Goal: Task Accomplishment & Management: Use online tool/utility

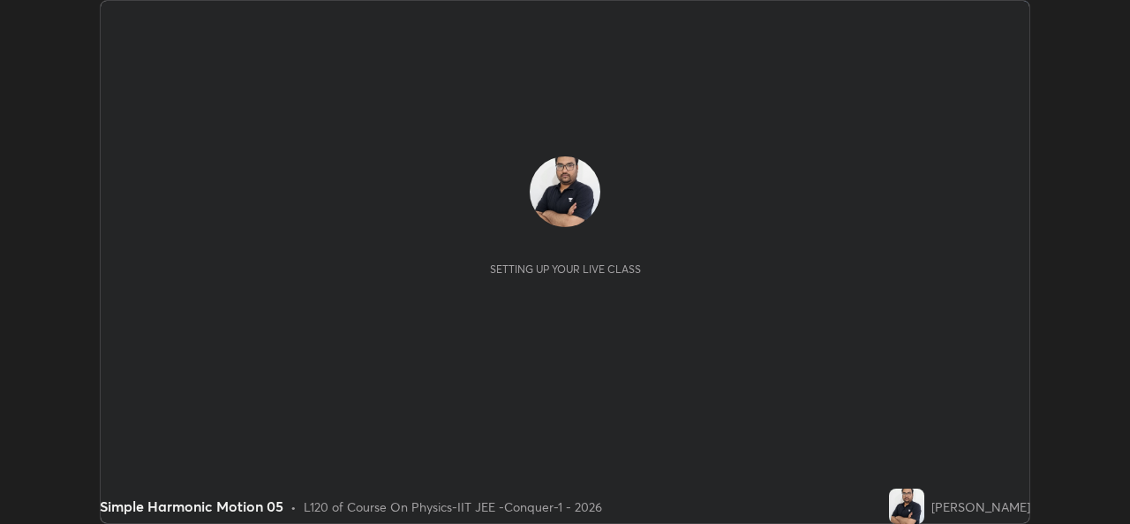
scroll to position [524, 1129]
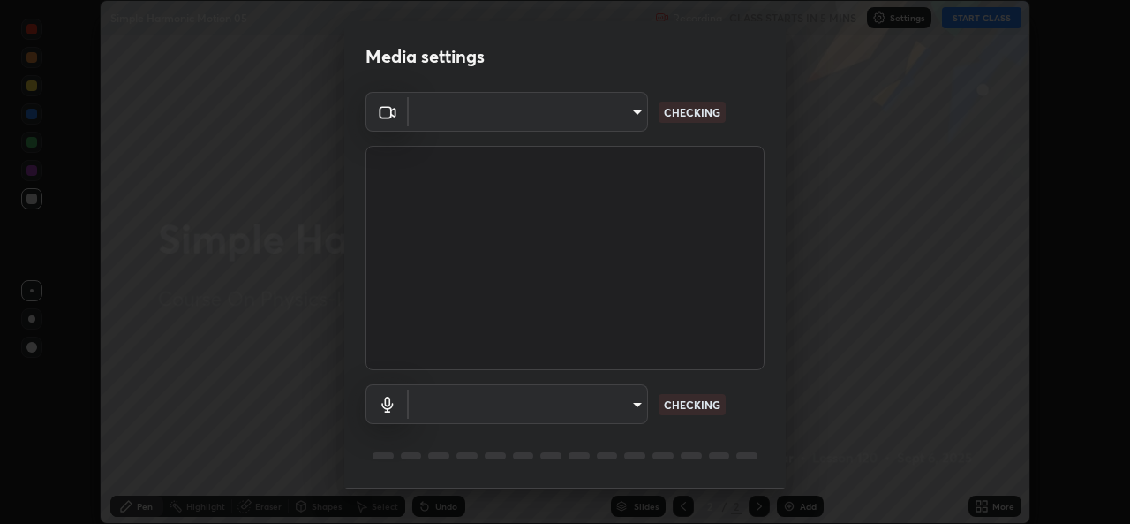
click at [626, 401] on body "Erase all Simple Harmonic Motion 05 Recording CLASS STARTS IN 5 MINS Settings S…" at bounding box center [565, 262] width 1130 height 524
type input "162a4bef6d5de59660943d10e2777e2613c591b7fe343c7323db06c6e3c7e835"
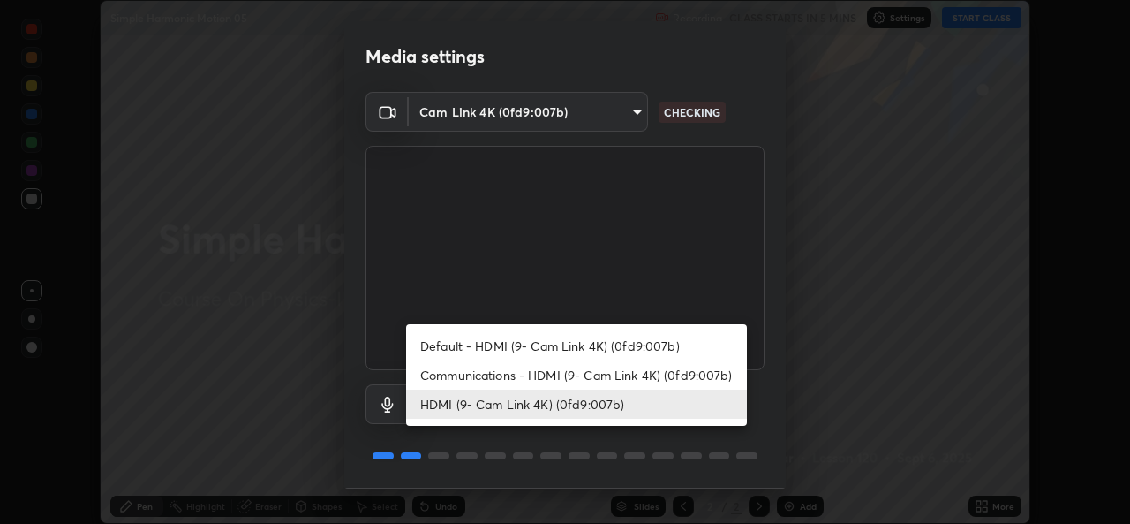
click at [565, 373] on li "Communications - HDMI (9- Cam Link 4K) (0fd9:007b)" at bounding box center [576, 374] width 341 height 29
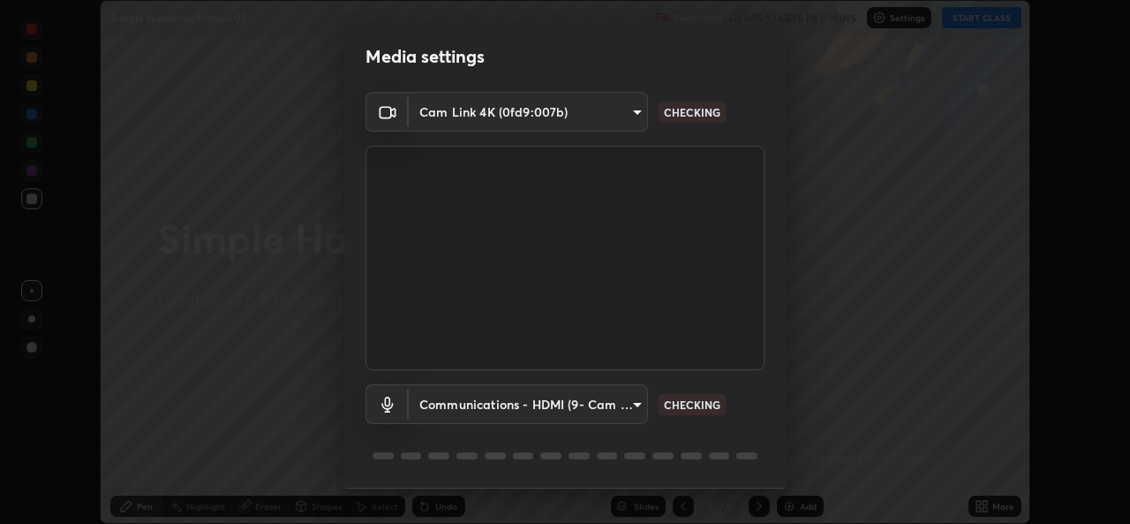
click at [553, 411] on body "Erase all Simple Harmonic Motion 05 Recording CLASS STARTS IN 5 MINS Settings S…" at bounding box center [565, 262] width 1130 height 524
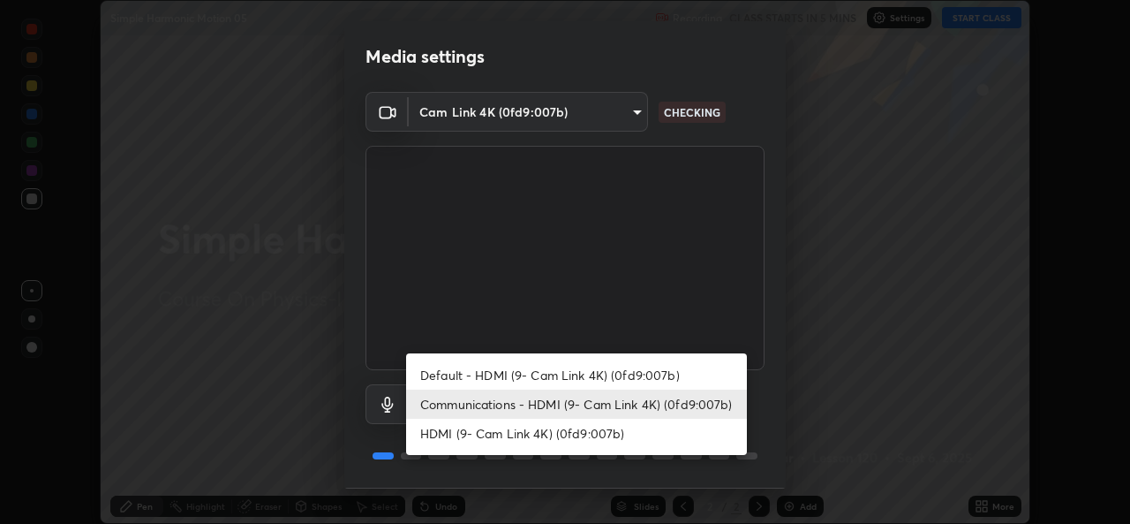
click at [553, 434] on li "HDMI (9- Cam Link 4K) (0fd9:007b)" at bounding box center [576, 432] width 341 height 29
type input "1d4febaa8ec43250a5abd803b4b9017d31c20cfa2482e27e93703920a67056a4"
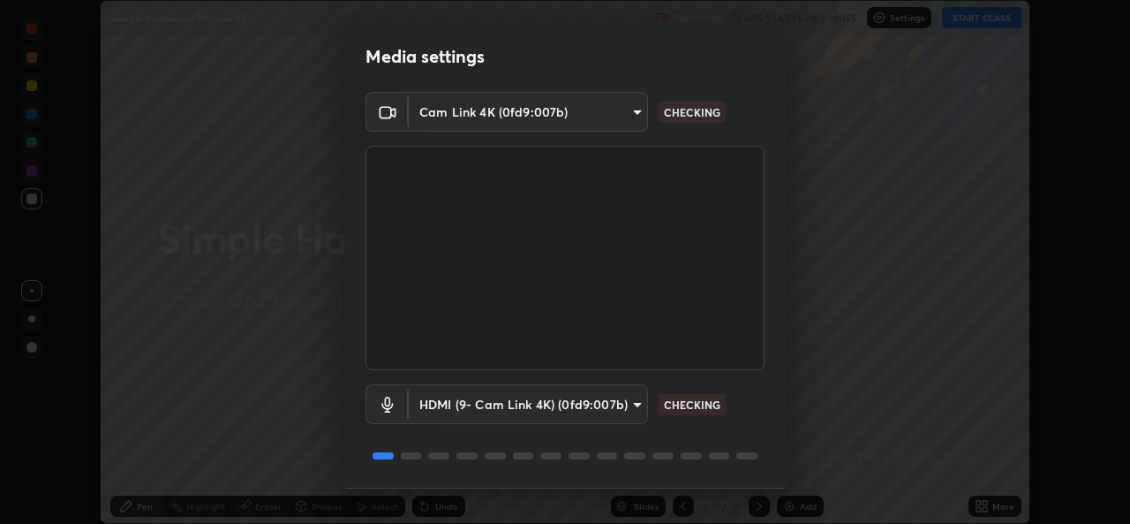
scroll to position [56, 0]
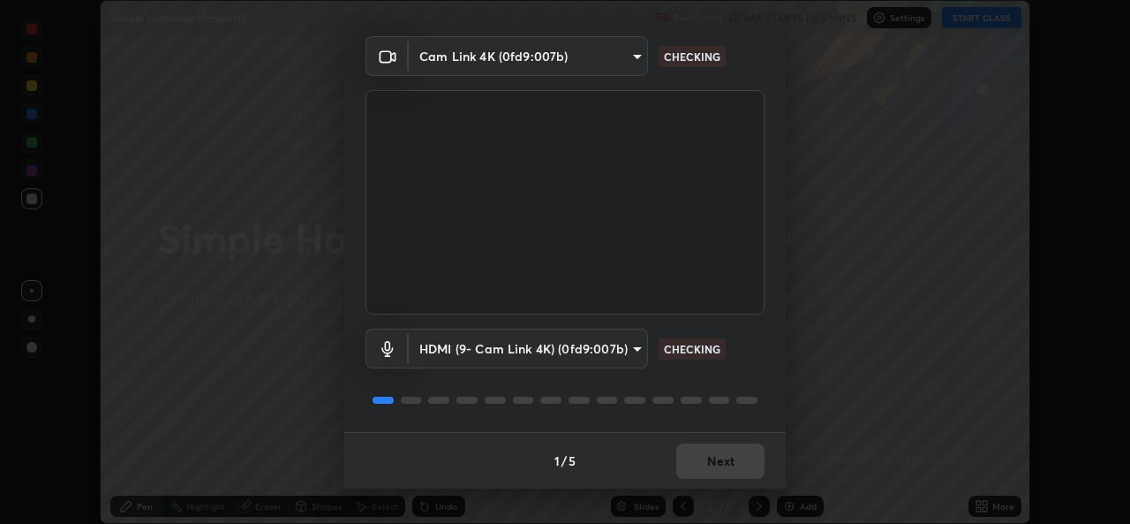
click at [714, 462] on div "1 / 5 Next" at bounding box center [564, 460] width 441 height 57
click at [723, 471] on div "1 / 5 Next" at bounding box center [564, 460] width 441 height 57
click at [727, 471] on div "1 / 5 Next" at bounding box center [564, 460] width 441 height 57
click at [735, 451] on div "1 / 5 Next" at bounding box center [564, 460] width 441 height 57
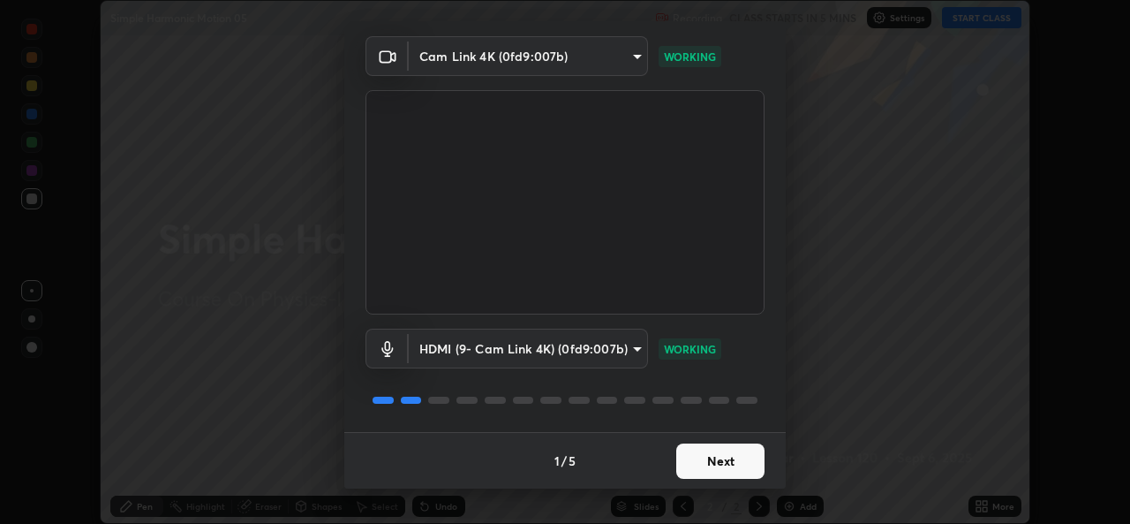
click at [738, 464] on button "Next" at bounding box center [720, 460] width 88 height 35
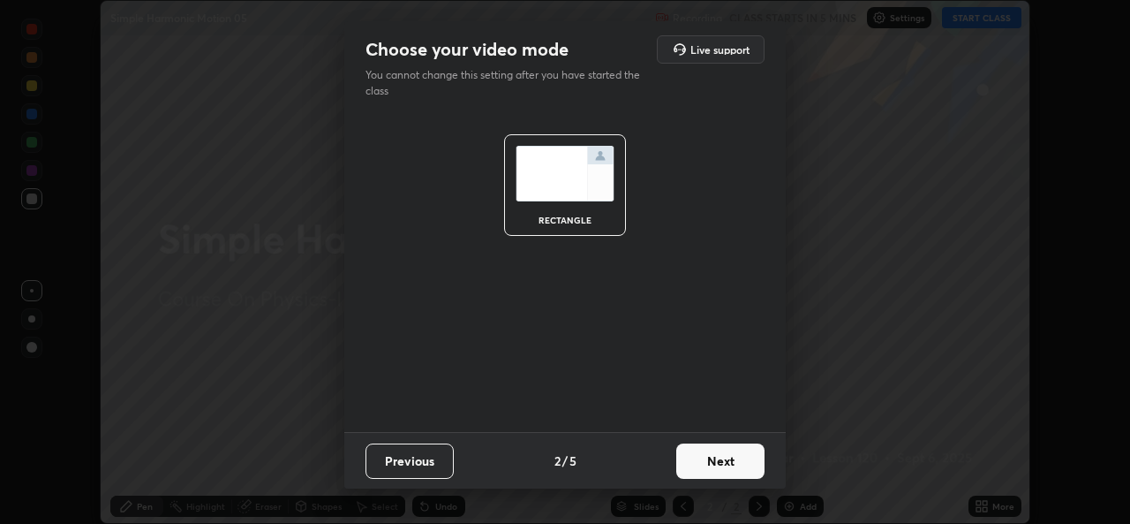
scroll to position [0, 0]
click at [750, 463] on button "Next" at bounding box center [720, 460] width 88 height 35
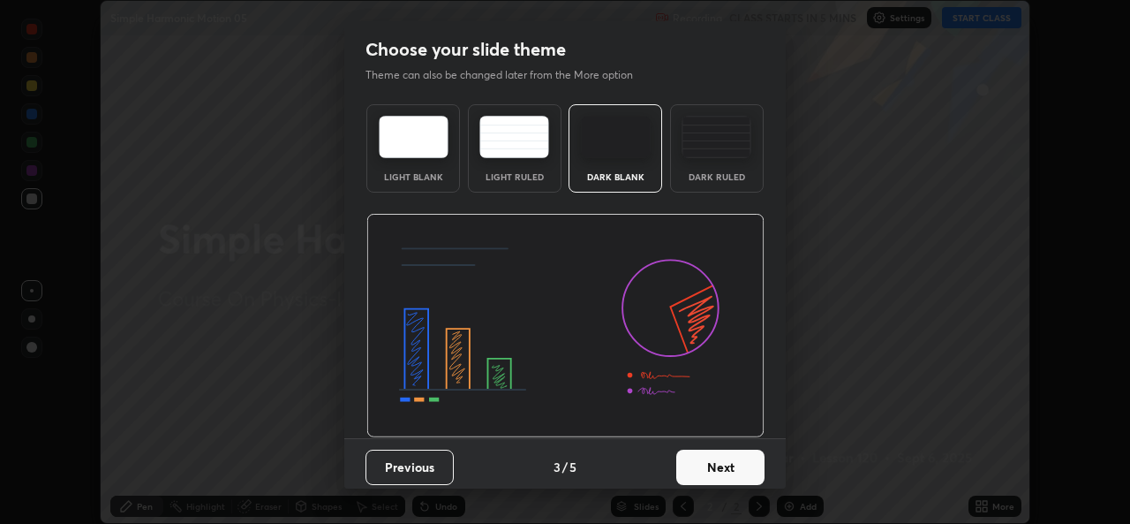
click at [746, 457] on button "Next" at bounding box center [720, 466] width 88 height 35
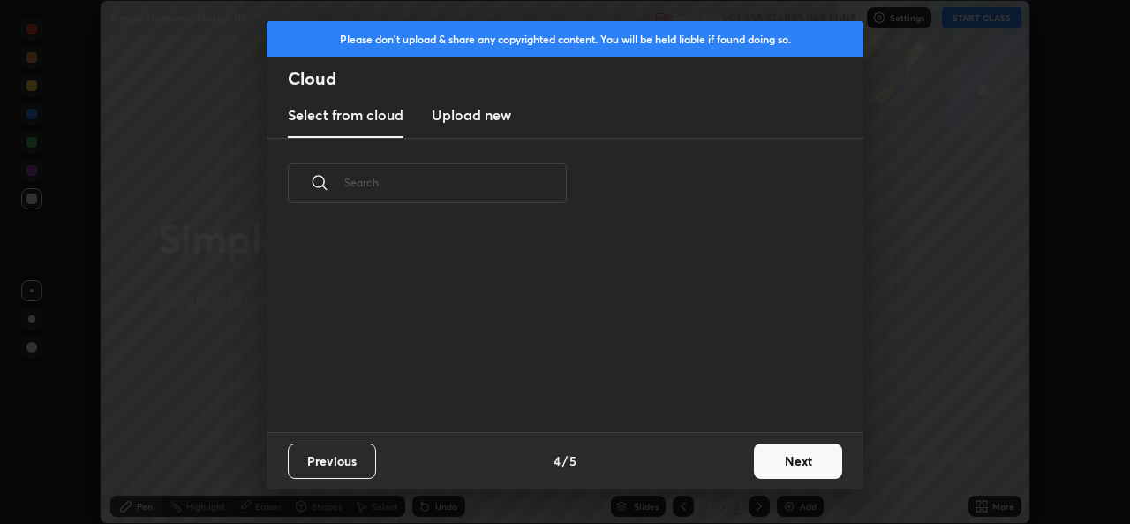
click at [757, 458] on button "Next" at bounding box center [798, 460] width 88 height 35
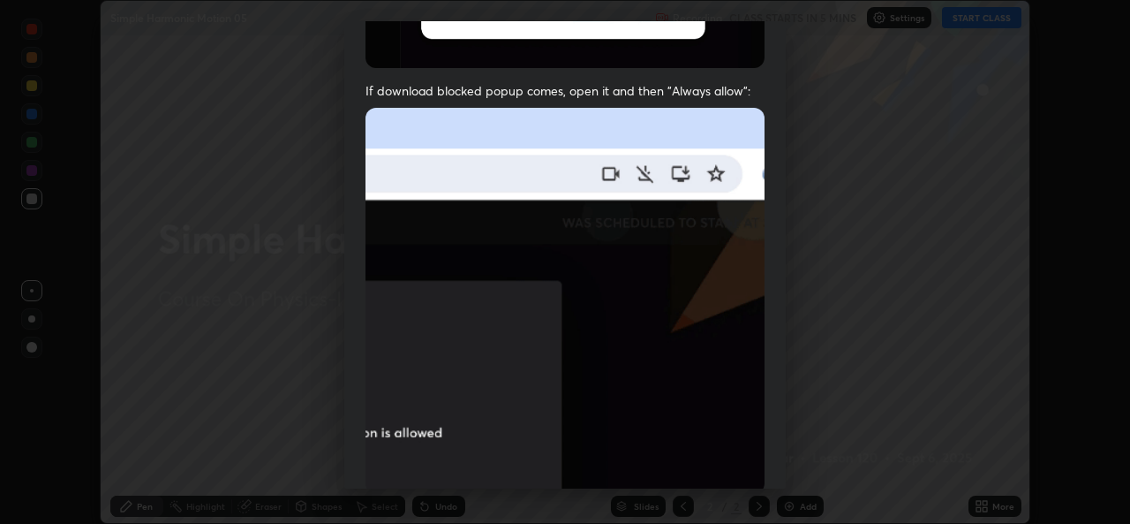
scroll to position [416, 0]
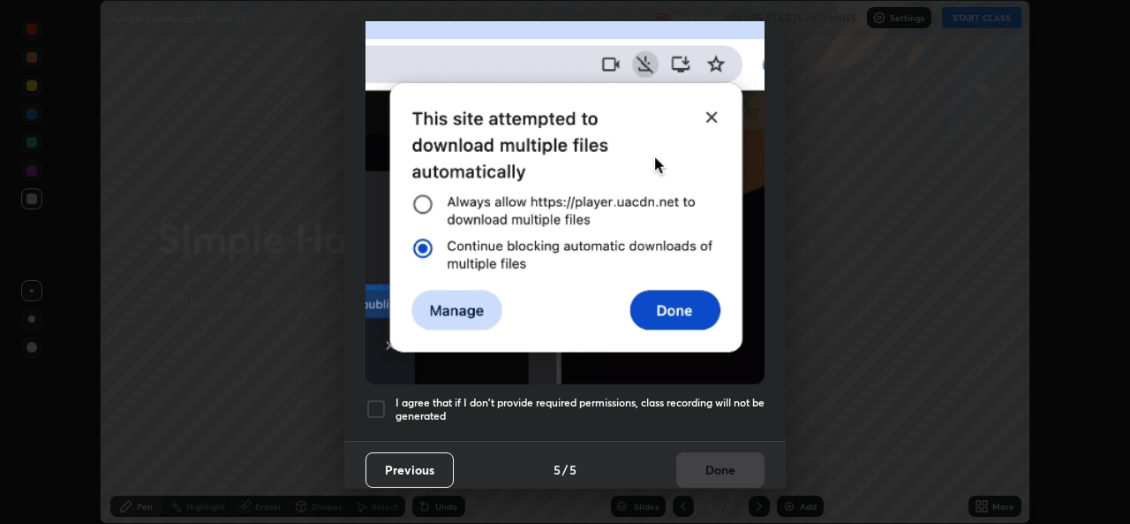
click at [375, 402] on div at bounding box center [376, 408] width 21 height 21
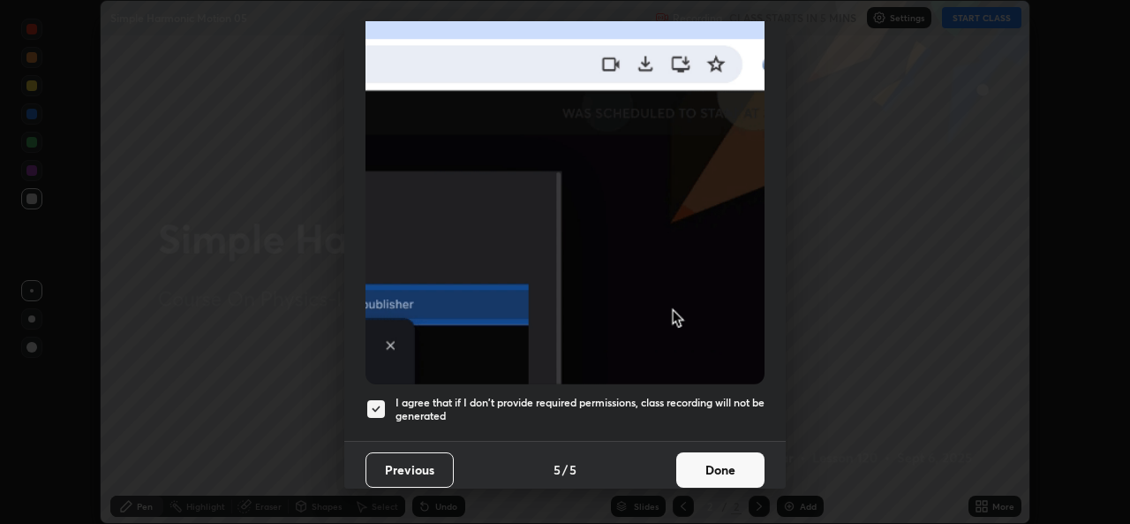
click at [713, 452] on button "Done" at bounding box center [720, 469] width 88 height 35
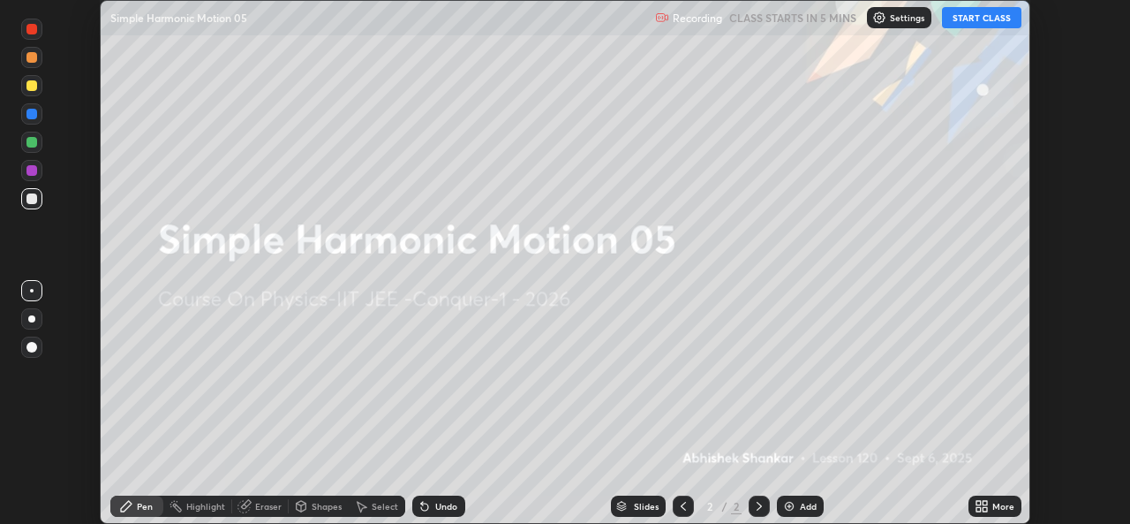
click at [978, 509] on icon at bounding box center [978, 509] width 4 height 4
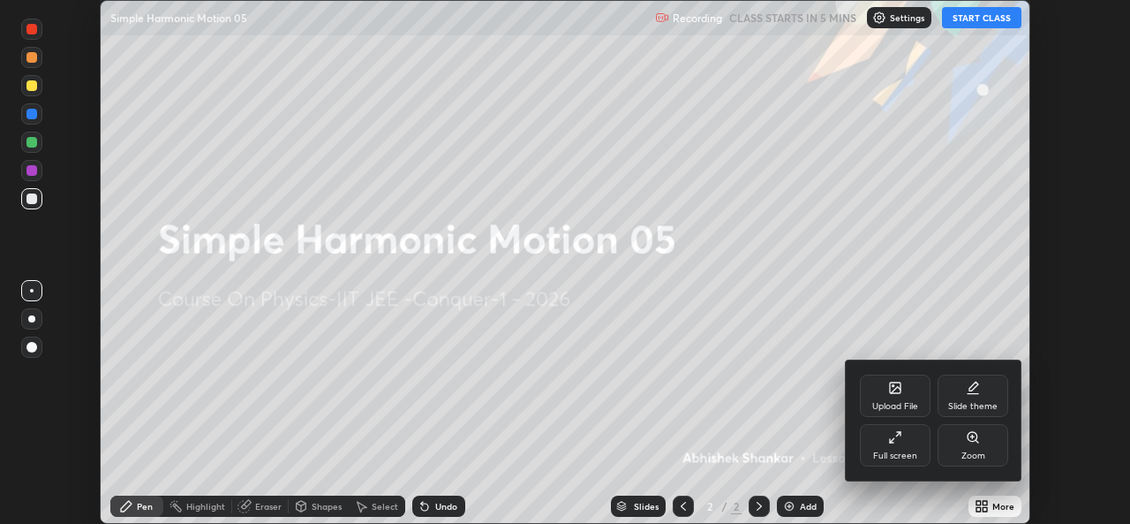
click at [896, 402] on div "Upload File" at bounding box center [895, 406] width 46 height 9
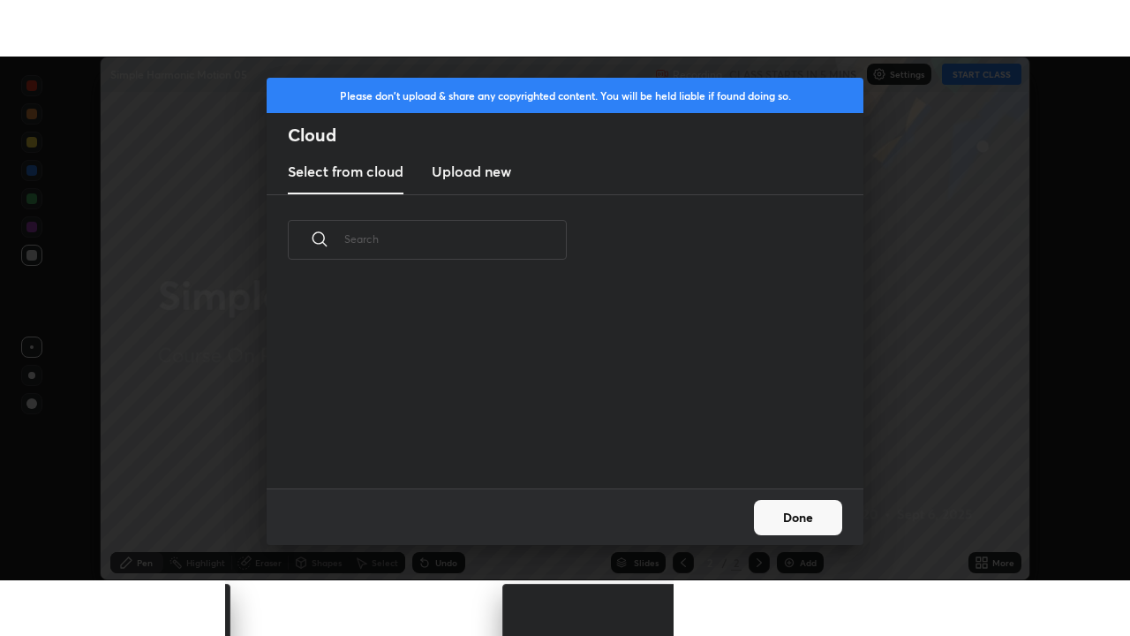
scroll to position [203, 567]
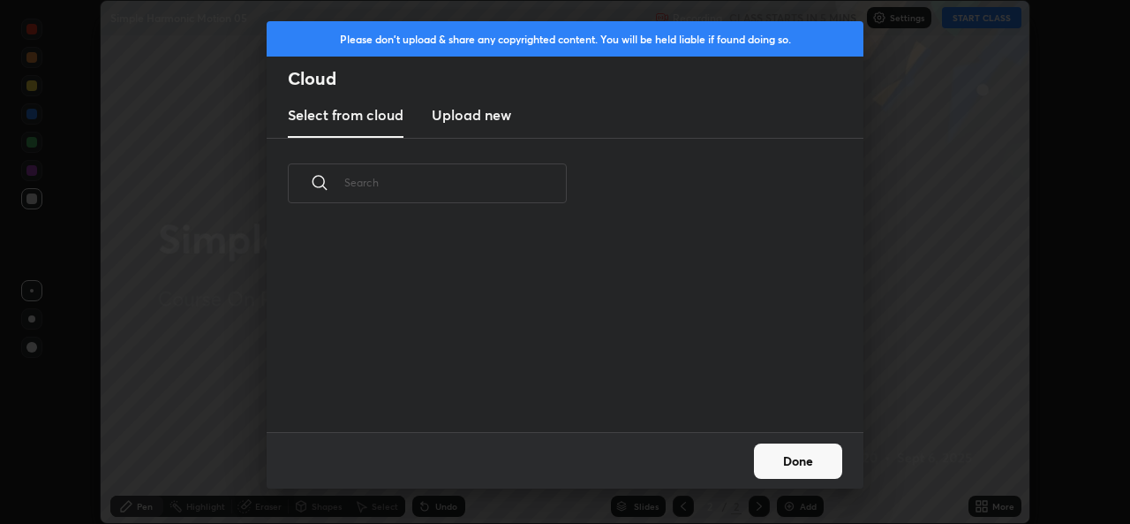
click at [489, 127] on new "Upload new" at bounding box center [471, 116] width 79 height 44
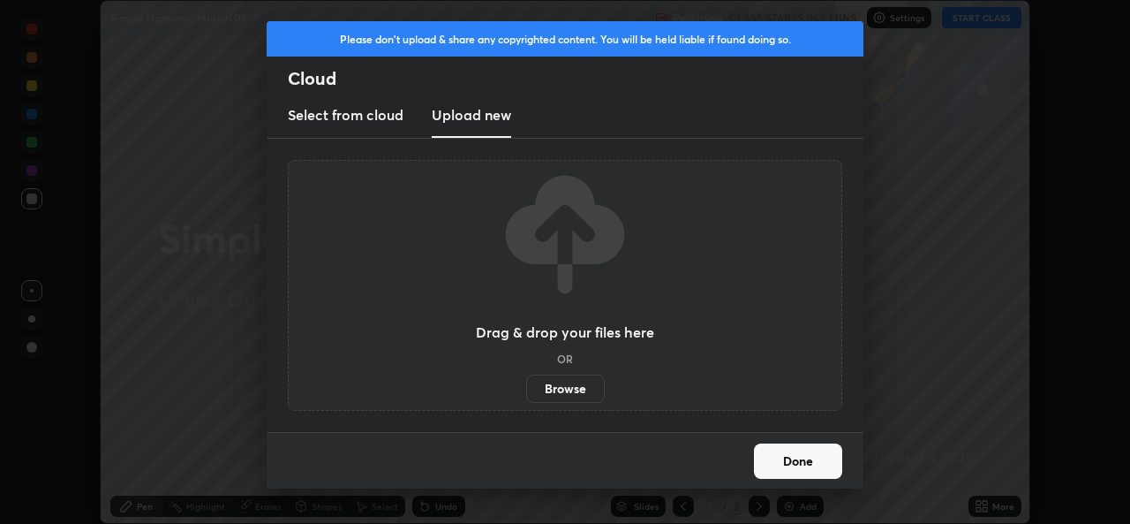
click at [545, 389] on label "Browse" at bounding box center [565, 388] width 79 height 28
click at [526, 389] on input "Browse" at bounding box center [526, 388] width 0 height 28
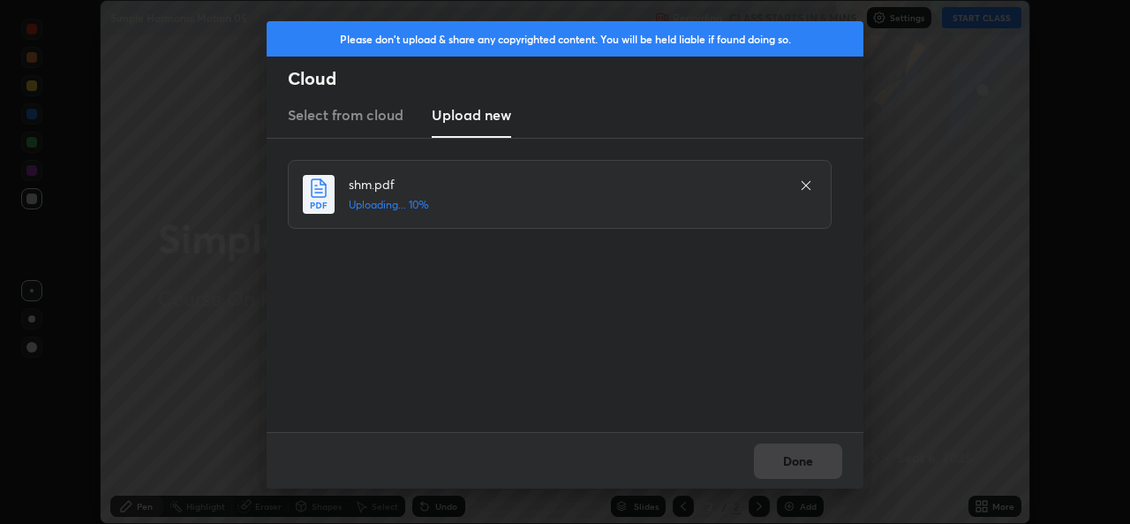
click at [812, 461] on div "Done" at bounding box center [565, 460] width 597 height 57
click at [810, 450] on button "Done" at bounding box center [798, 460] width 88 height 35
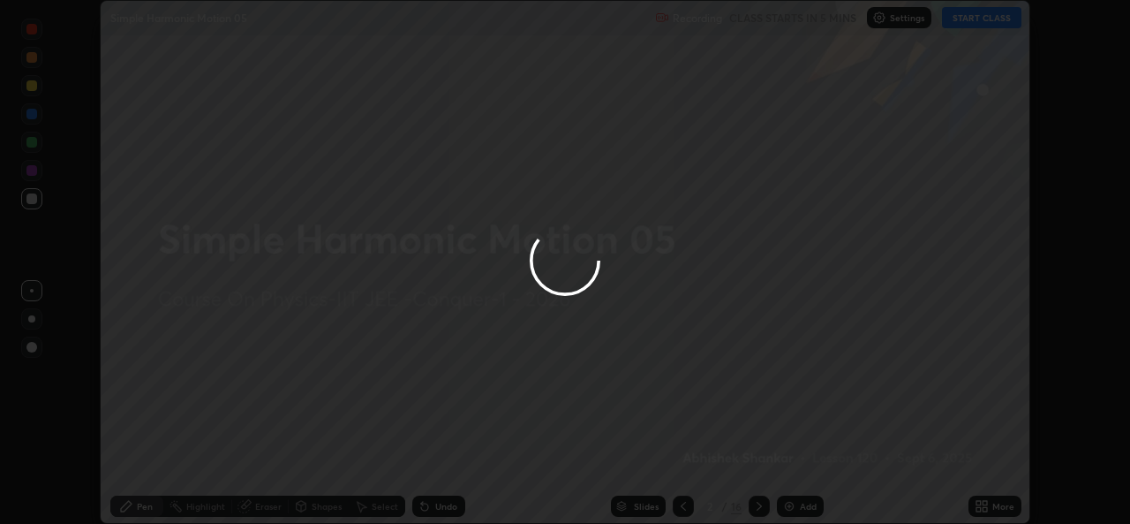
click at [976, 501] on div at bounding box center [565, 262] width 1130 height 524
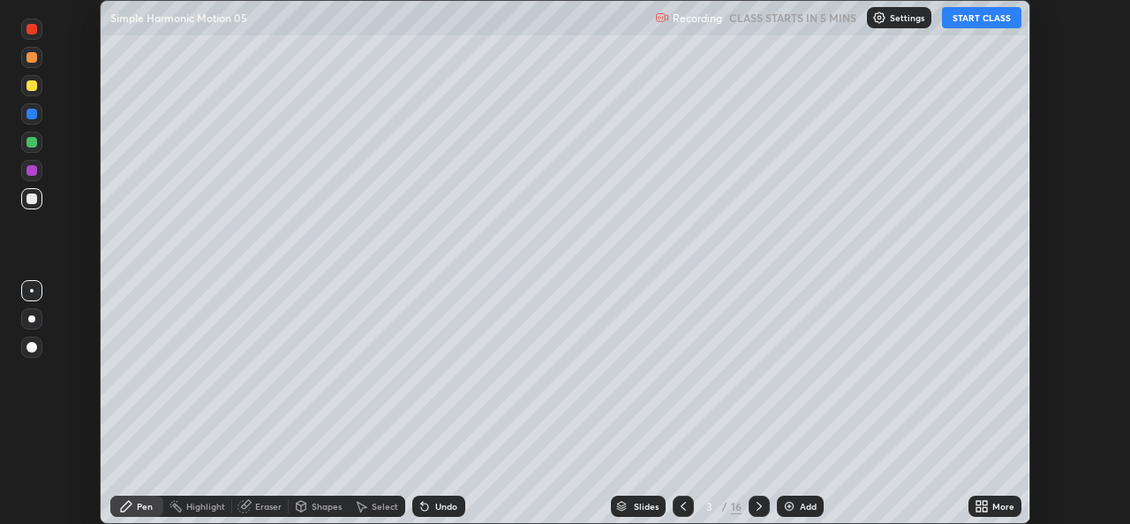
click at [978, 502] on icon at bounding box center [978, 503] width 4 height 4
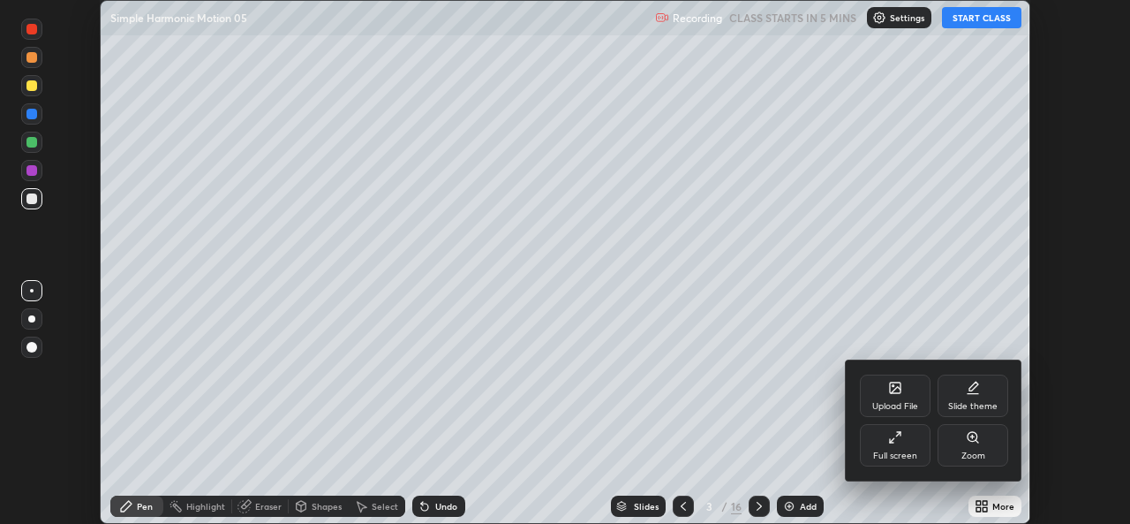
click at [914, 452] on div "Full screen" at bounding box center [895, 455] width 44 height 9
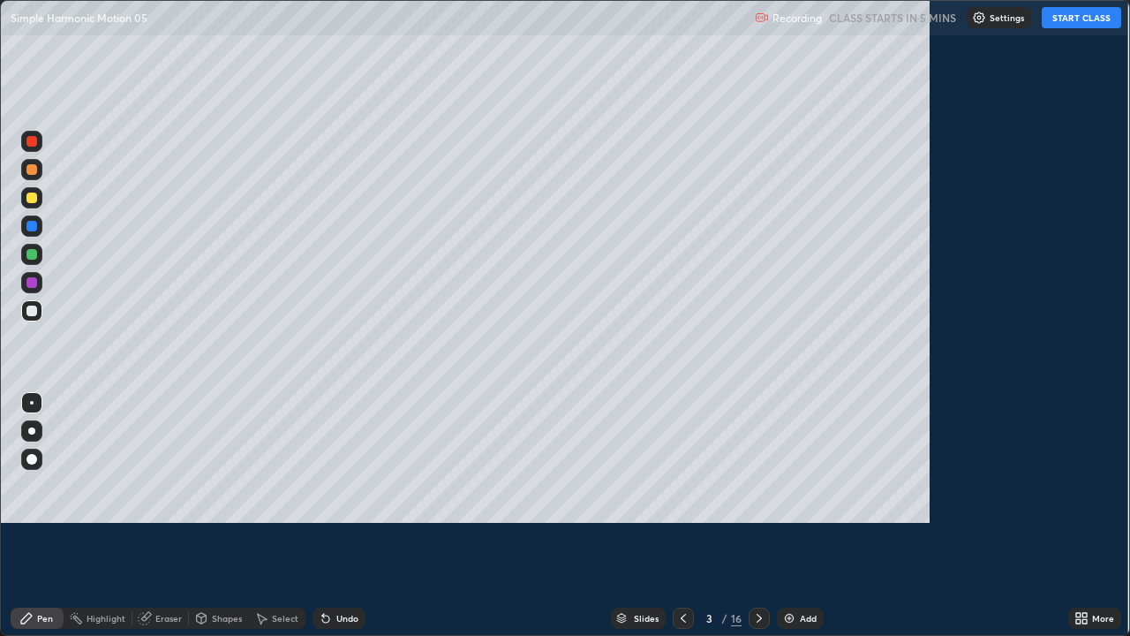
scroll to position [636, 1130]
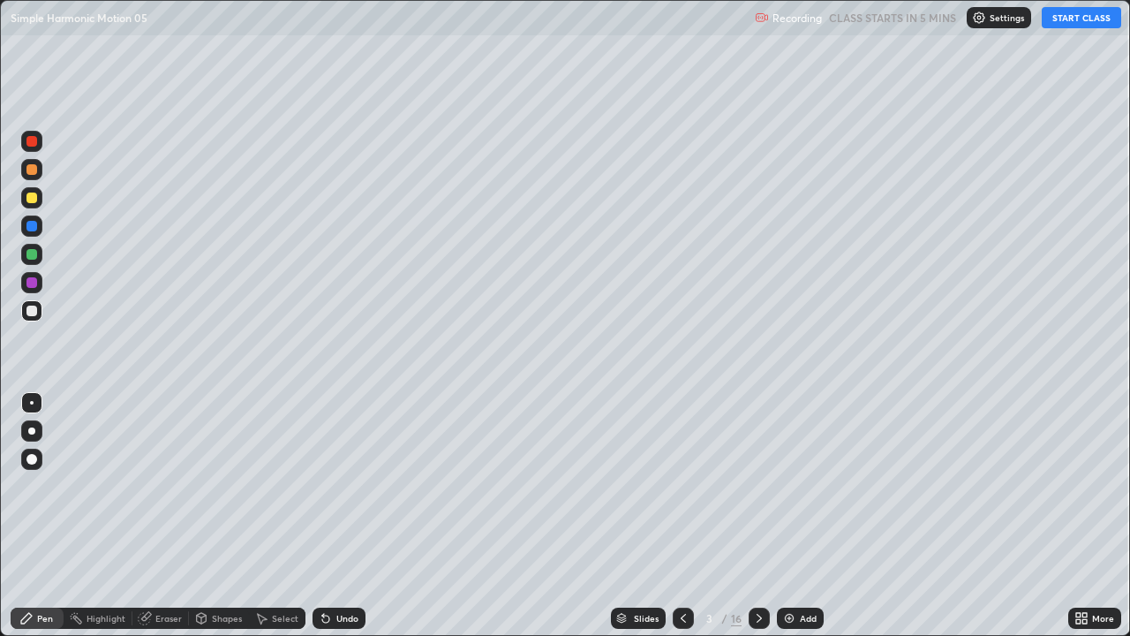
click at [682, 523] on icon at bounding box center [683, 618] width 14 height 14
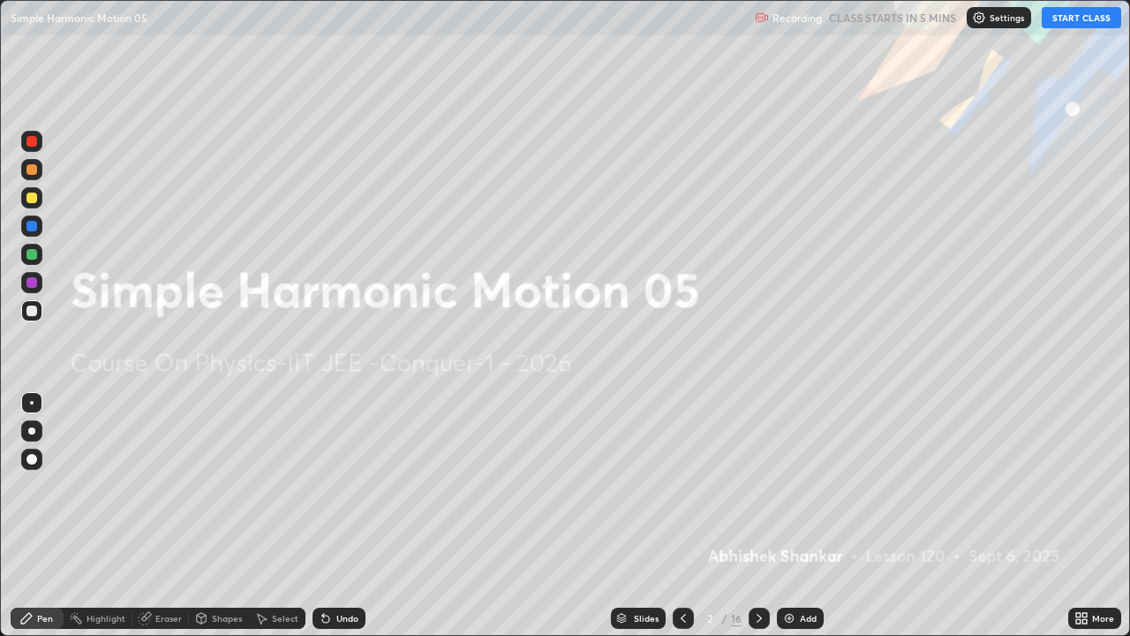
click at [758, 523] on icon at bounding box center [759, 618] width 14 height 14
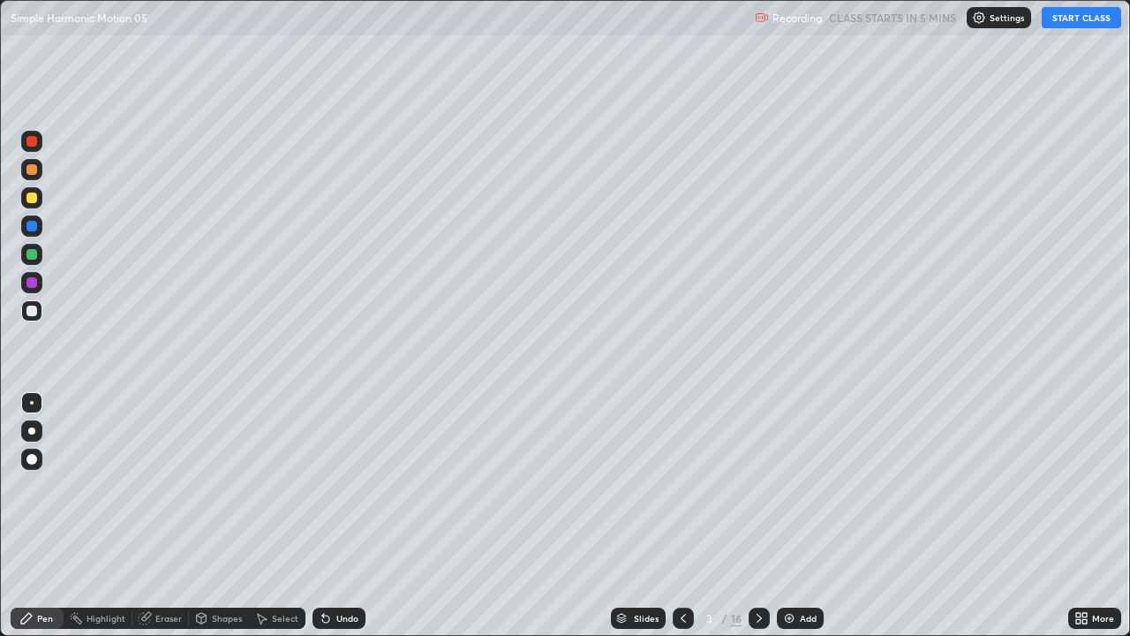
click at [759, 523] on icon at bounding box center [759, 618] width 14 height 14
click at [750, 523] on div at bounding box center [759, 617] width 21 height 21
click at [757, 523] on div at bounding box center [759, 617] width 21 height 21
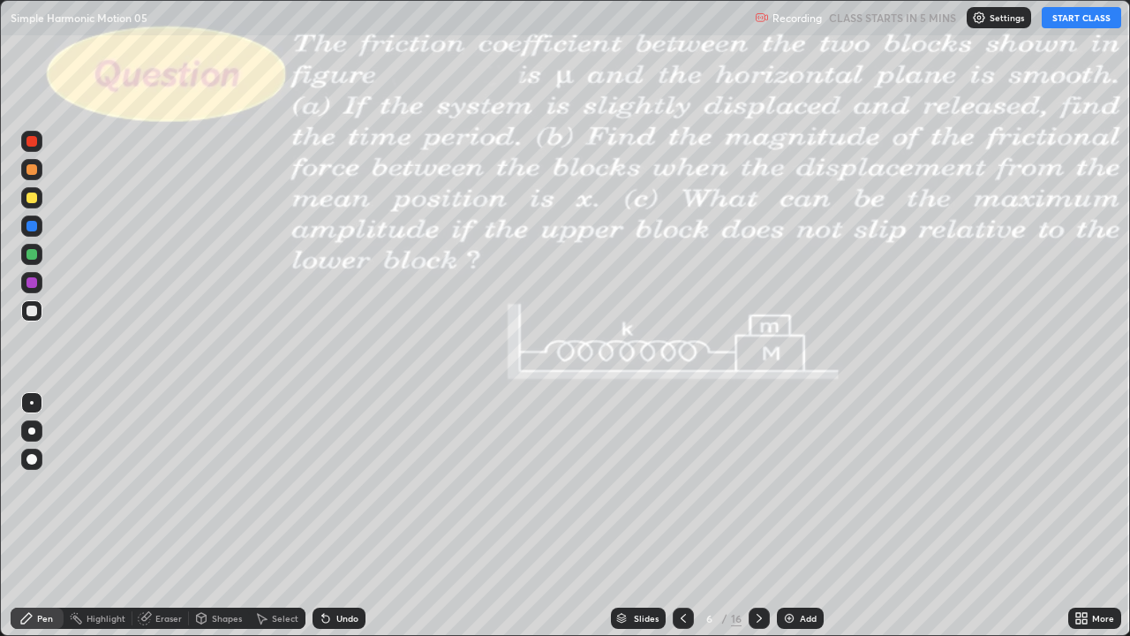
click at [682, 523] on icon at bounding box center [683, 618] width 14 height 14
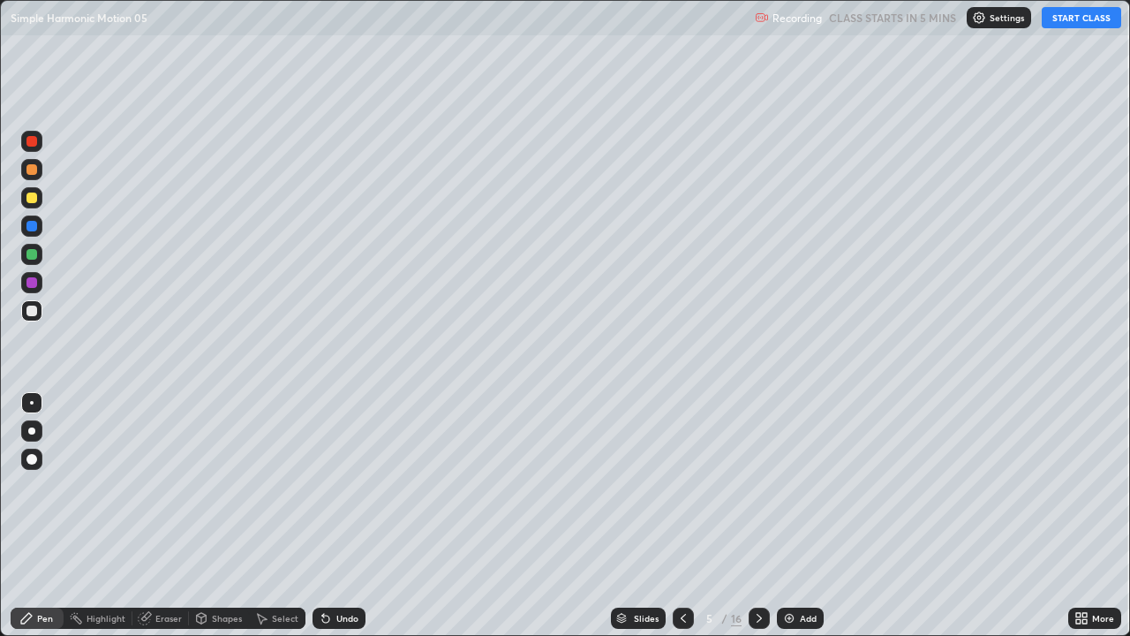
click at [676, 523] on icon at bounding box center [683, 618] width 14 height 14
click at [682, 523] on icon at bounding box center [683, 618] width 14 height 14
click at [676, 523] on icon at bounding box center [683, 618] width 14 height 14
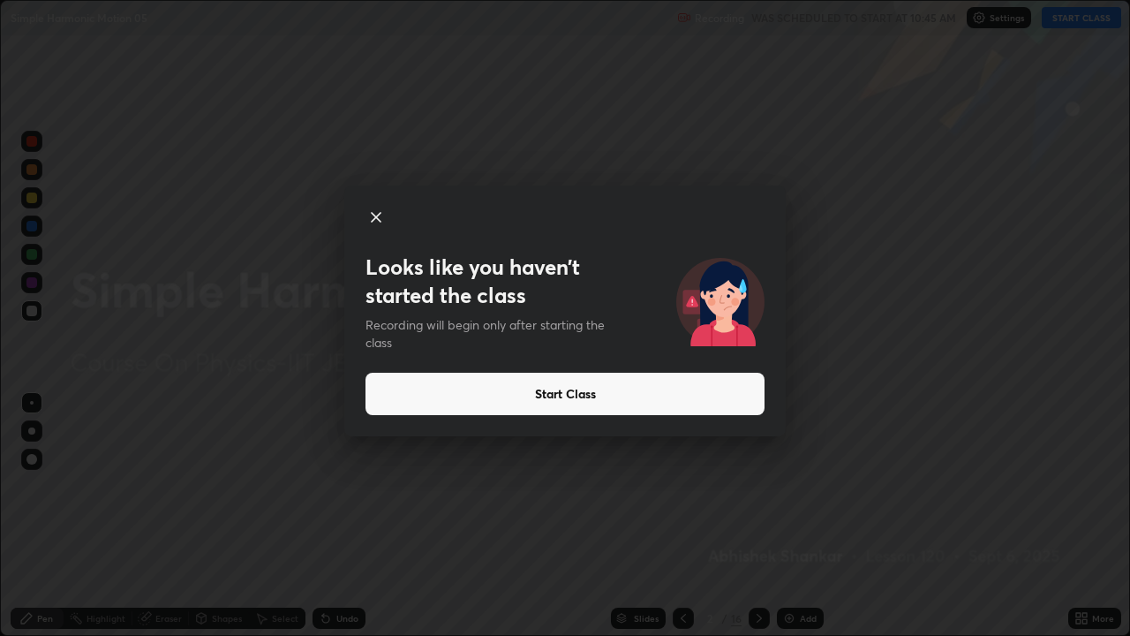
click at [624, 385] on button "Start Class" at bounding box center [565, 394] width 399 height 42
click at [578, 394] on button "Start Class" at bounding box center [565, 394] width 399 height 42
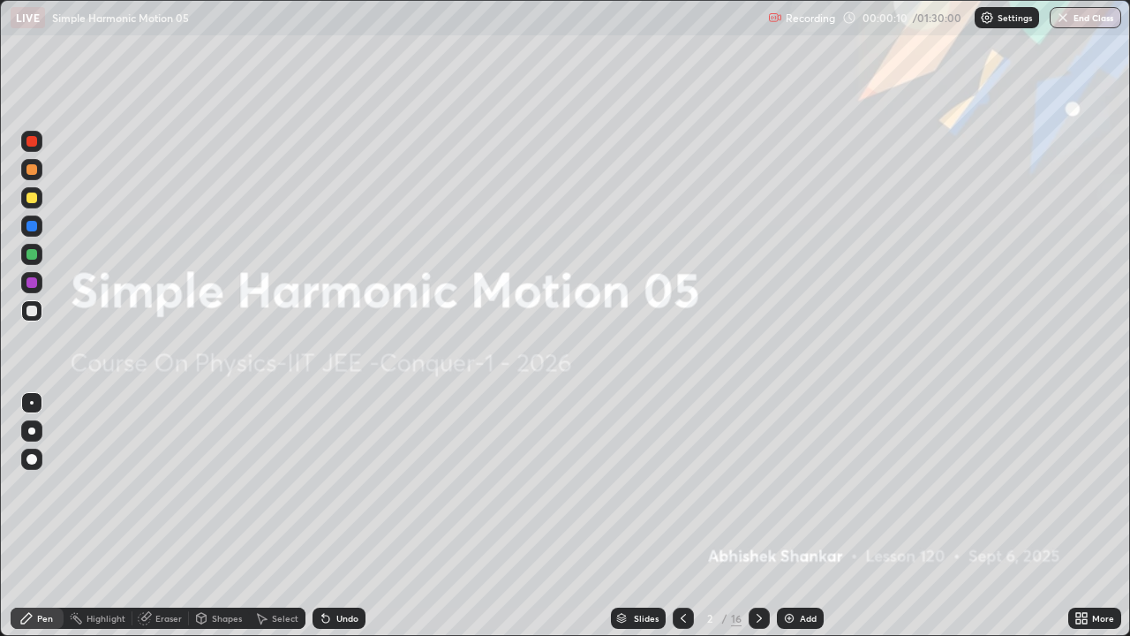
click at [341, 523] on div "Undo" at bounding box center [339, 617] width 53 height 21
click at [752, 523] on icon at bounding box center [759, 618] width 14 height 14
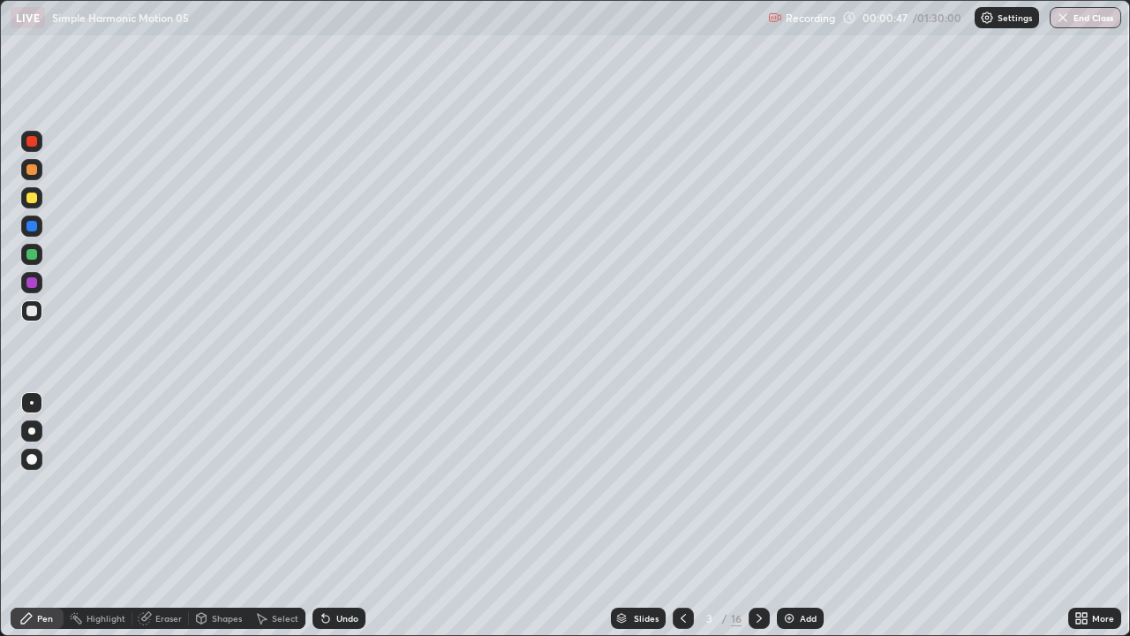
click at [757, 523] on icon at bounding box center [759, 618] width 14 height 14
click at [758, 523] on icon at bounding box center [759, 618] width 14 height 14
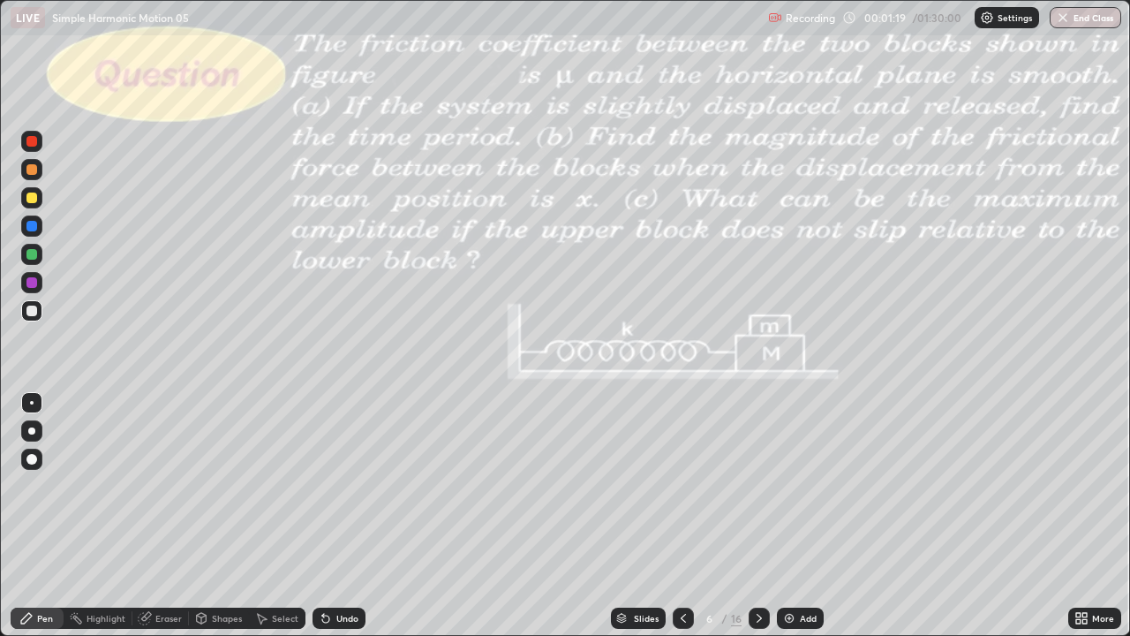
click at [34, 197] on div at bounding box center [31, 197] width 11 height 11
click at [344, 523] on div "Undo" at bounding box center [339, 617] width 53 height 21
click at [231, 523] on div "Shapes" at bounding box center [227, 618] width 30 height 9
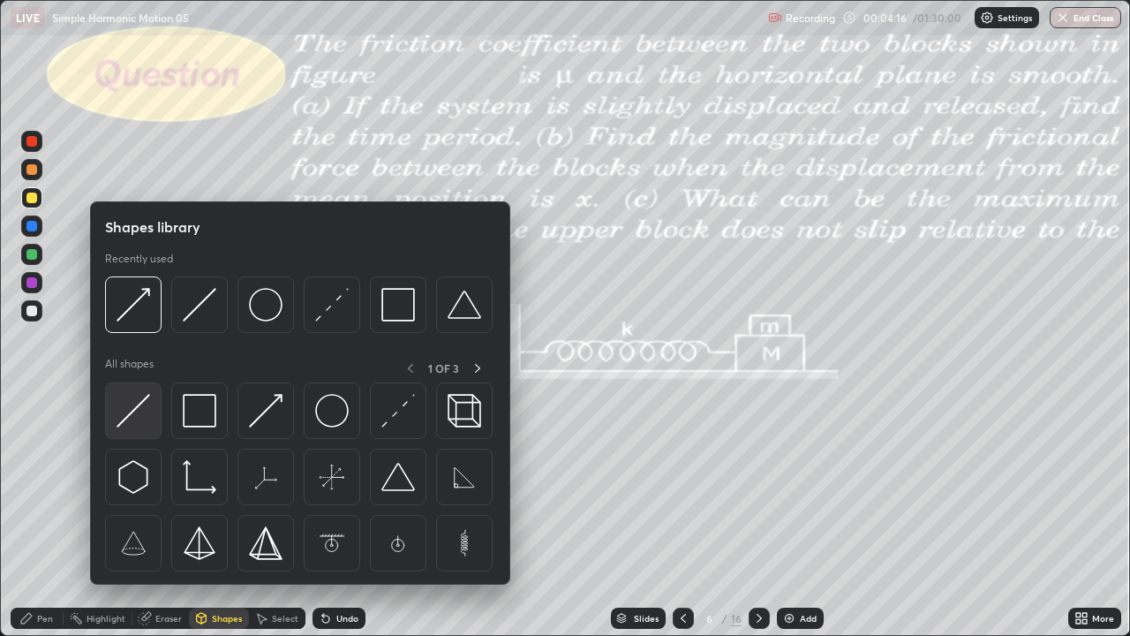
click at [147, 416] on img at bounding box center [134, 411] width 34 height 34
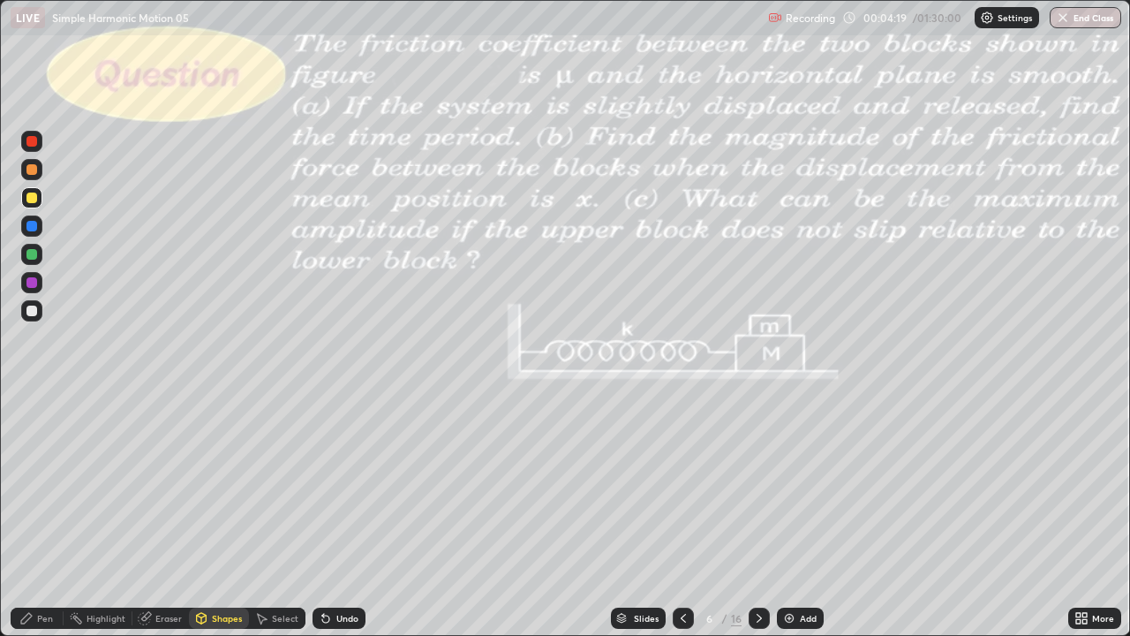
click at [281, 523] on div "Select" at bounding box center [277, 617] width 57 height 21
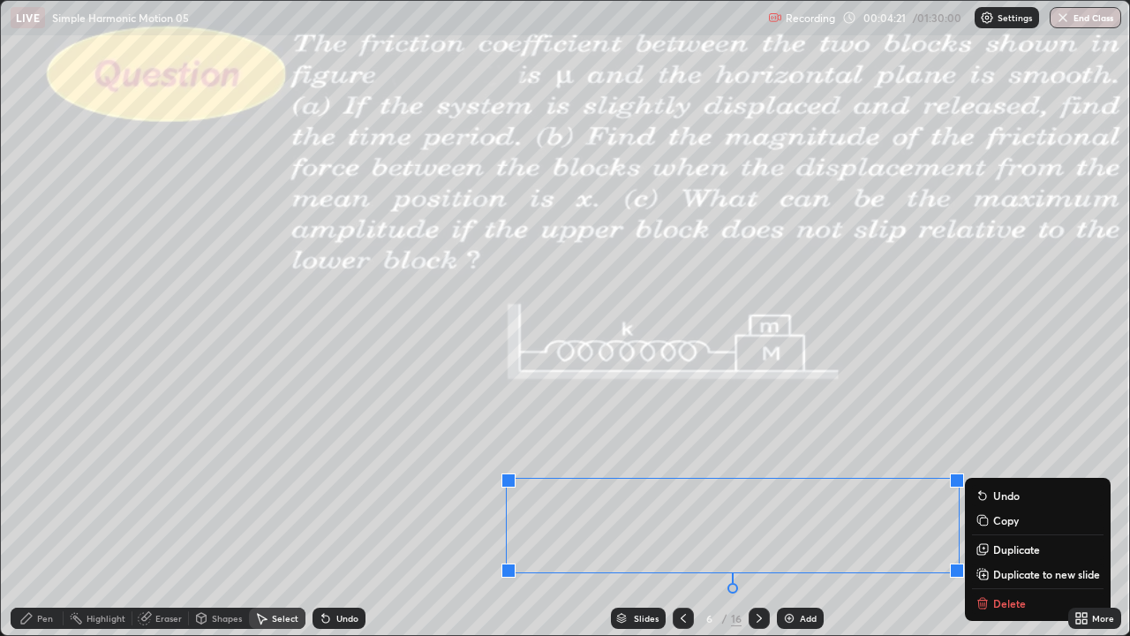
click at [413, 519] on div "0 ° Undo Copy Duplicate Duplicate to new slide Delete" at bounding box center [565, 318] width 1128 height 634
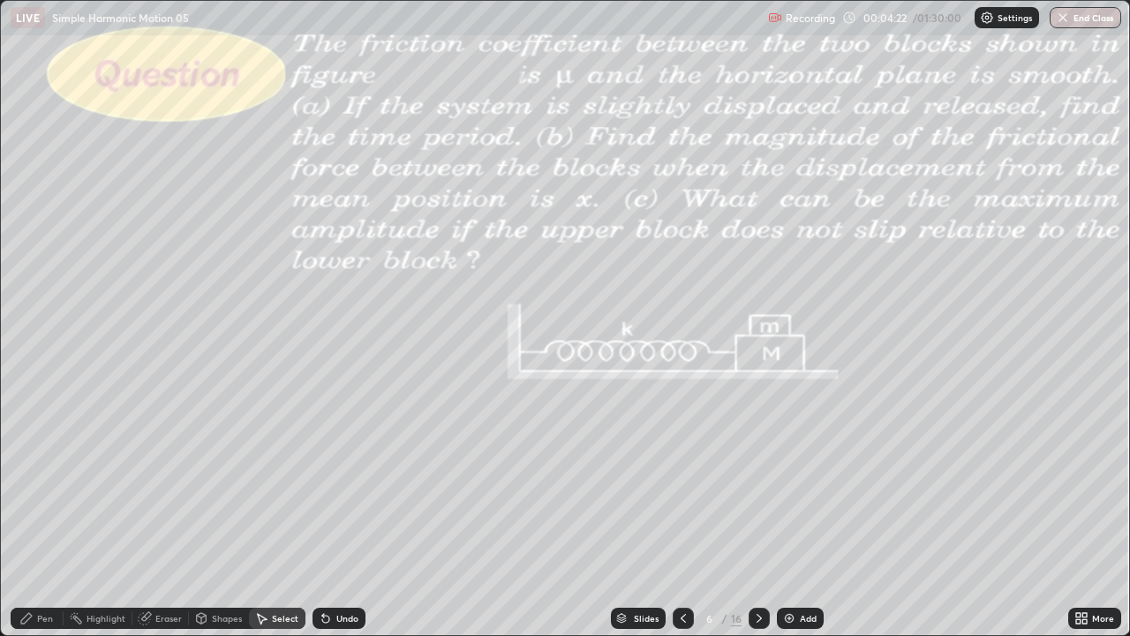
click at [216, 523] on div "Shapes" at bounding box center [227, 618] width 30 height 9
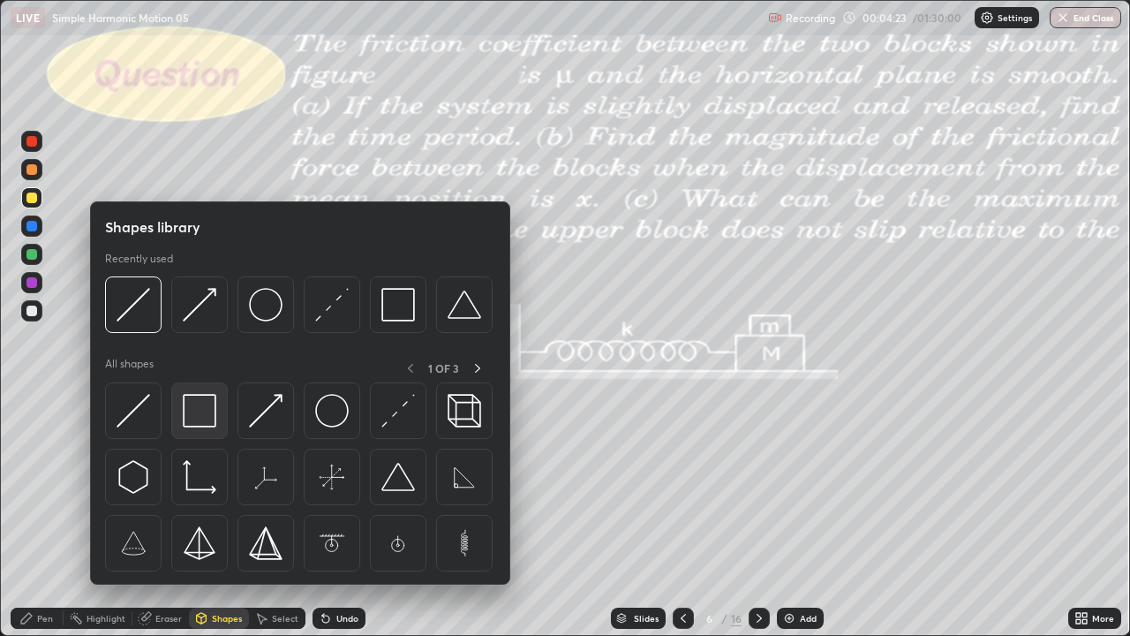
click at [204, 428] on div at bounding box center [199, 410] width 57 height 57
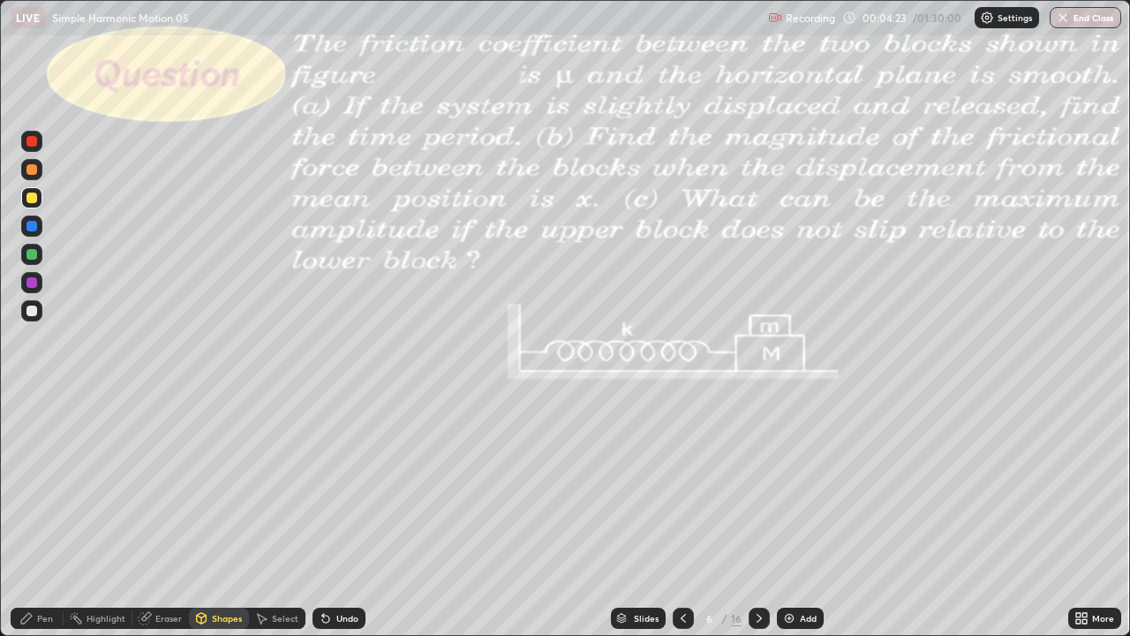
click at [38, 308] on div at bounding box center [31, 310] width 21 height 21
click at [55, 523] on div "Pen" at bounding box center [37, 617] width 53 height 21
click at [36, 196] on div at bounding box center [31, 197] width 11 height 11
click at [758, 523] on div at bounding box center [759, 617] width 21 height 21
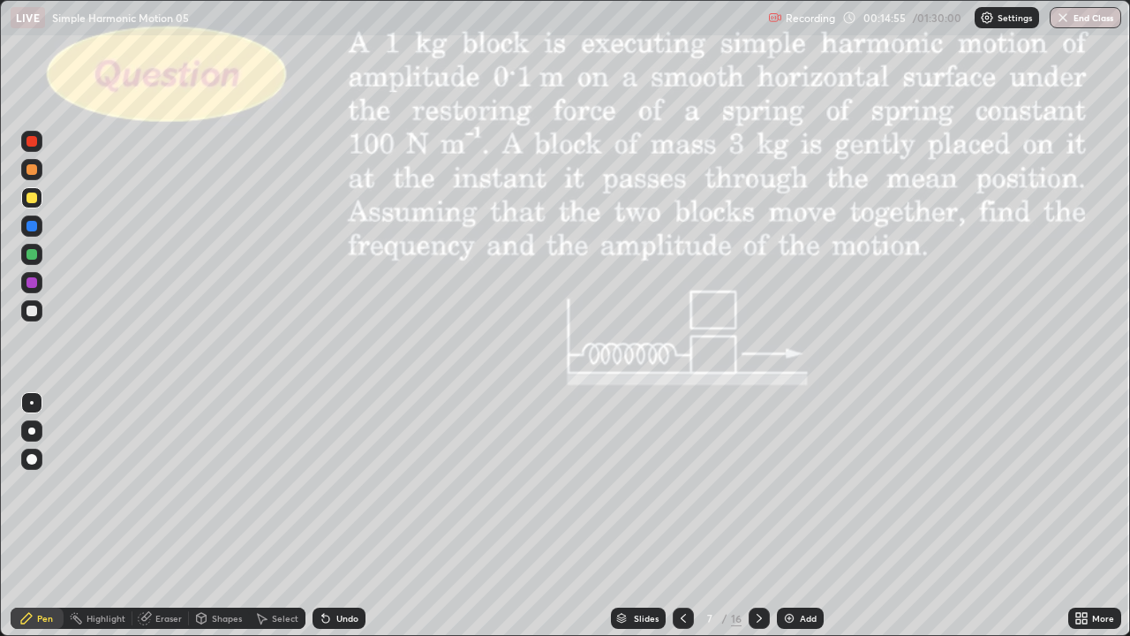
click at [330, 523] on icon at bounding box center [326, 618] width 14 height 14
click at [322, 523] on icon at bounding box center [323, 615] width 2 height 2
click at [153, 523] on div "Eraser" at bounding box center [160, 617] width 57 height 21
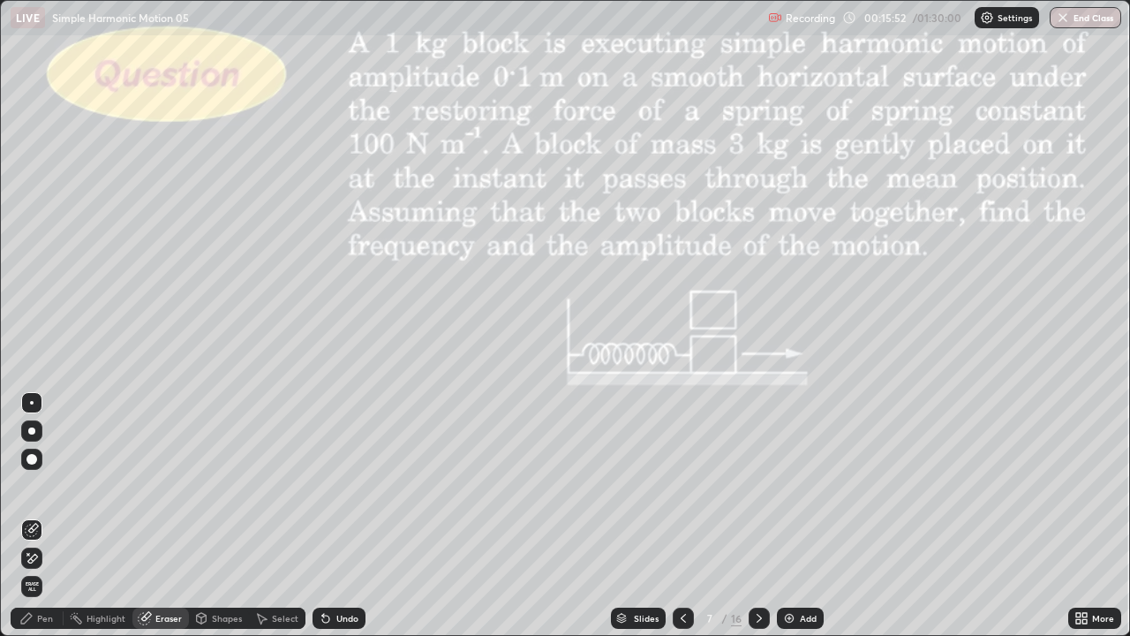
click at [35, 523] on div "Pen" at bounding box center [37, 617] width 53 height 21
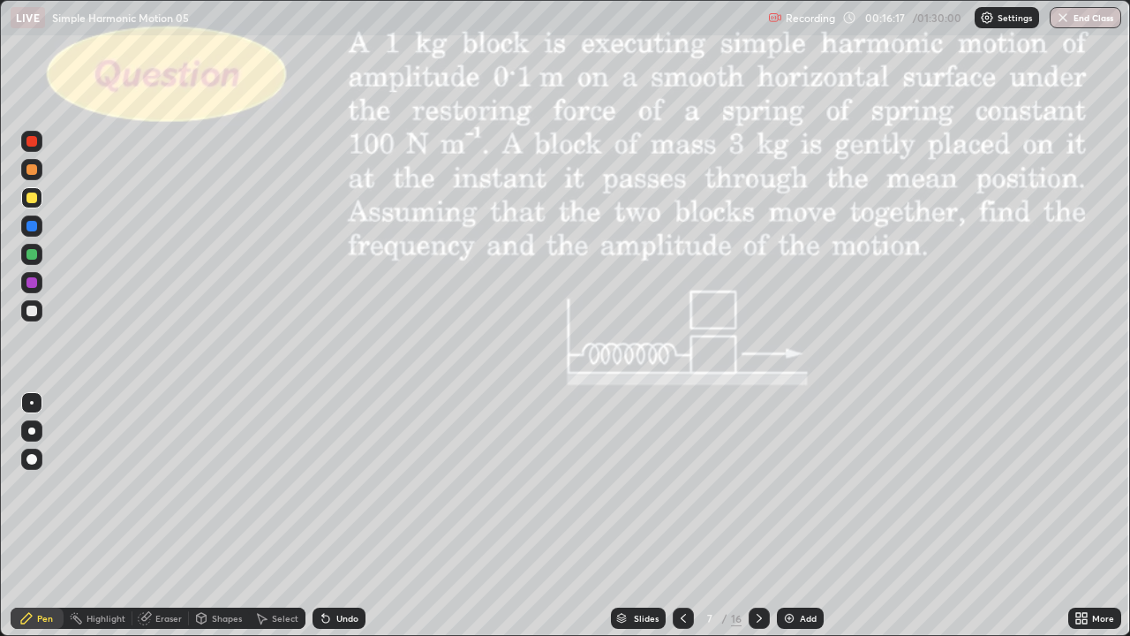
click at [33, 254] on div at bounding box center [31, 254] width 11 height 11
click at [345, 523] on div "Undo" at bounding box center [347, 618] width 22 height 9
click at [339, 523] on div "Undo" at bounding box center [347, 618] width 22 height 9
click at [36, 193] on div at bounding box center [31, 197] width 11 height 11
click at [778, 523] on div "Add" at bounding box center [800, 617] width 47 height 21
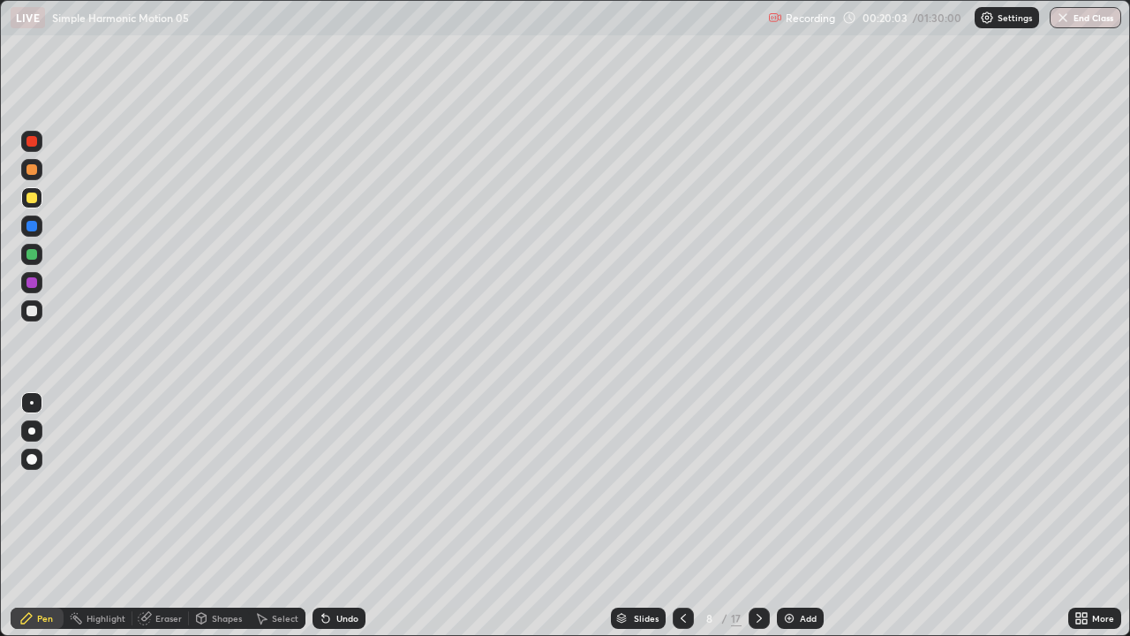
click at [766, 523] on div at bounding box center [759, 617] width 21 height 21
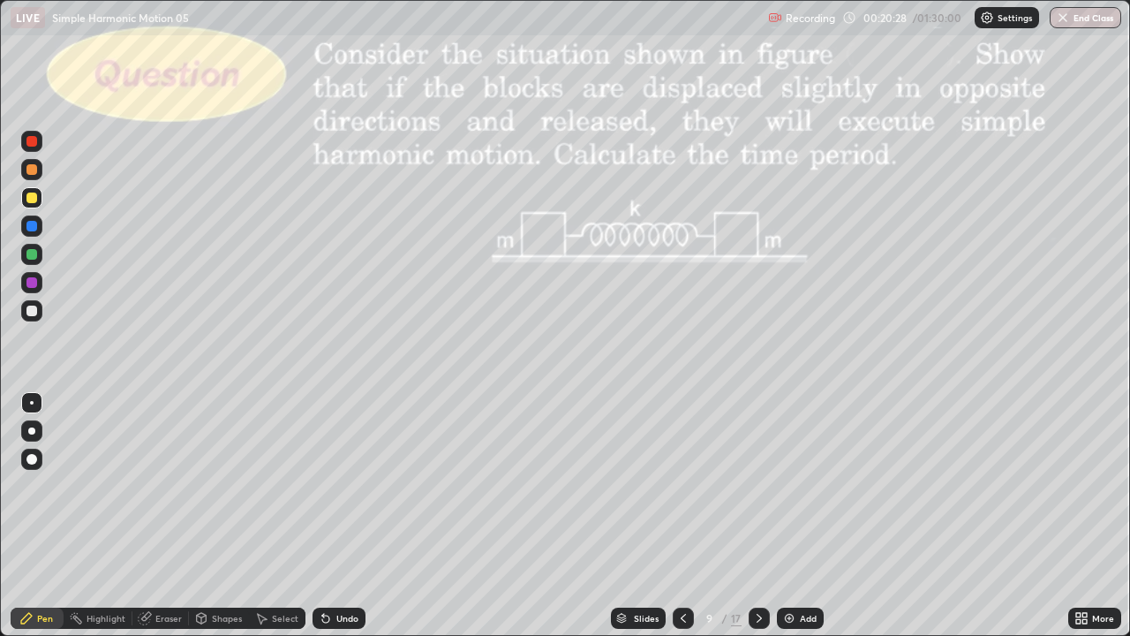
click at [228, 523] on div "Shapes" at bounding box center [227, 618] width 30 height 9
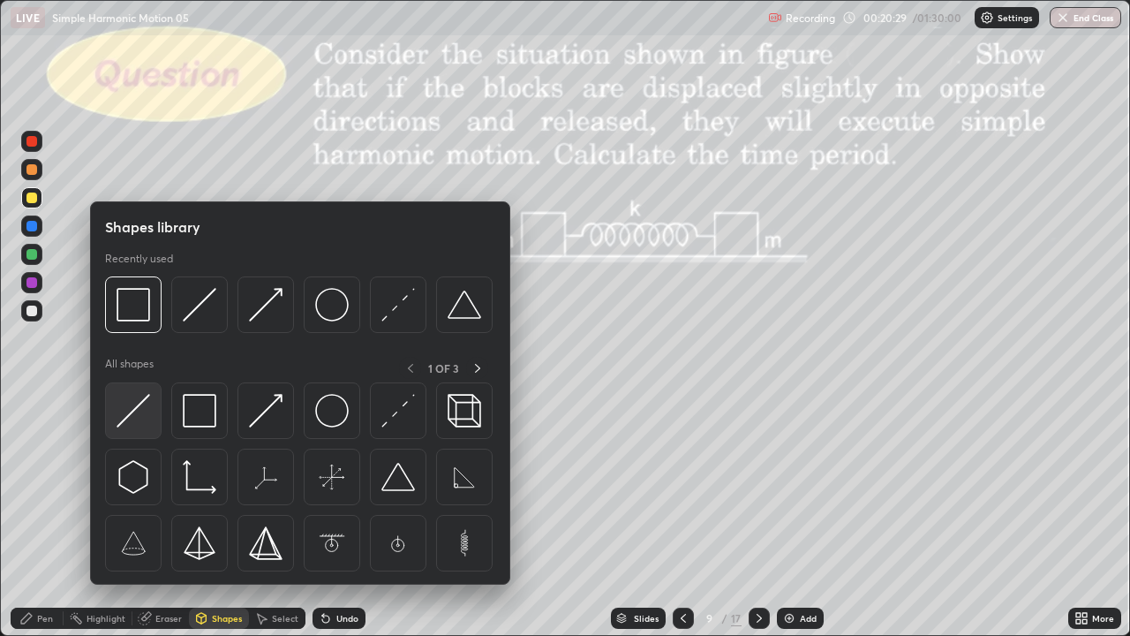
click at [139, 412] on img at bounding box center [134, 411] width 34 height 34
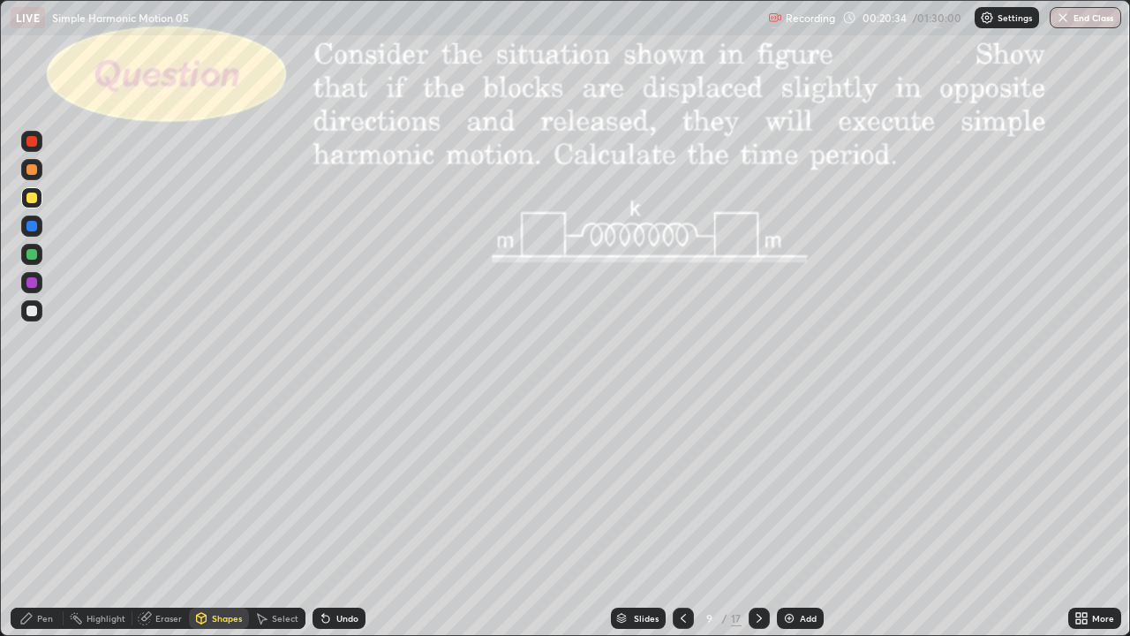
click at [225, 523] on div "Shapes" at bounding box center [227, 618] width 30 height 9
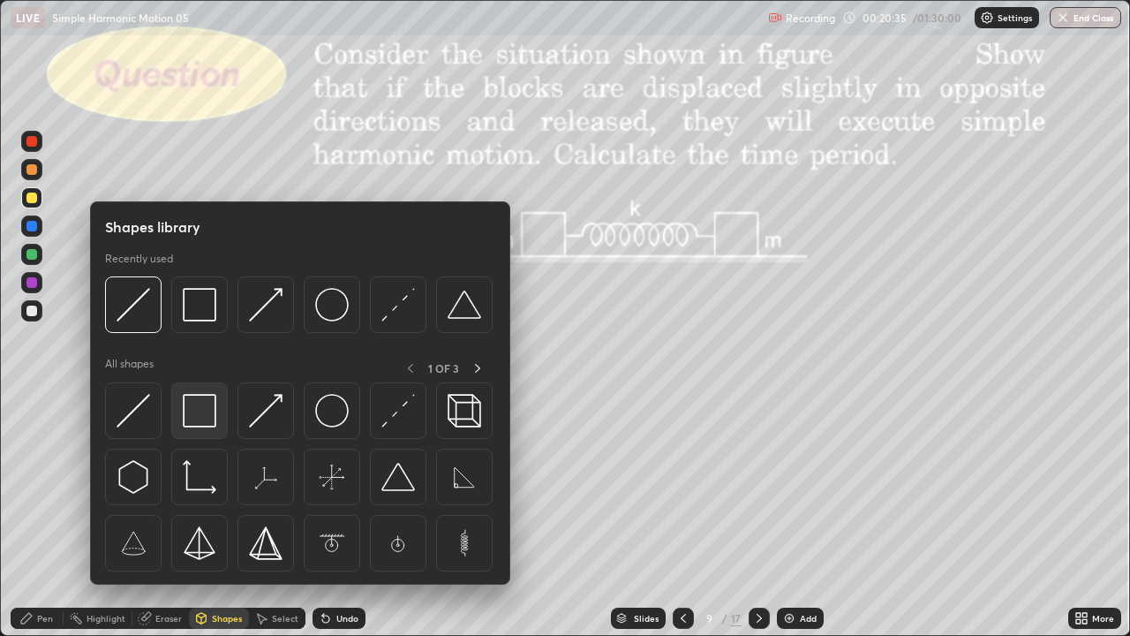
click at [215, 416] on img at bounding box center [200, 411] width 34 height 34
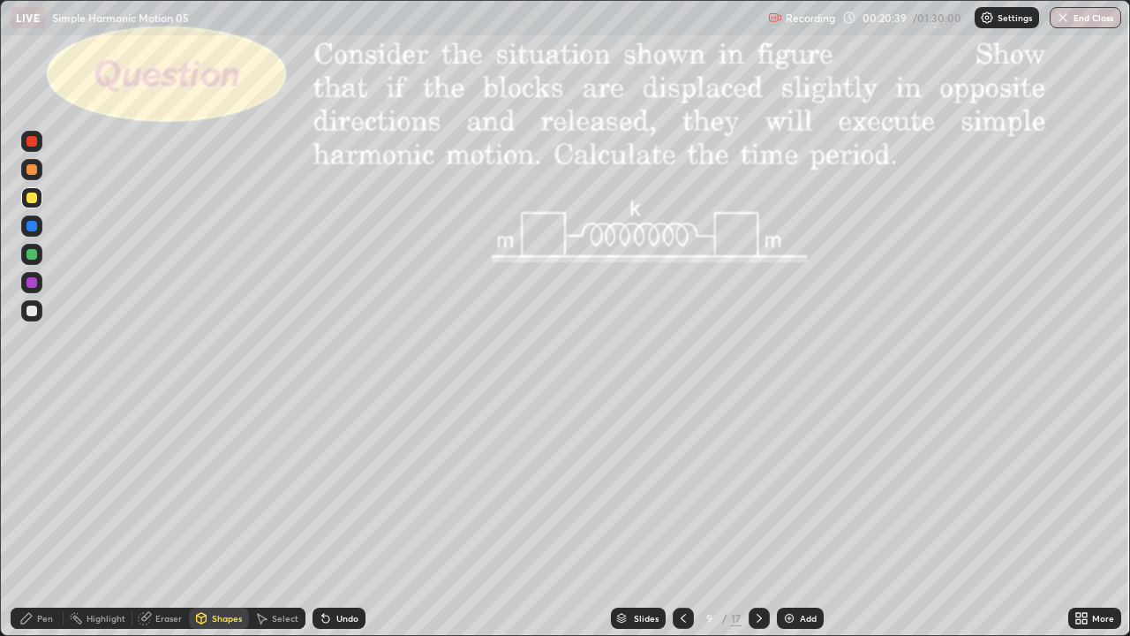
click at [338, 523] on div "Undo" at bounding box center [339, 617] width 53 height 21
click at [29, 253] on div at bounding box center [31, 254] width 11 height 11
click at [343, 523] on div "Undo" at bounding box center [347, 618] width 22 height 9
click at [283, 523] on div "Select" at bounding box center [277, 617] width 57 height 21
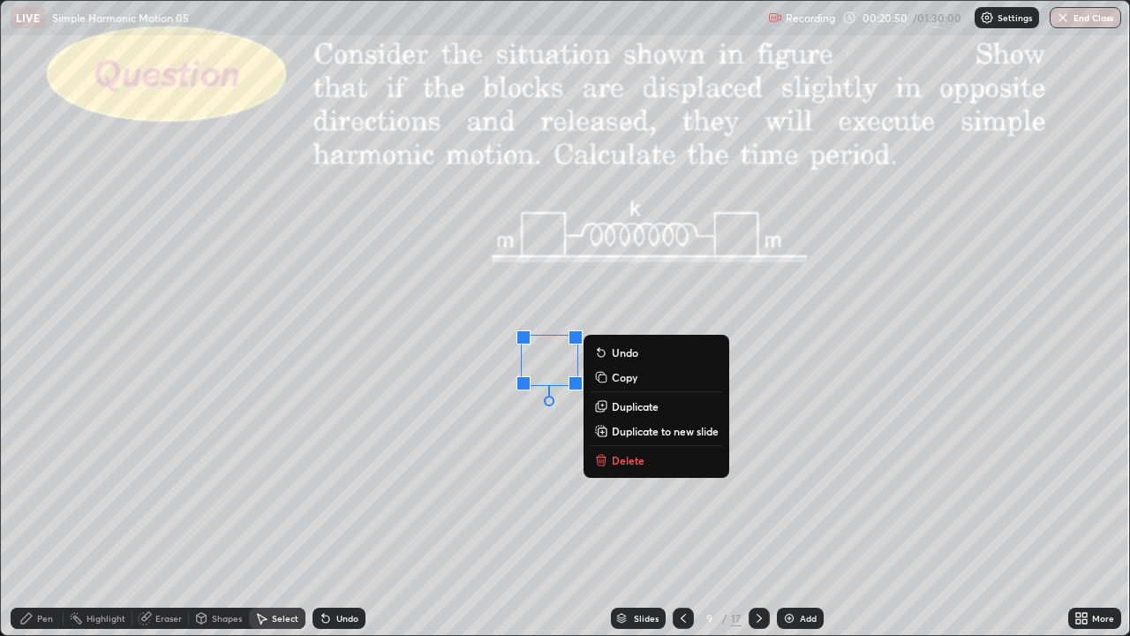
click at [640, 406] on p "Duplicate" at bounding box center [635, 406] width 47 height 14
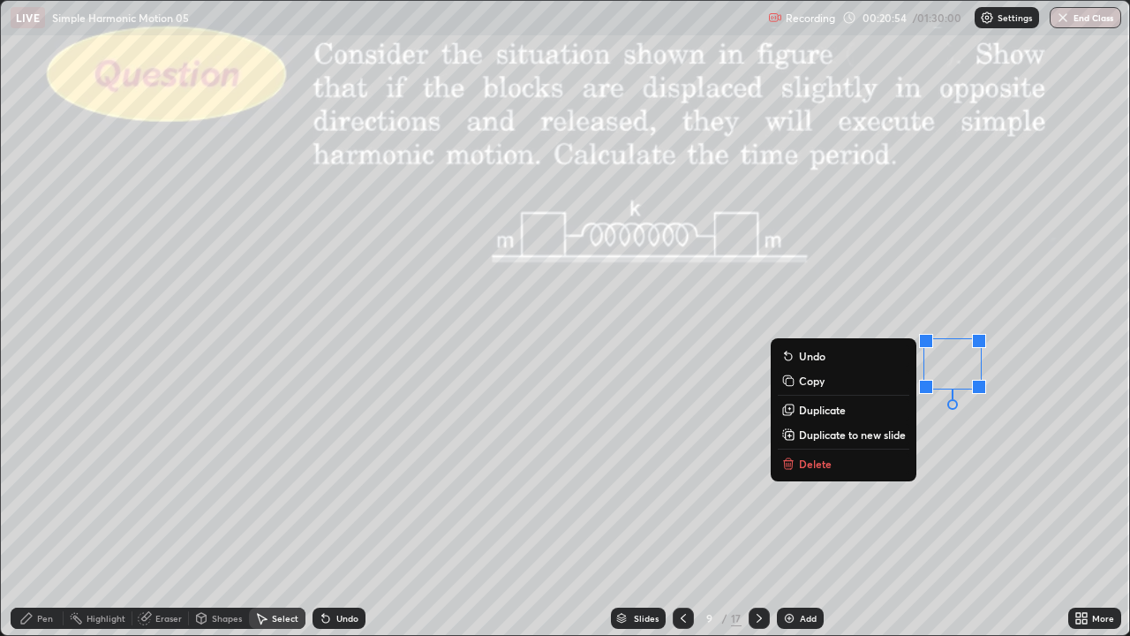
click at [954, 523] on div "0 ° Undo Copy Duplicate Duplicate to new slide Delete" at bounding box center [565, 318] width 1128 height 634
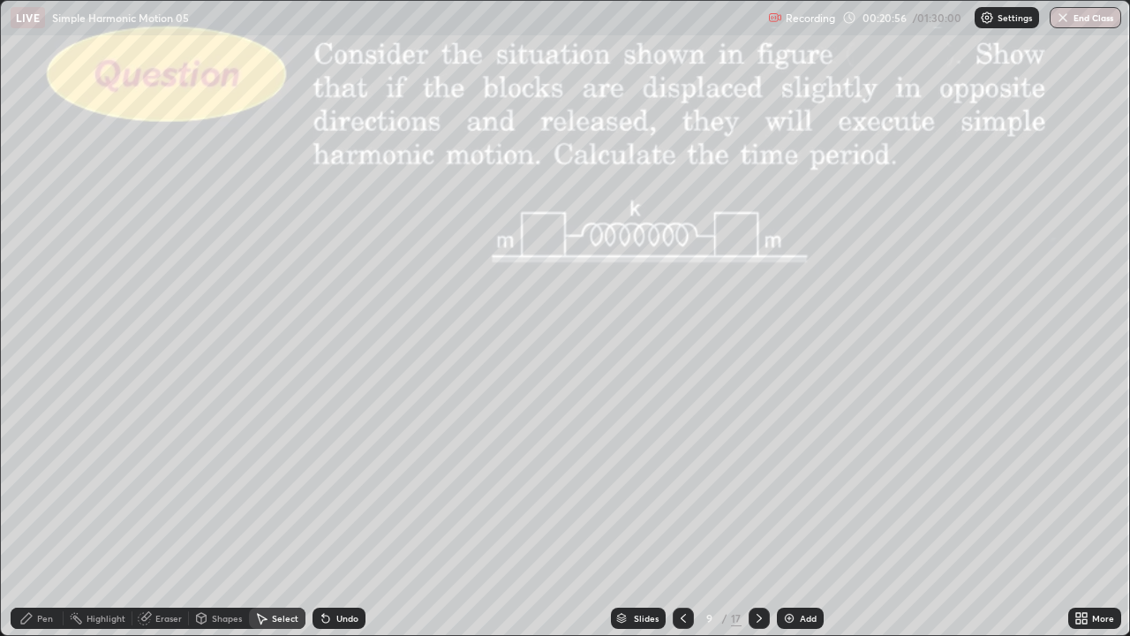
click at [42, 523] on div "Pen" at bounding box center [45, 618] width 16 height 9
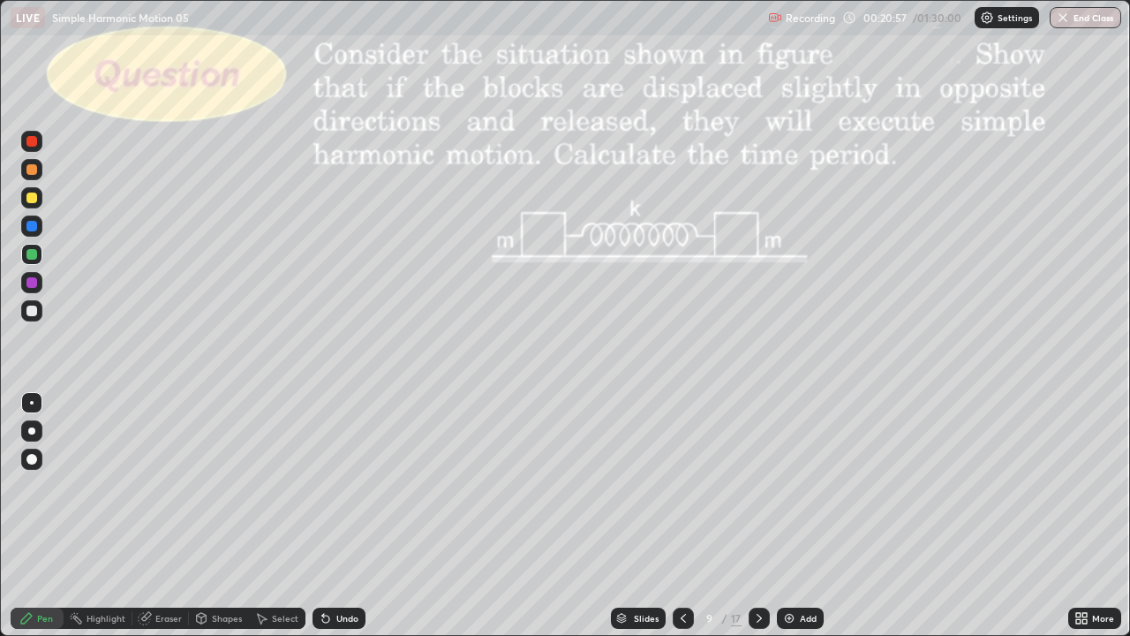
click at [35, 313] on div at bounding box center [31, 310] width 11 height 11
click at [291, 523] on div "Select" at bounding box center [277, 617] width 57 height 21
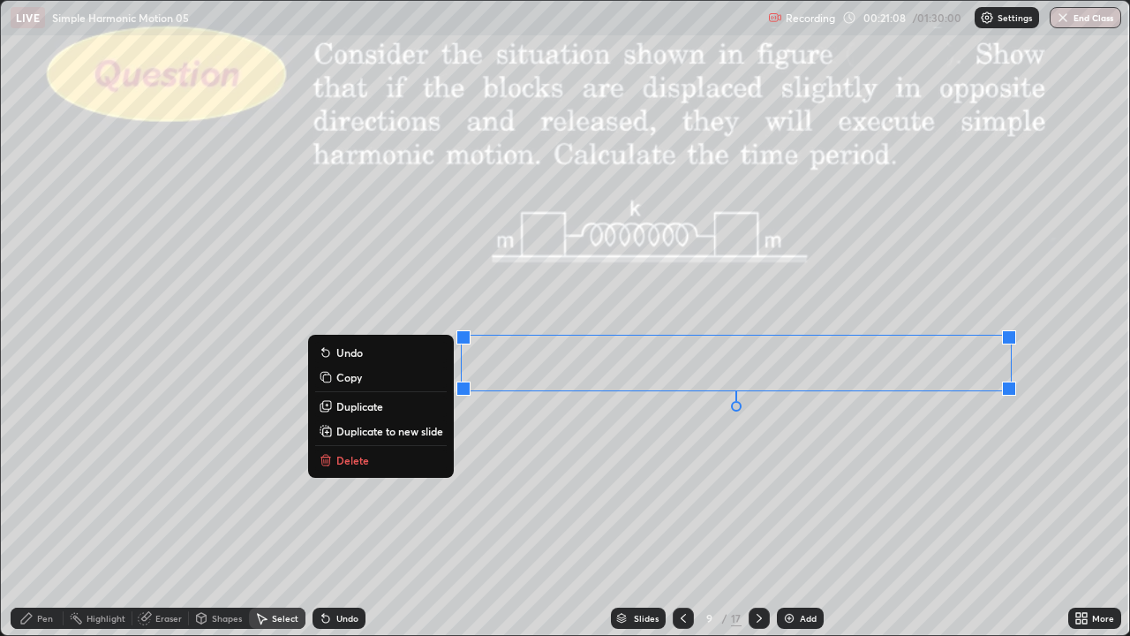
click at [533, 464] on div "0 ° Undo Copy Duplicate Duplicate to new slide Delete" at bounding box center [565, 318] width 1128 height 634
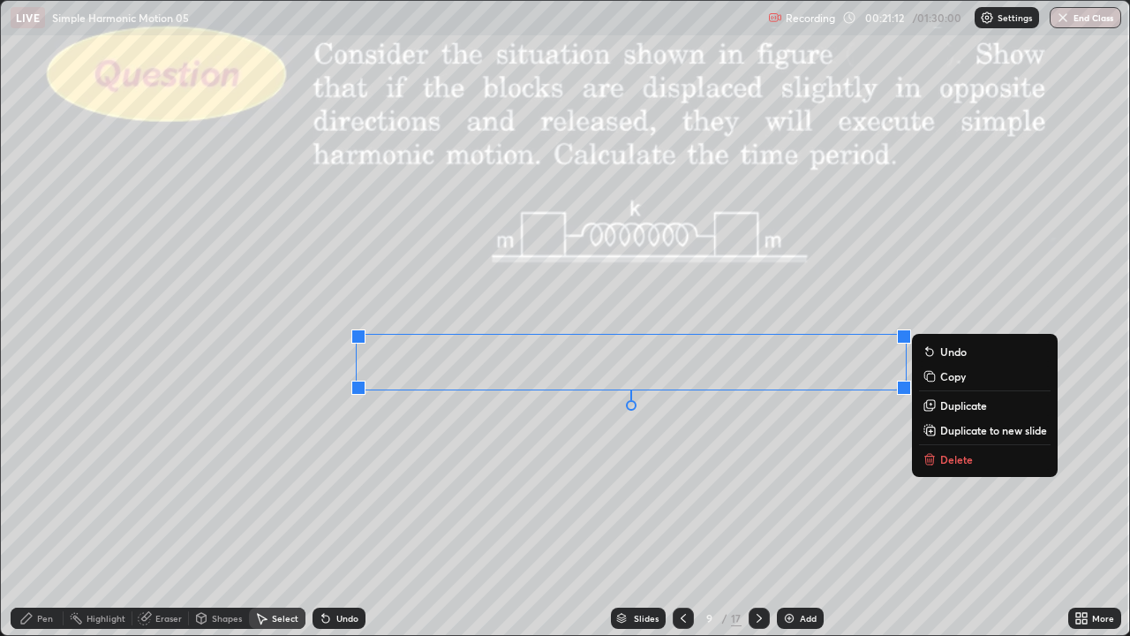
click at [758, 486] on div "0 ° Undo Copy Duplicate Duplicate to new slide Delete" at bounding box center [565, 318] width 1128 height 634
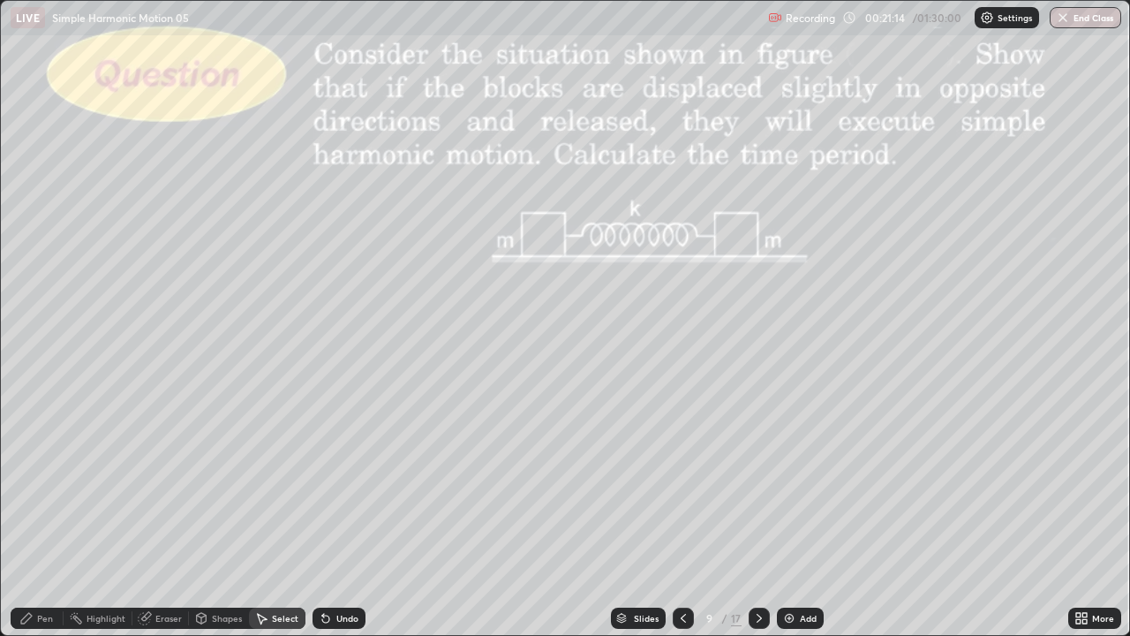
click at [47, 523] on div "Pen" at bounding box center [37, 617] width 53 height 21
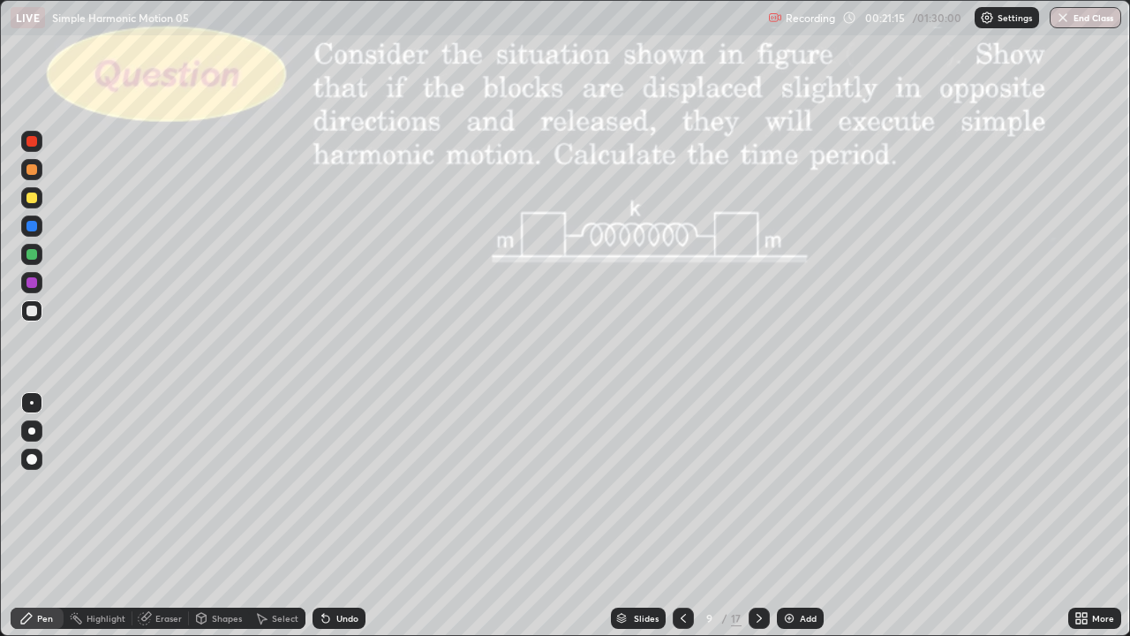
click at [41, 313] on div at bounding box center [31, 310] width 21 height 21
click at [36, 199] on div at bounding box center [31, 197] width 11 height 11
click at [262, 523] on icon at bounding box center [261, 618] width 14 height 14
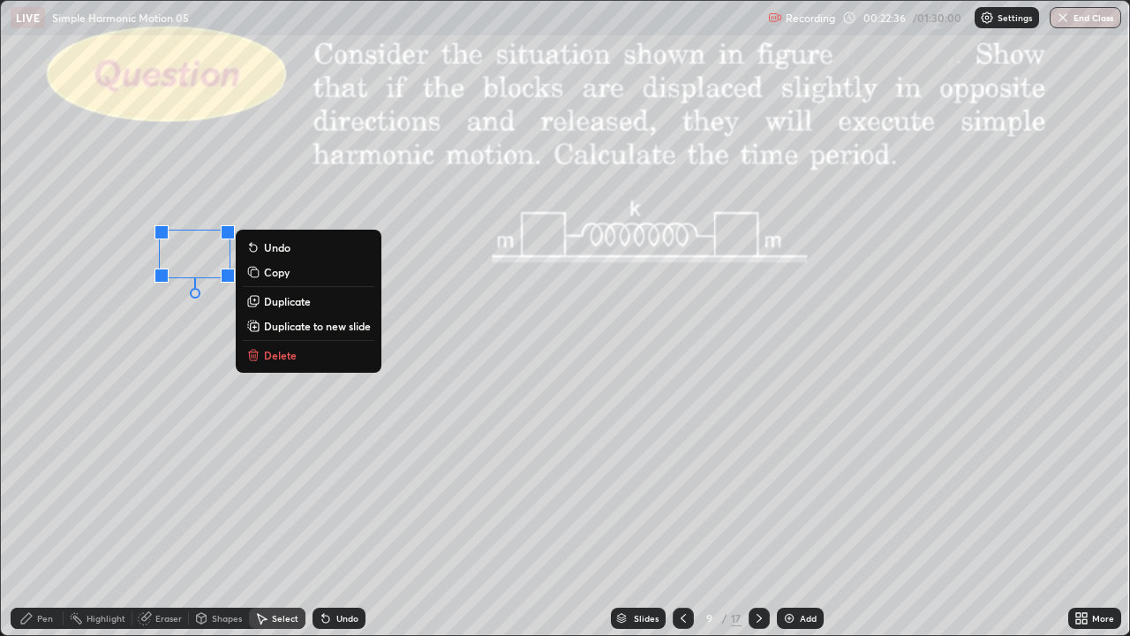
click at [30, 523] on icon at bounding box center [26, 618] width 14 height 14
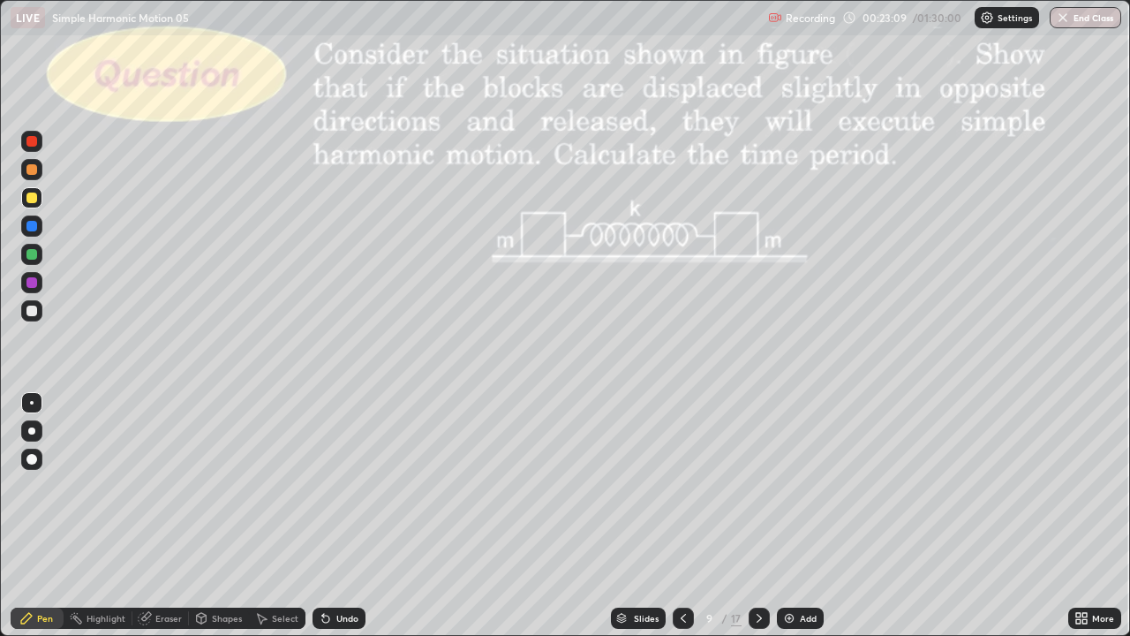
click at [336, 523] on div "Undo" at bounding box center [347, 618] width 22 height 9
click at [332, 523] on div "Undo" at bounding box center [339, 617] width 53 height 21
click at [353, 523] on div "Undo" at bounding box center [347, 618] width 22 height 9
click at [339, 523] on div "Undo" at bounding box center [347, 618] width 22 height 9
click at [336, 523] on div "Undo" at bounding box center [347, 618] width 22 height 9
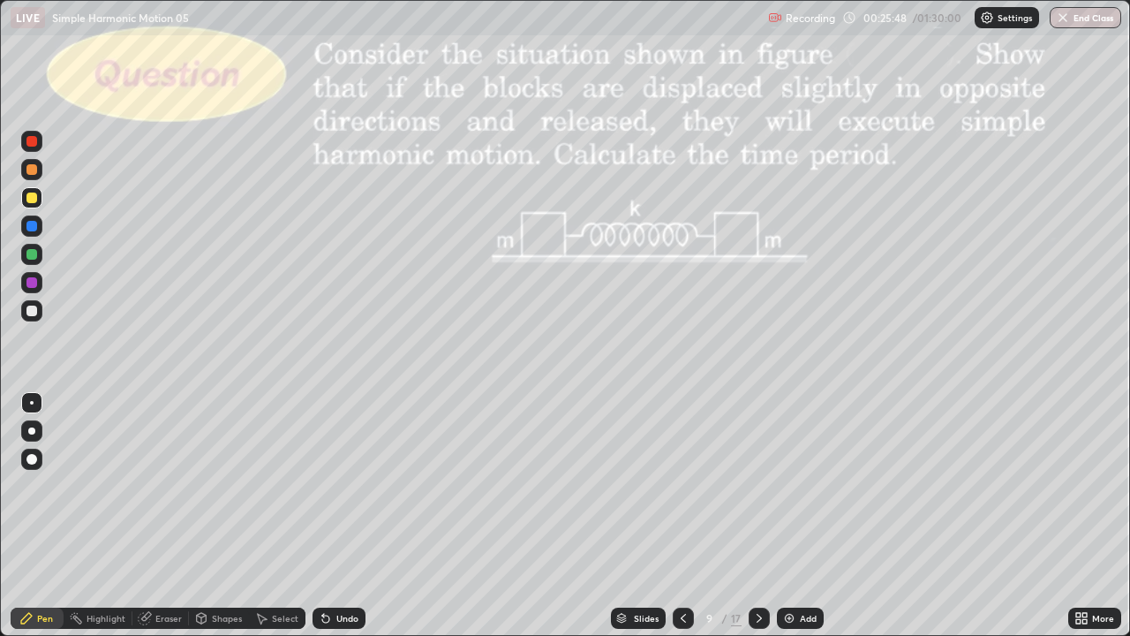
click at [345, 523] on div "Undo" at bounding box center [347, 618] width 22 height 9
click at [349, 523] on div "Undo" at bounding box center [347, 618] width 22 height 9
click at [345, 523] on div "Undo" at bounding box center [347, 618] width 22 height 9
click at [345, 523] on div "Undo" at bounding box center [339, 617] width 53 height 21
click at [342, 523] on div "Undo" at bounding box center [347, 618] width 22 height 9
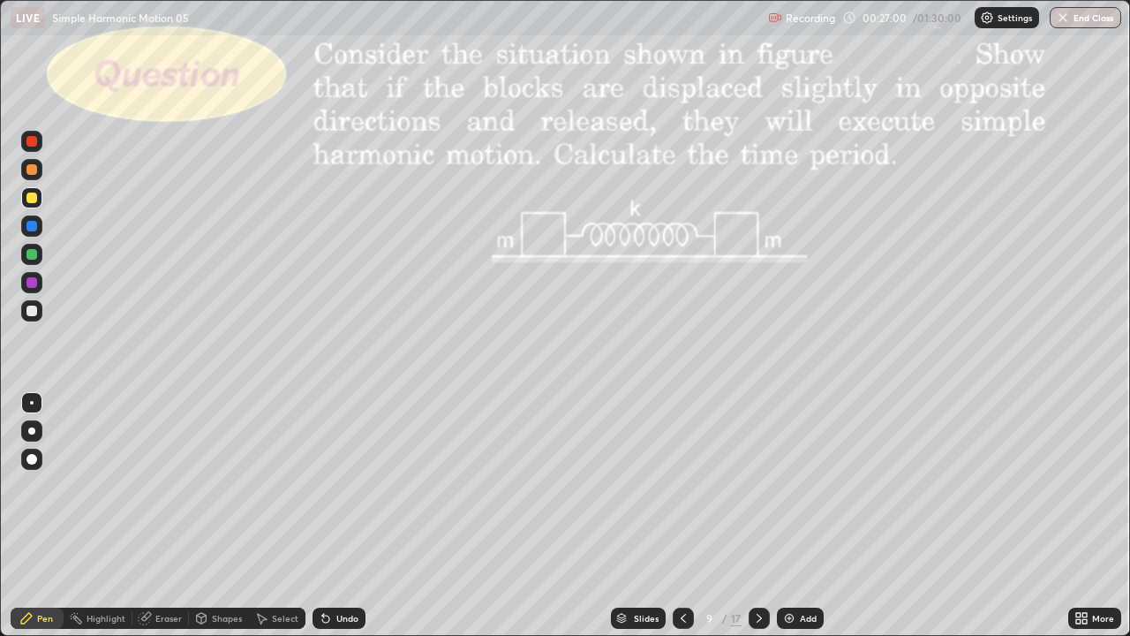
click at [276, 523] on div "Select" at bounding box center [285, 618] width 26 height 9
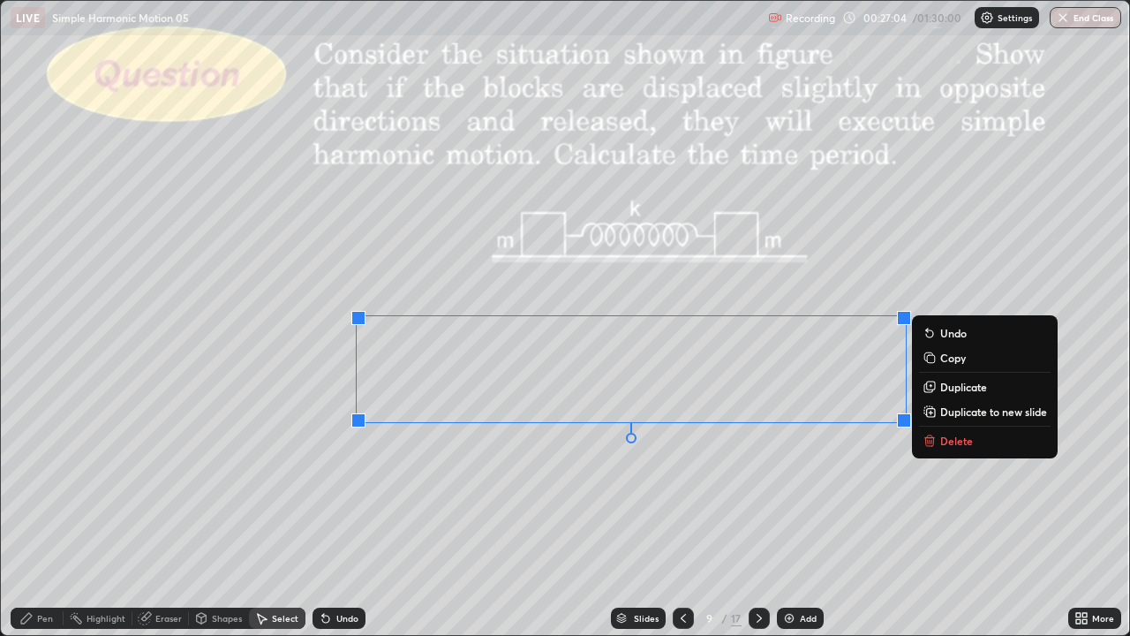
click at [947, 411] on p "Duplicate to new slide" at bounding box center [993, 411] width 107 height 14
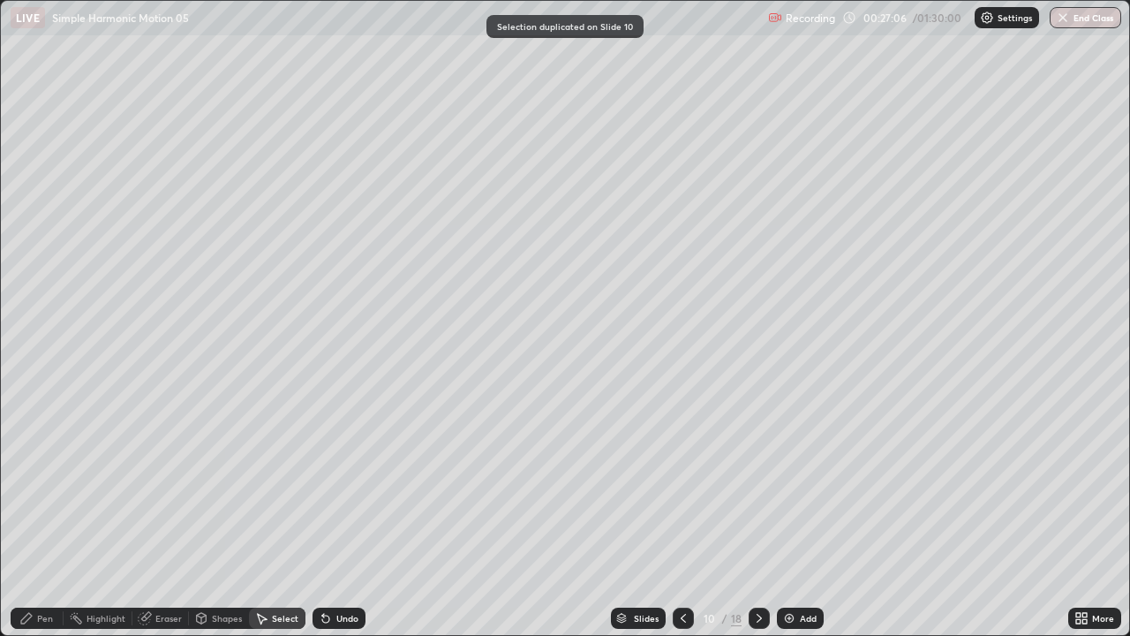
click at [39, 523] on div "Pen" at bounding box center [45, 618] width 16 height 9
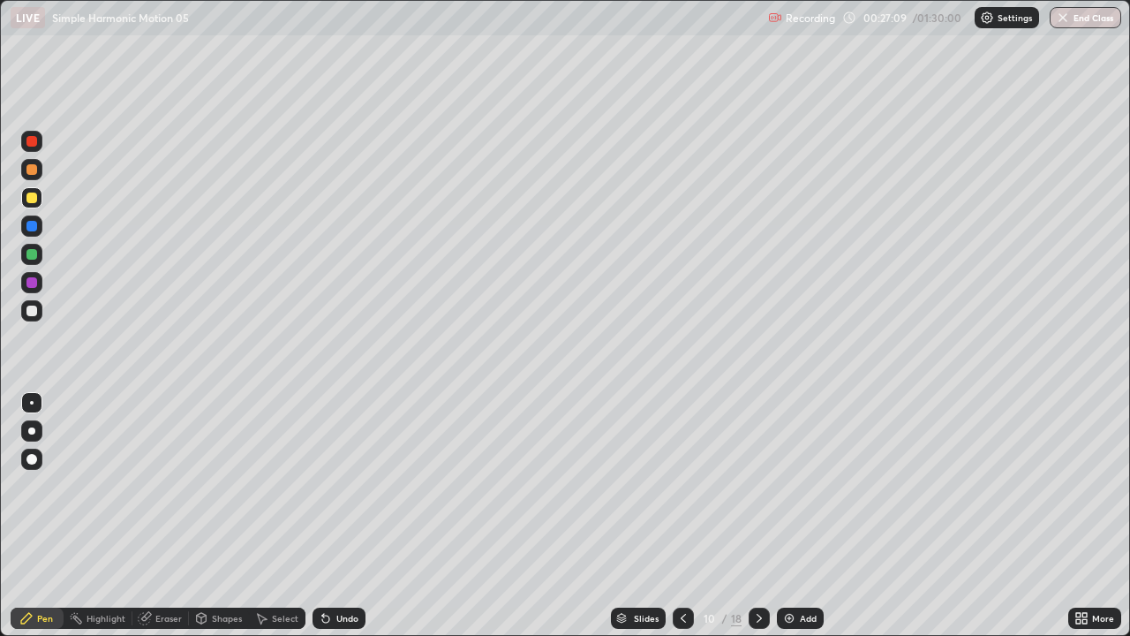
click at [35, 303] on div at bounding box center [31, 310] width 21 height 21
click at [685, 523] on div at bounding box center [683, 617] width 21 height 21
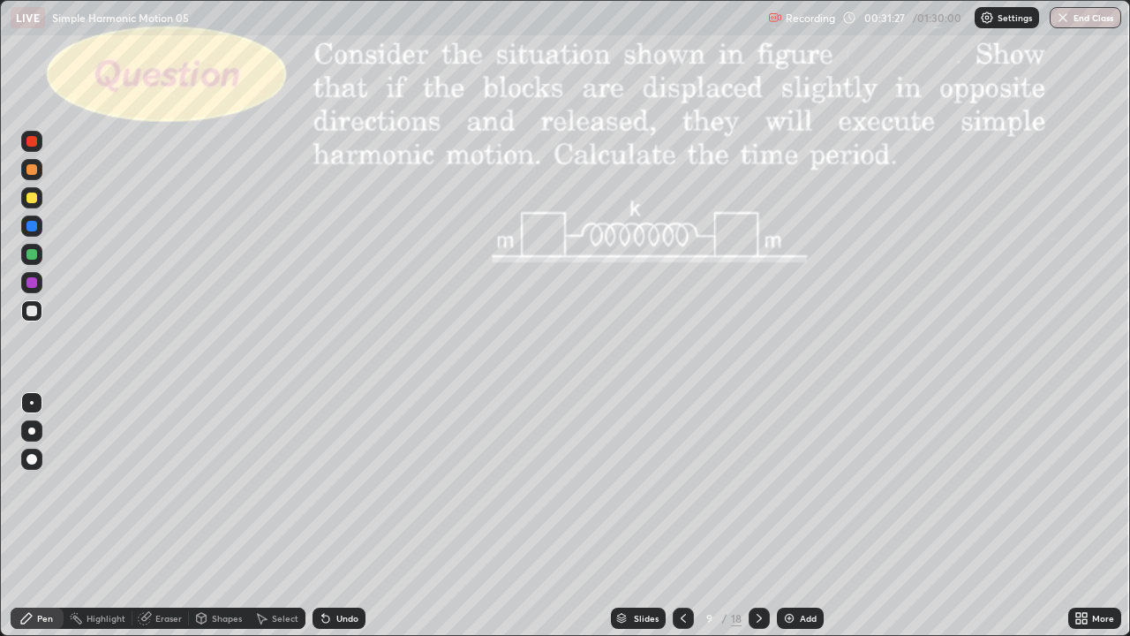
click at [766, 523] on div at bounding box center [759, 617] width 21 height 21
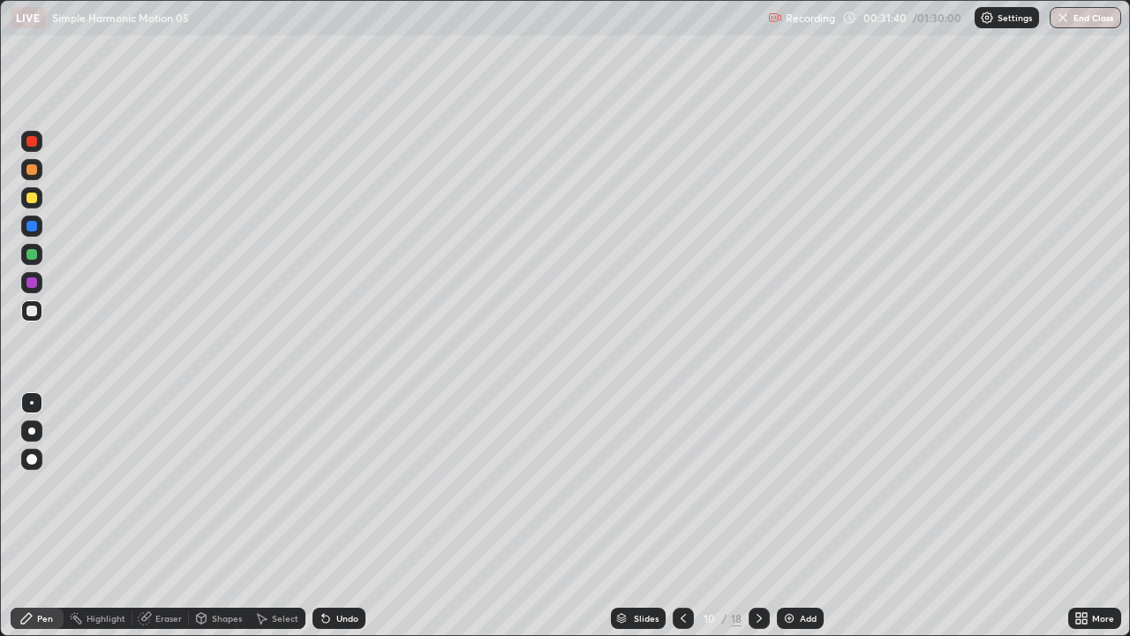
click at [682, 523] on icon at bounding box center [683, 618] width 14 height 14
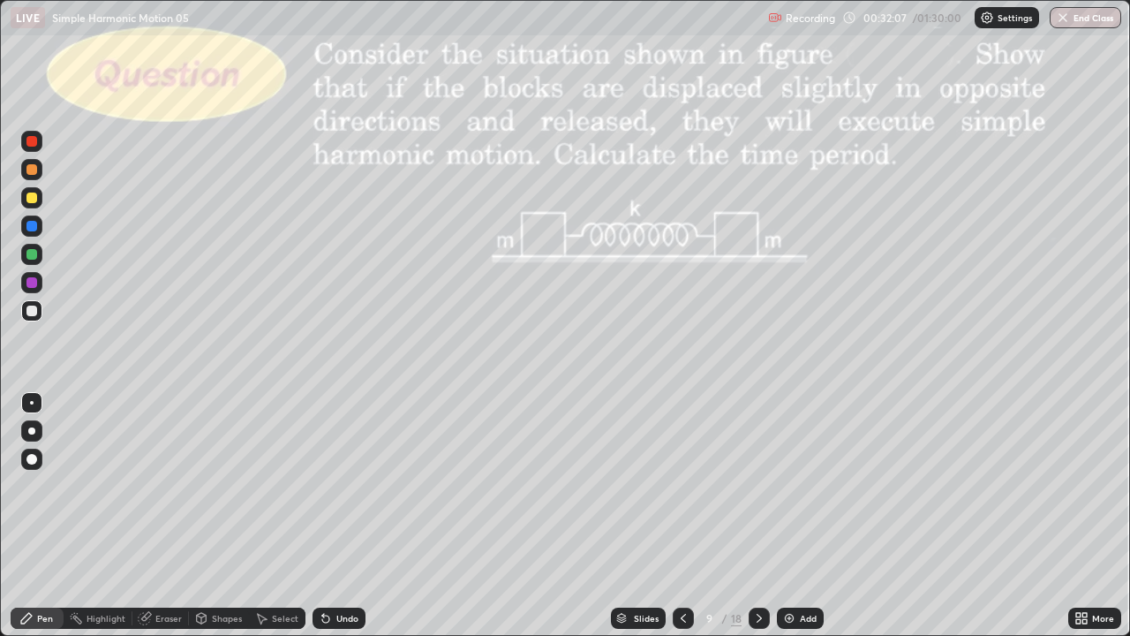
click at [758, 523] on icon at bounding box center [759, 618] width 14 height 14
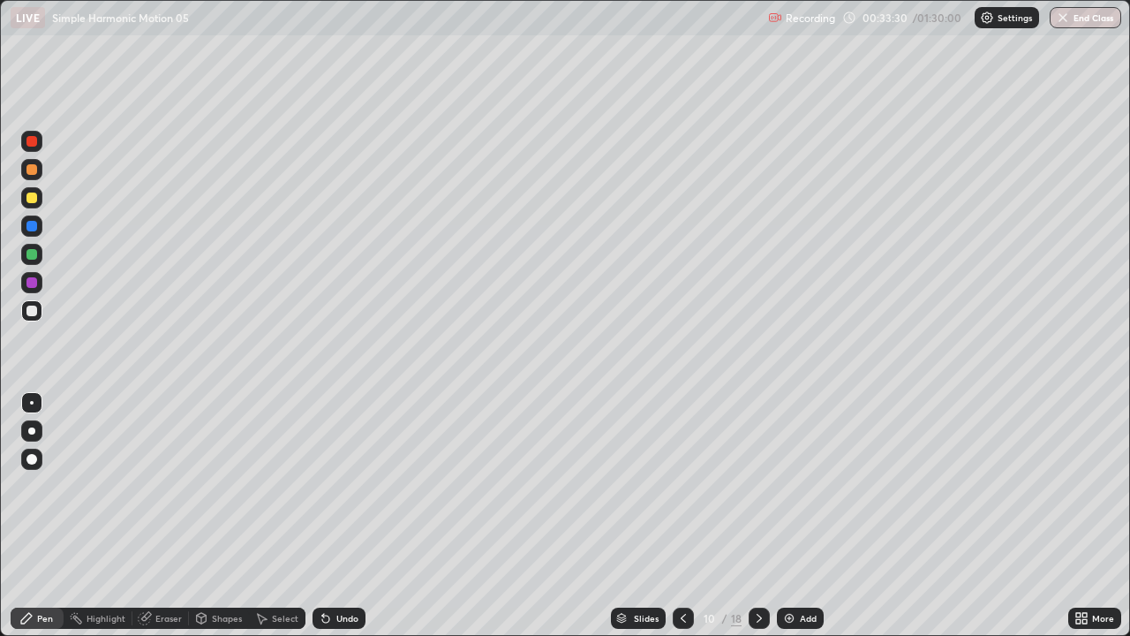
click at [758, 523] on icon at bounding box center [759, 618] width 14 height 14
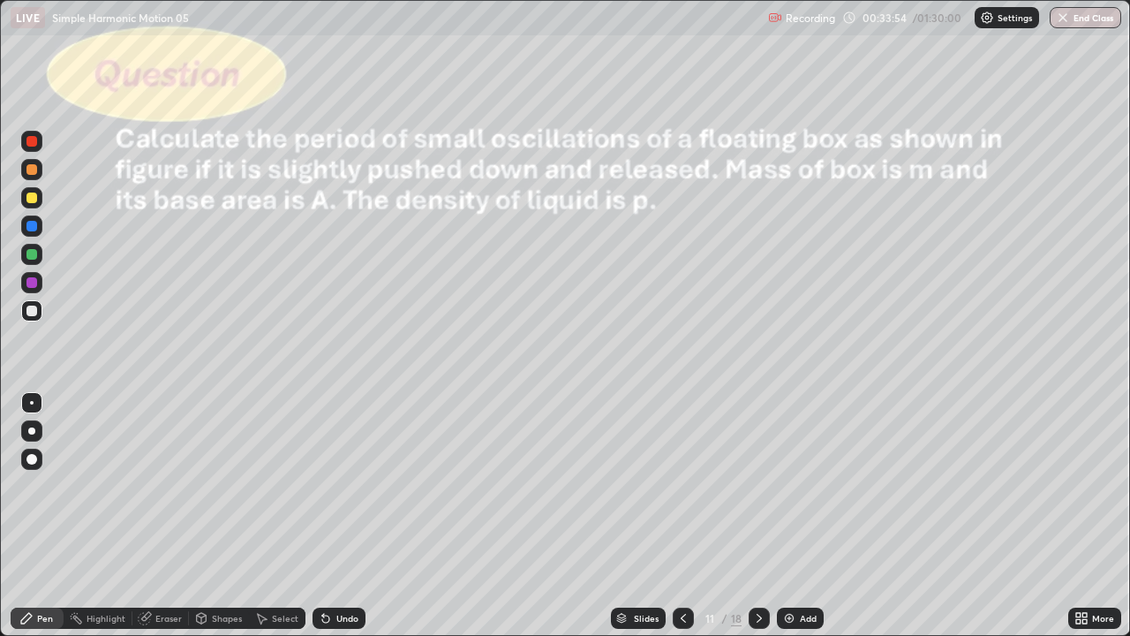
click at [210, 523] on div "Shapes" at bounding box center [219, 617] width 60 height 21
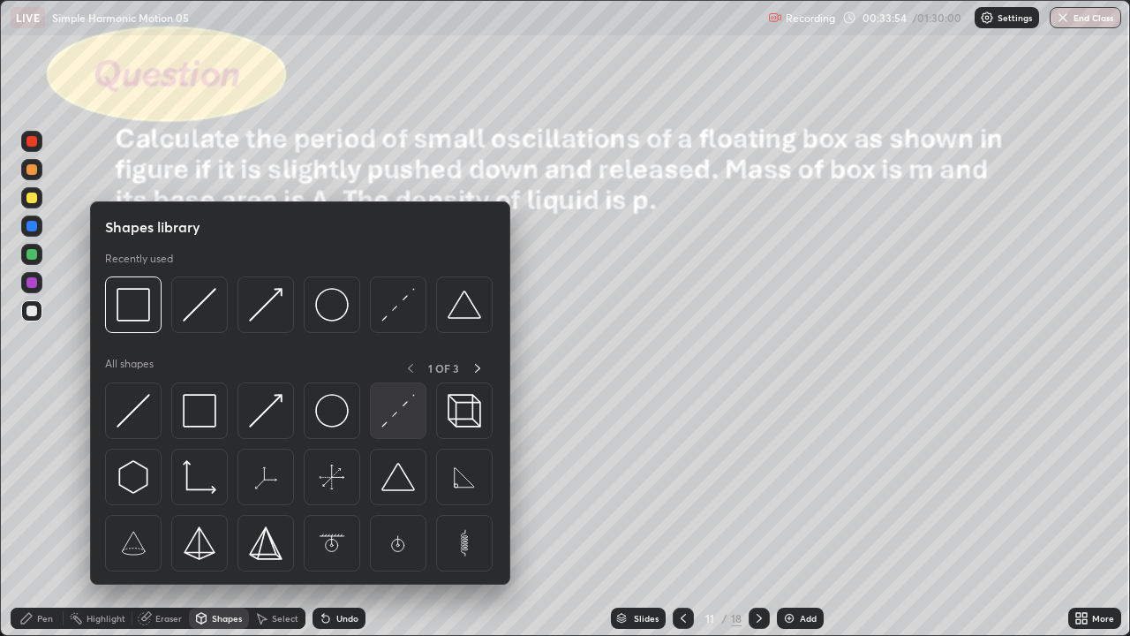
click at [397, 416] on img at bounding box center [398, 411] width 34 height 34
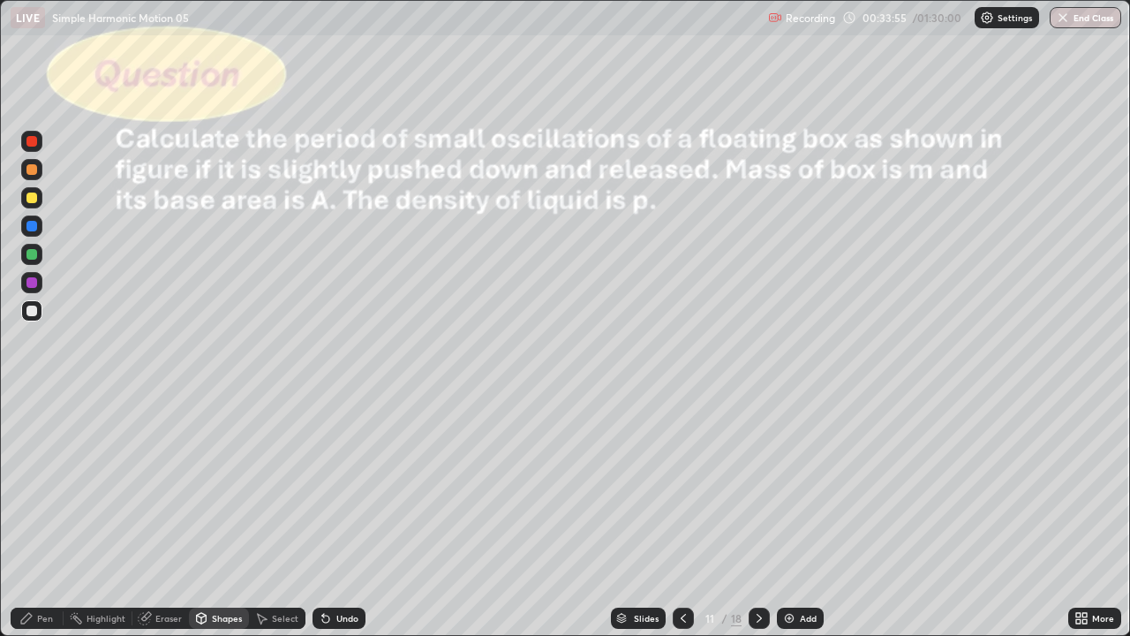
click at [32, 227] on div at bounding box center [31, 226] width 11 height 11
click at [217, 523] on div "Shapes" at bounding box center [219, 617] width 60 height 21
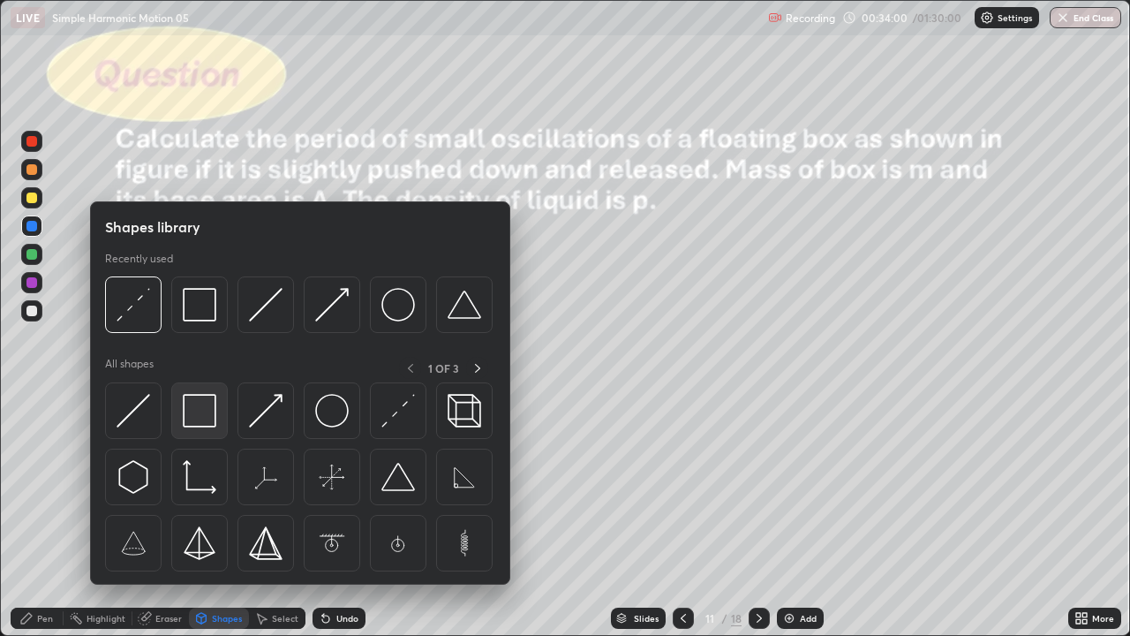
click at [209, 417] on img at bounding box center [200, 411] width 34 height 34
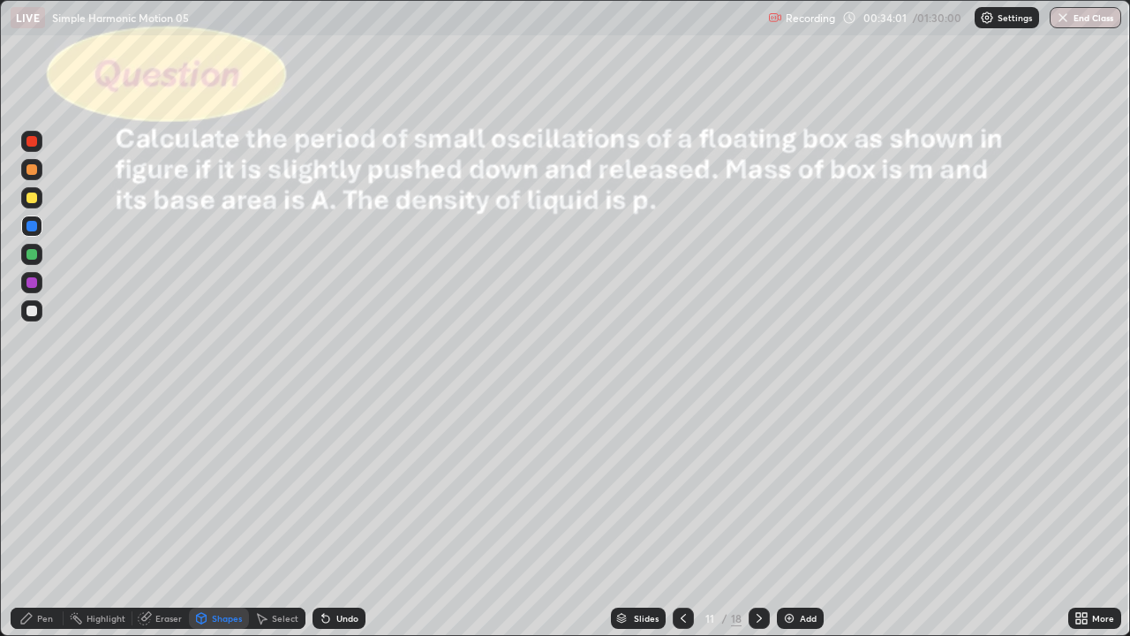
click at [33, 312] on div at bounding box center [31, 310] width 11 height 11
click at [48, 523] on div "Pen" at bounding box center [37, 617] width 53 height 21
click at [33, 199] on div at bounding box center [31, 197] width 11 height 11
click at [33, 258] on div at bounding box center [31, 254] width 11 height 11
click at [35, 312] on div at bounding box center [31, 310] width 11 height 11
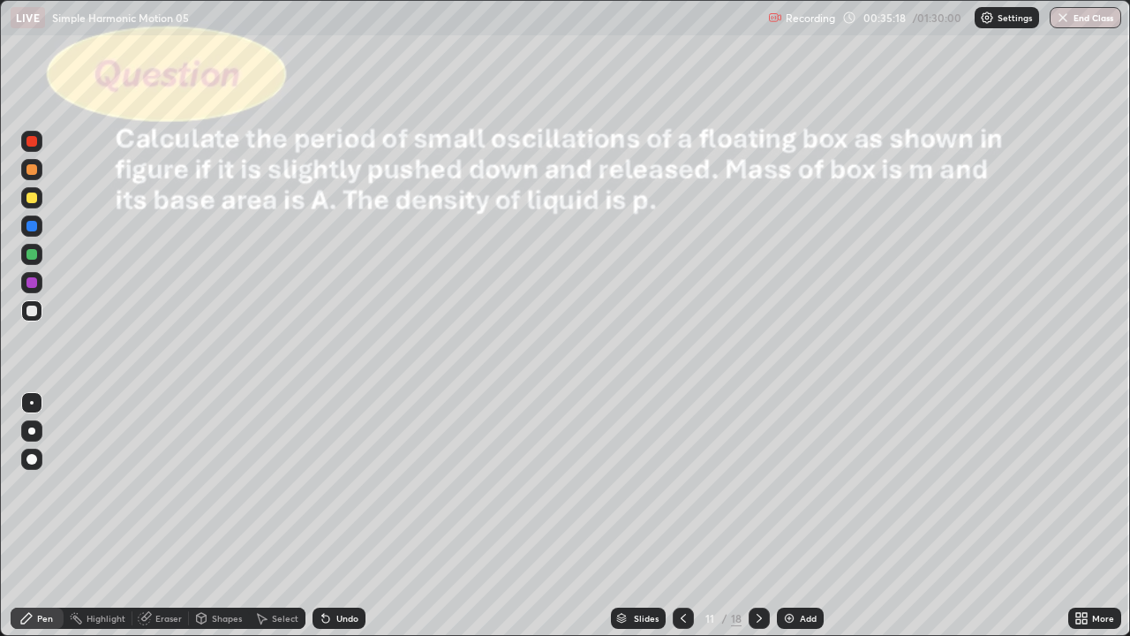
click at [342, 523] on div "Undo" at bounding box center [347, 618] width 22 height 9
click at [758, 523] on icon at bounding box center [759, 618] width 14 height 14
click at [32, 196] on div at bounding box center [31, 197] width 11 height 11
click at [215, 523] on div "Shapes" at bounding box center [227, 618] width 30 height 9
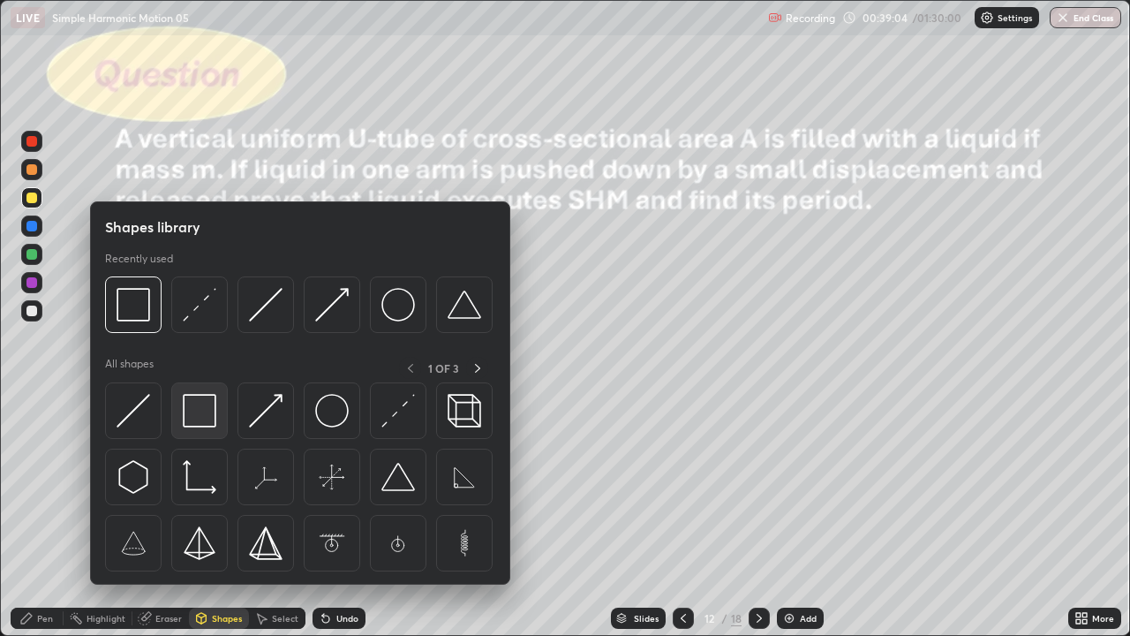
click at [218, 418] on div at bounding box center [199, 410] width 57 height 57
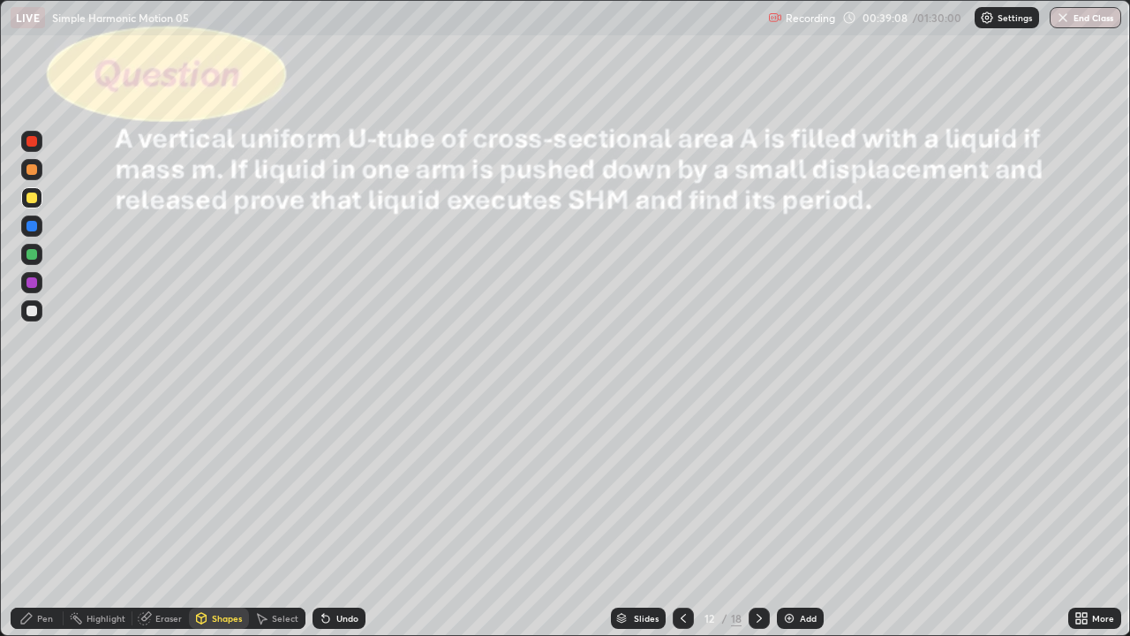
click at [279, 523] on div "Select" at bounding box center [285, 618] width 26 height 9
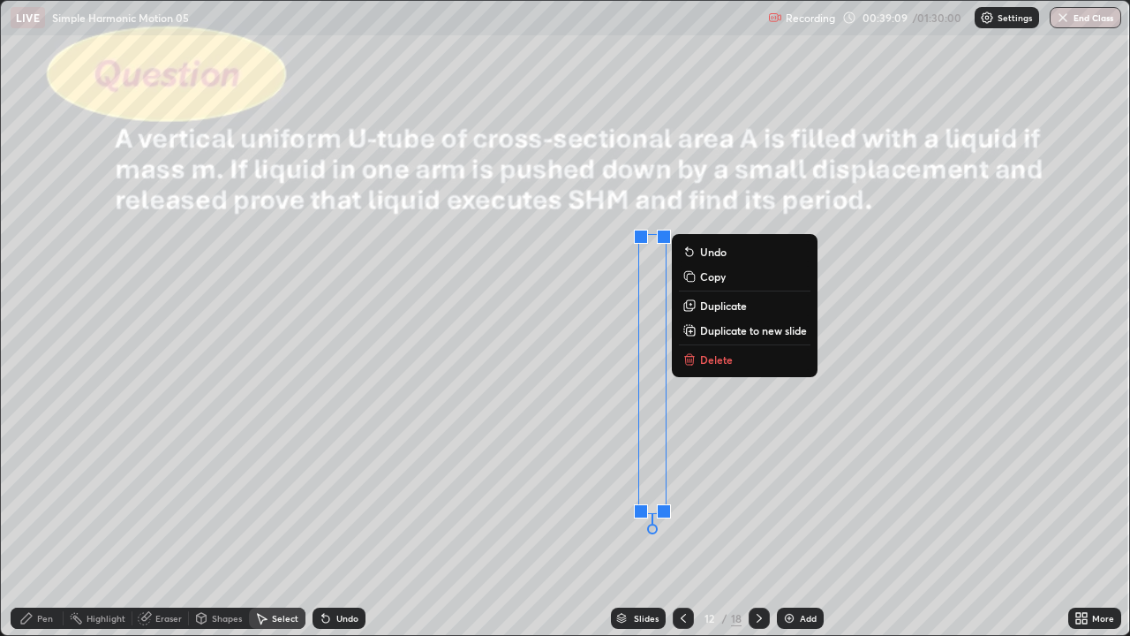
click at [737, 307] on p "Duplicate" at bounding box center [723, 305] width 47 height 14
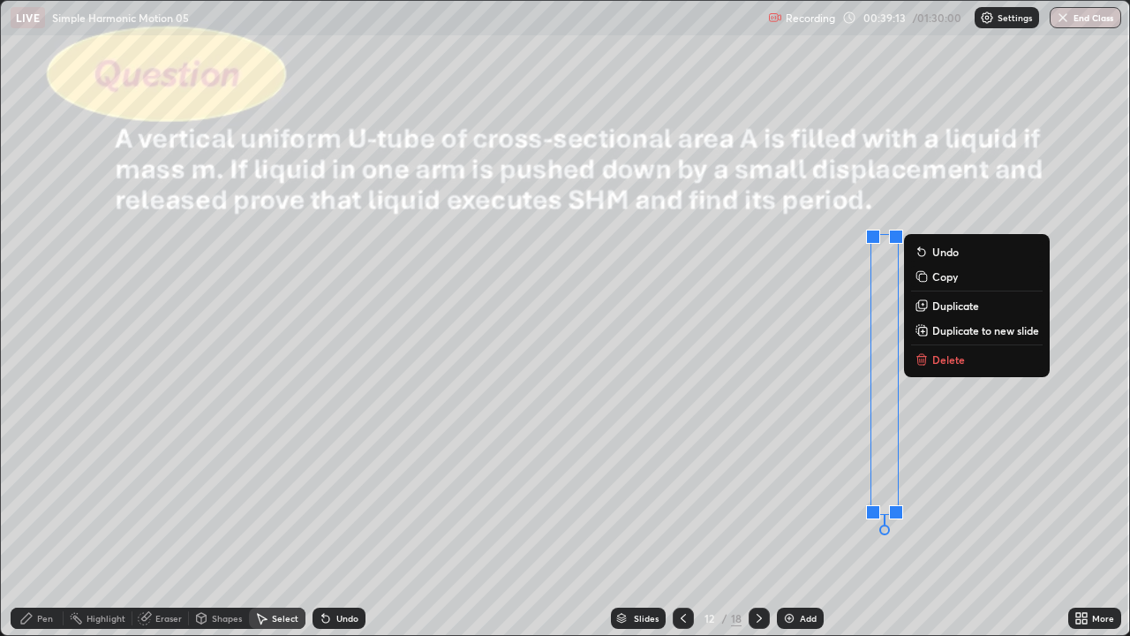
click at [227, 523] on div "Shapes" at bounding box center [227, 618] width 30 height 9
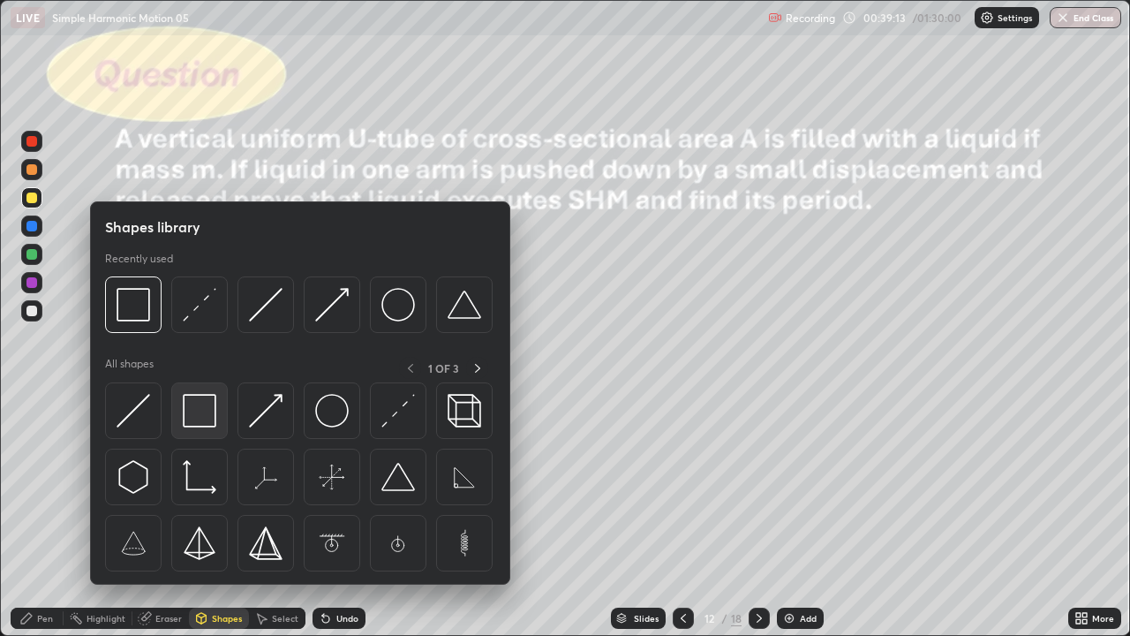
click at [190, 416] on img at bounding box center [200, 411] width 34 height 34
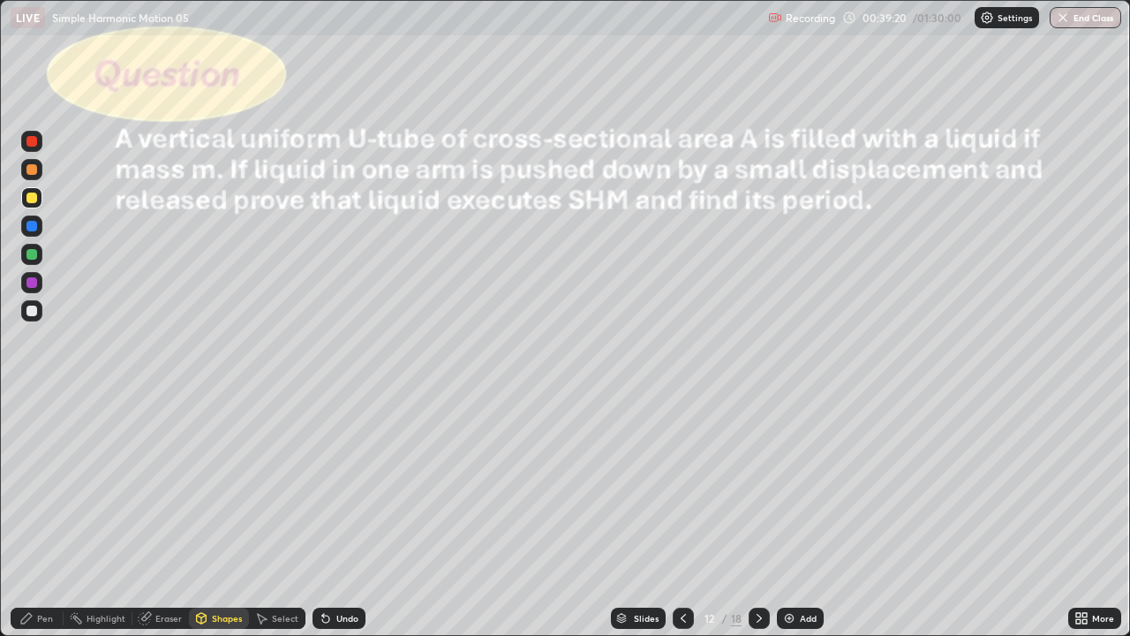
click at [166, 523] on div "Eraser" at bounding box center [168, 618] width 26 height 9
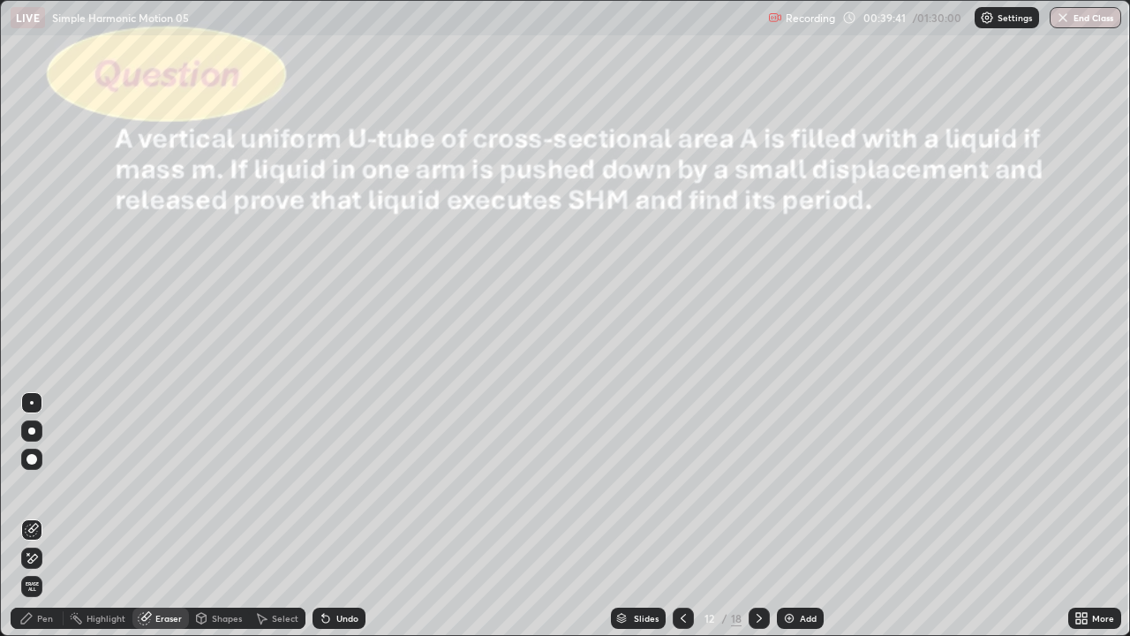
click at [348, 523] on div "Undo" at bounding box center [347, 618] width 22 height 9
click at [222, 523] on div "Shapes" at bounding box center [227, 618] width 30 height 9
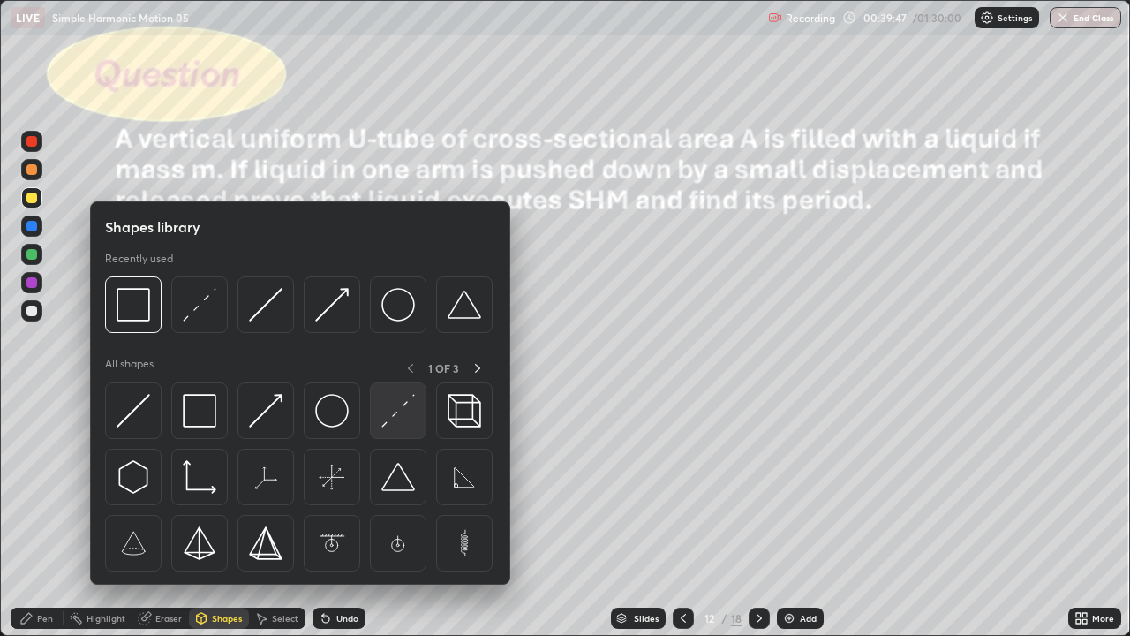
click at [400, 407] on img at bounding box center [398, 411] width 34 height 34
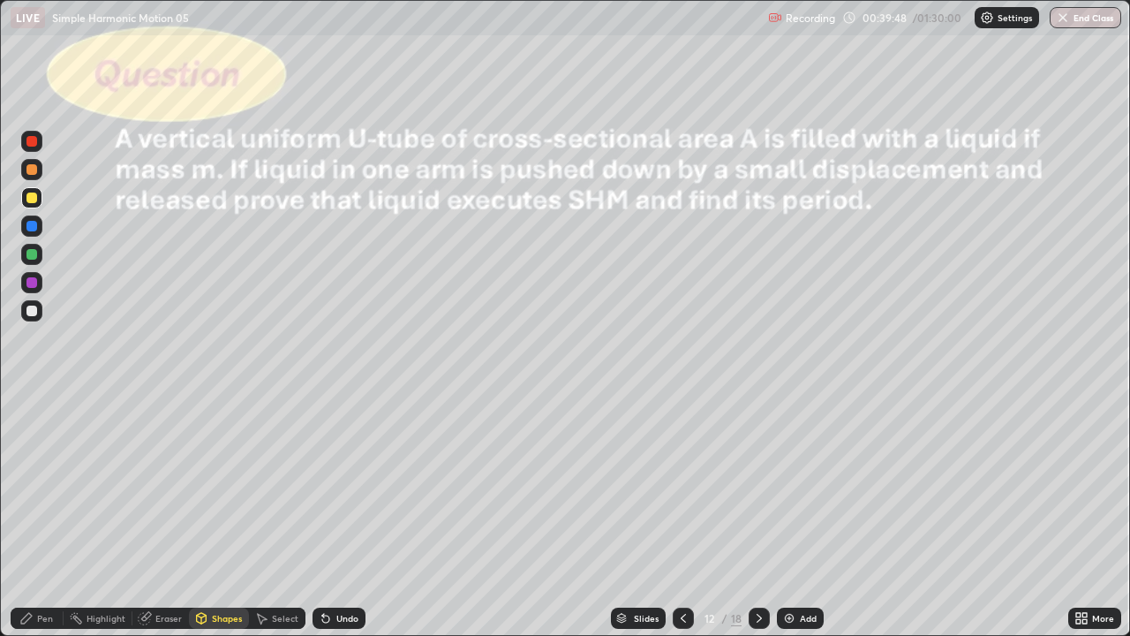
click at [33, 229] on div at bounding box center [31, 226] width 11 height 11
click at [52, 523] on div "Pen" at bounding box center [37, 617] width 53 height 21
click at [217, 523] on div "Shapes" at bounding box center [227, 618] width 30 height 9
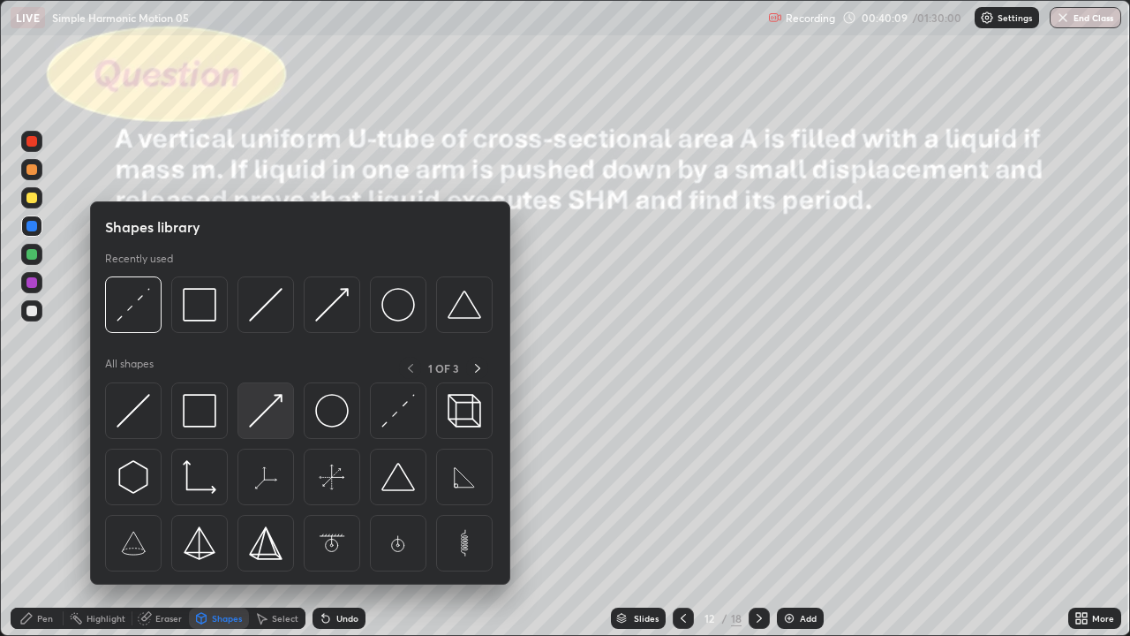
click at [265, 424] on img at bounding box center [266, 411] width 34 height 34
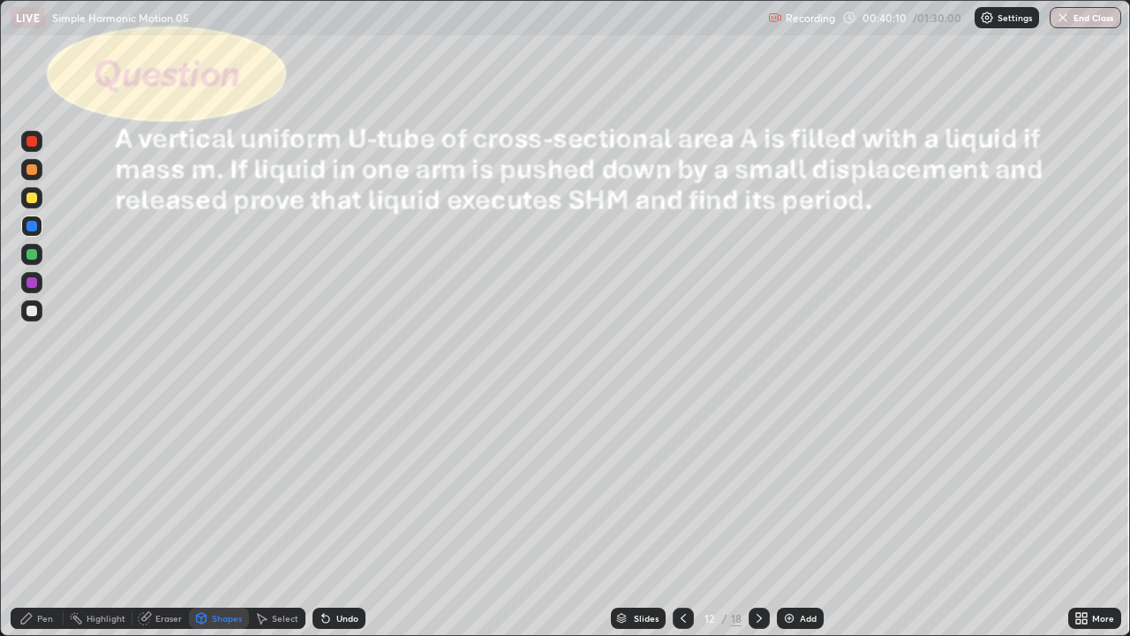
click at [38, 315] on div at bounding box center [31, 310] width 21 height 21
click at [45, 523] on div "Pen" at bounding box center [45, 618] width 16 height 9
click at [175, 523] on div "Eraser" at bounding box center [168, 618] width 26 height 9
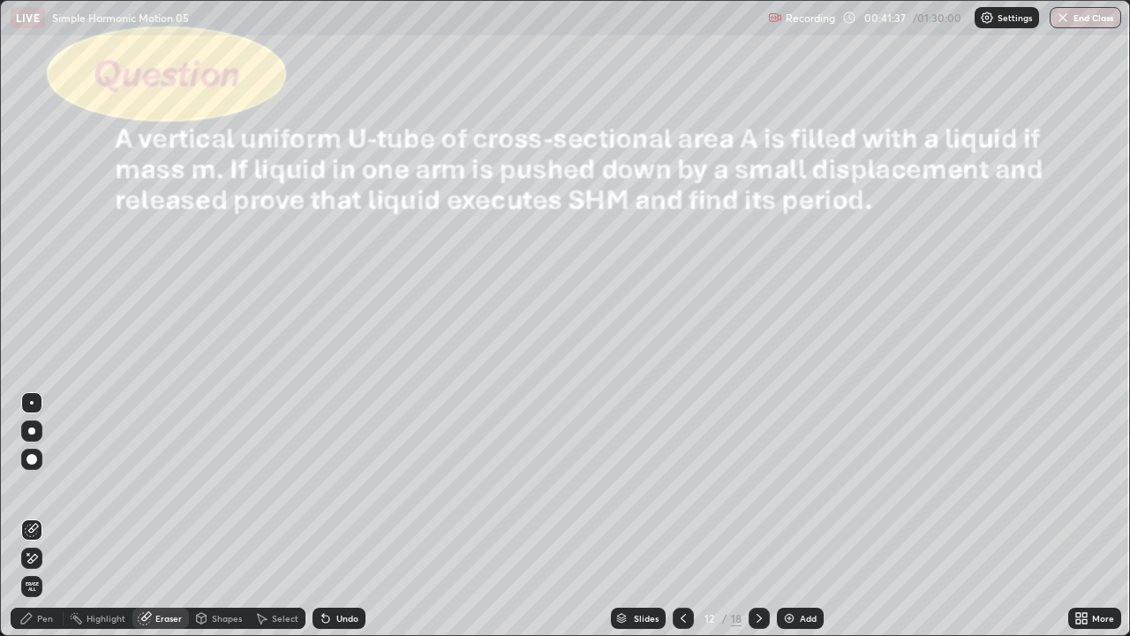
click at [225, 523] on div "Shapes" at bounding box center [227, 618] width 30 height 9
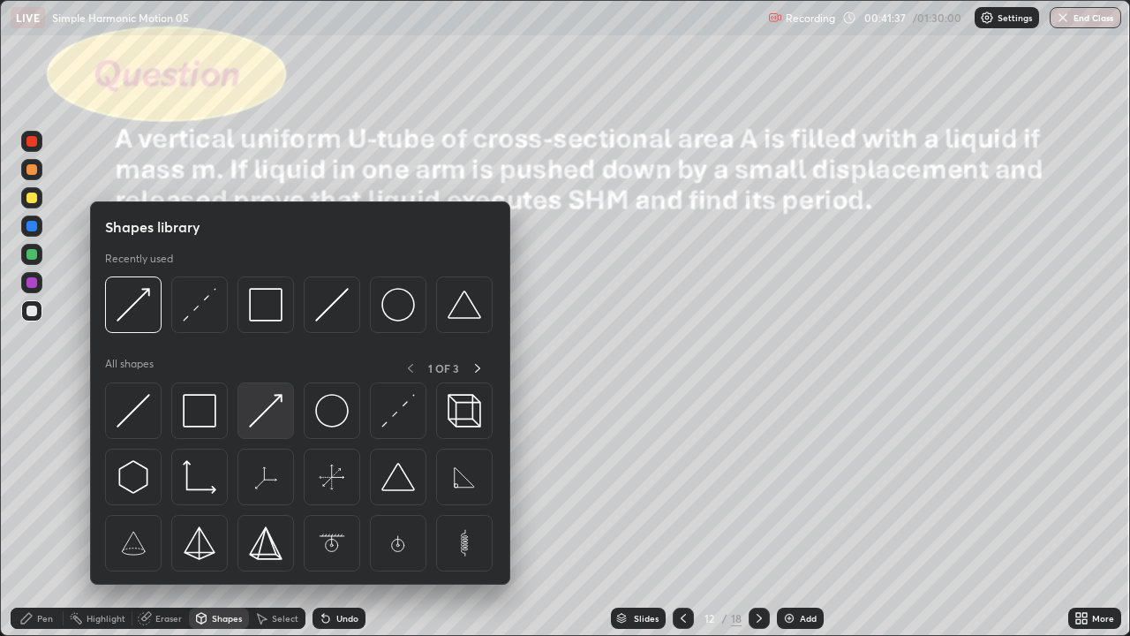
click at [276, 426] on img at bounding box center [266, 411] width 34 height 34
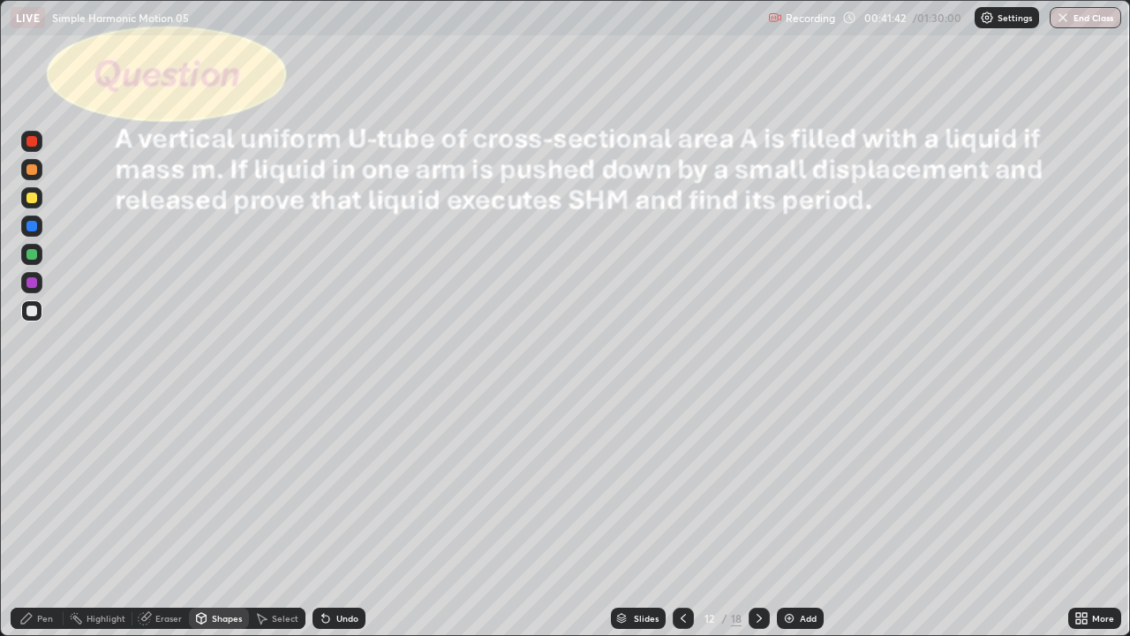
click at [48, 523] on div "Pen" at bounding box center [45, 618] width 16 height 9
click at [38, 227] on div at bounding box center [31, 225] width 21 height 21
click at [34, 305] on div at bounding box center [31, 310] width 11 height 11
click at [336, 523] on div "Undo" at bounding box center [339, 617] width 53 height 21
click at [268, 523] on div "Select" at bounding box center [277, 617] width 57 height 21
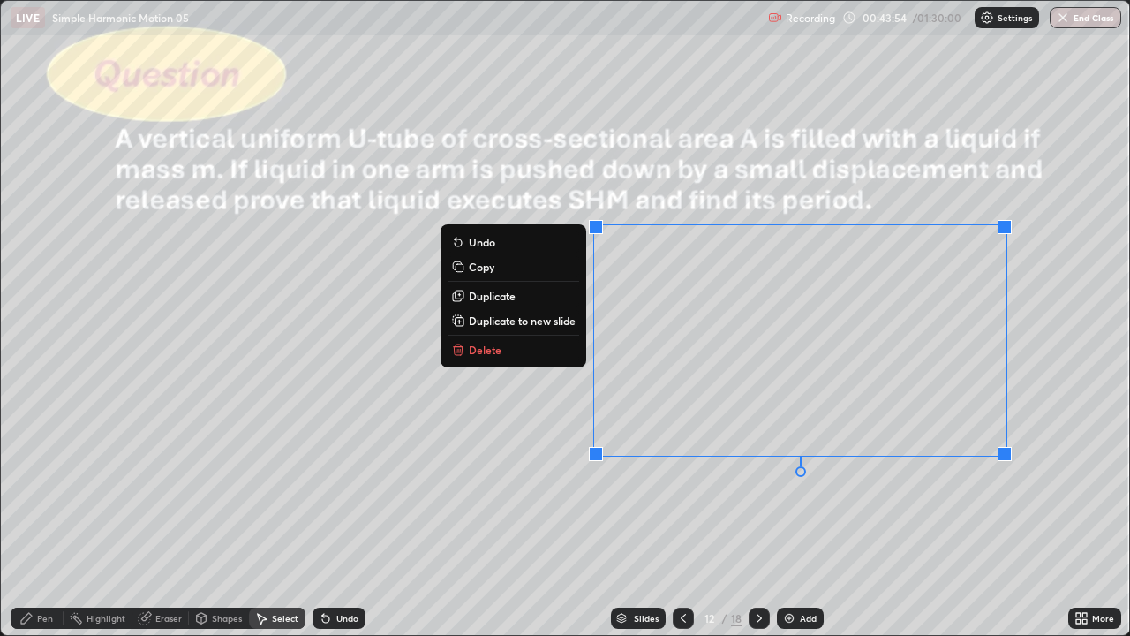
click at [820, 523] on div "0 ° Undo Copy Duplicate Duplicate to new slide Delete" at bounding box center [565, 318] width 1128 height 634
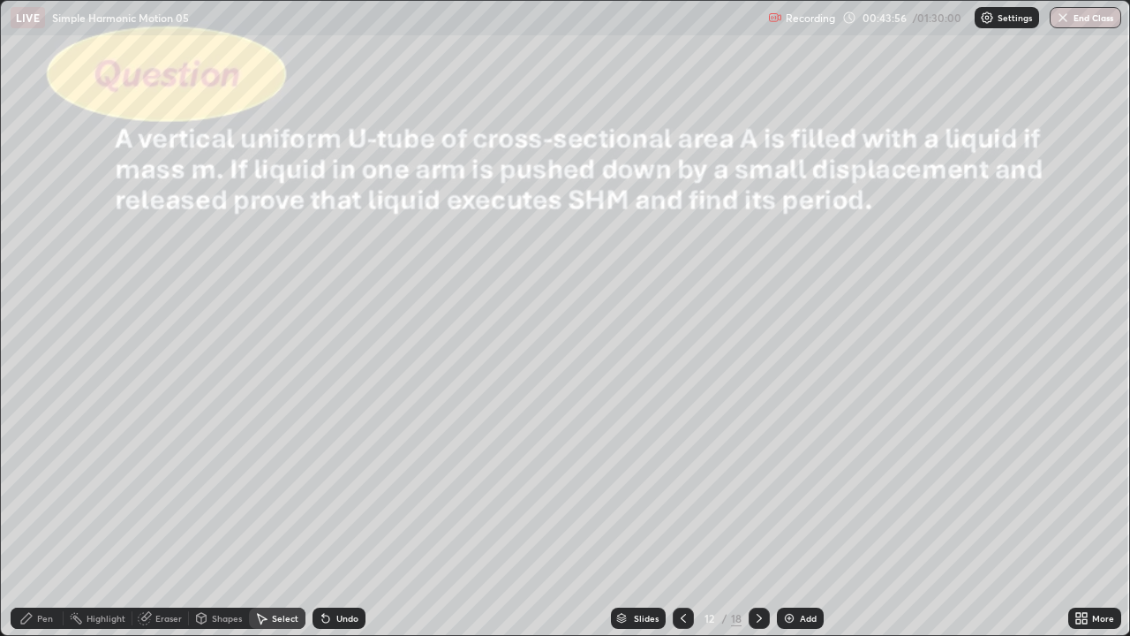
click at [227, 523] on div "Shapes" at bounding box center [227, 618] width 30 height 9
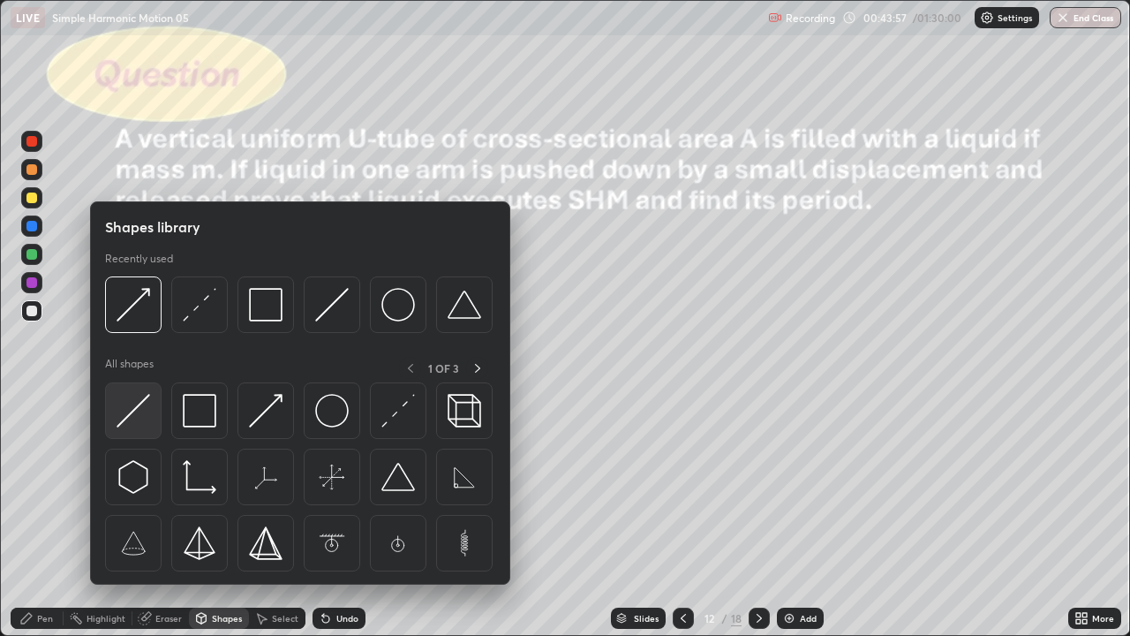
click at [147, 415] on img at bounding box center [134, 411] width 34 height 34
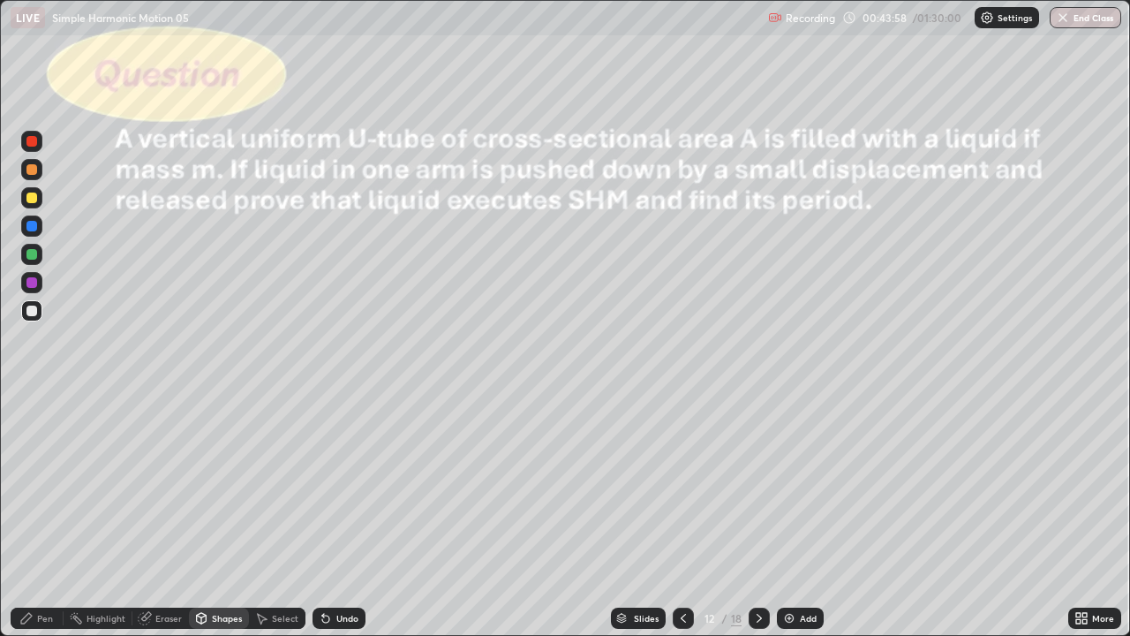
click at [34, 256] on div at bounding box center [31, 254] width 11 height 11
click at [338, 523] on div "Undo" at bounding box center [347, 618] width 22 height 9
click at [345, 523] on div "Undo" at bounding box center [347, 618] width 22 height 9
click at [283, 523] on div "Select" at bounding box center [285, 618] width 26 height 9
click at [215, 523] on div "Shapes" at bounding box center [227, 618] width 30 height 9
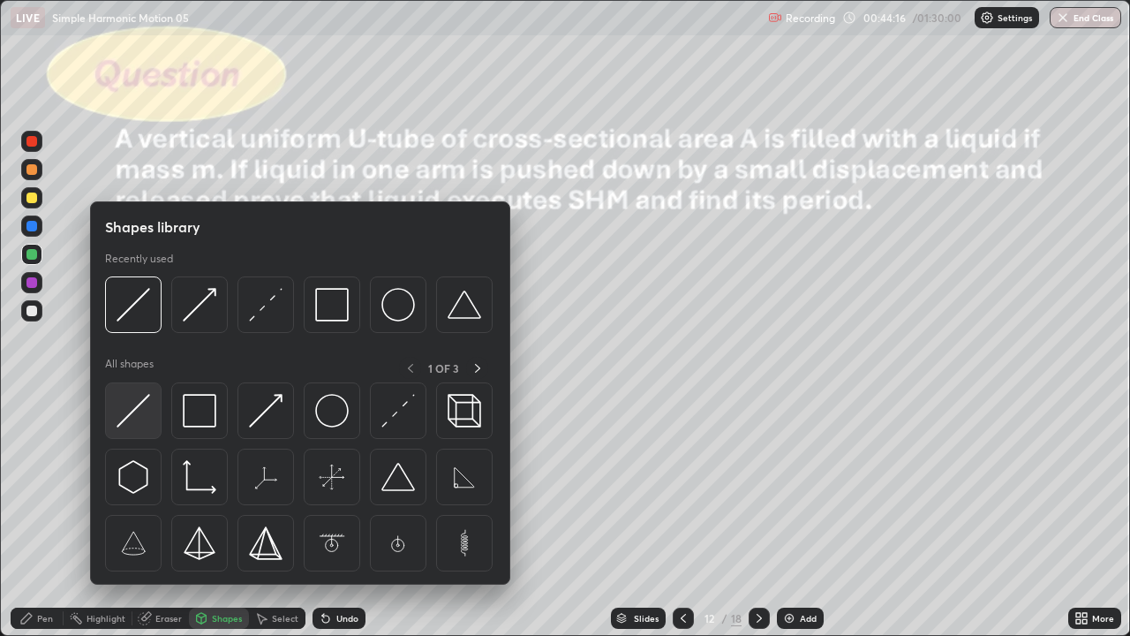
click at [147, 420] on img at bounding box center [134, 411] width 34 height 34
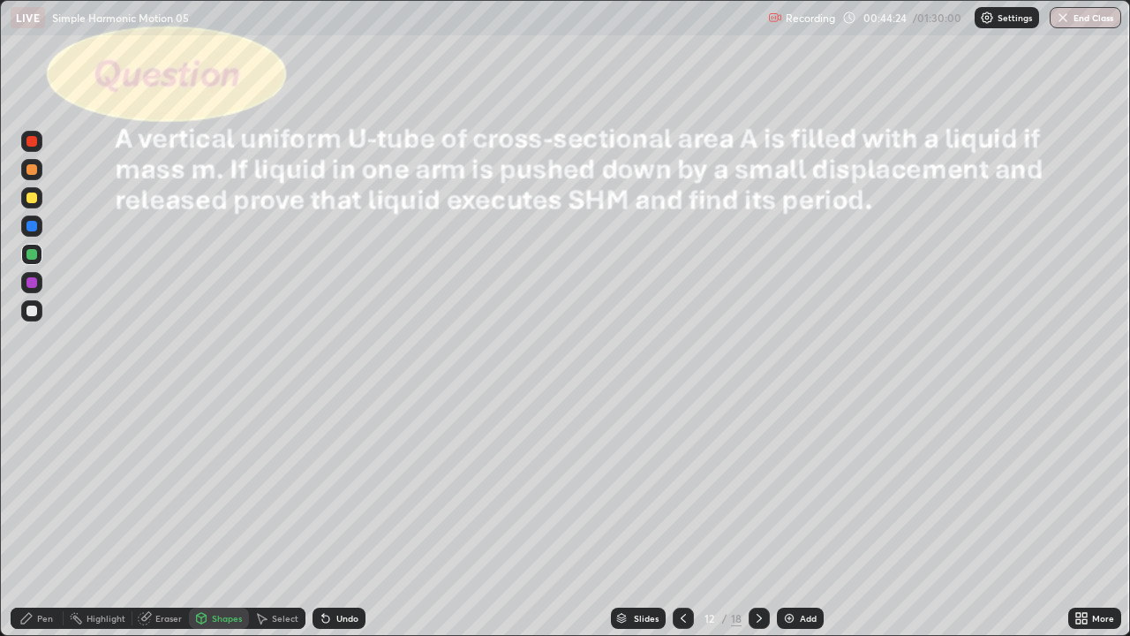
click at [215, 523] on div "Shapes" at bounding box center [219, 617] width 60 height 21
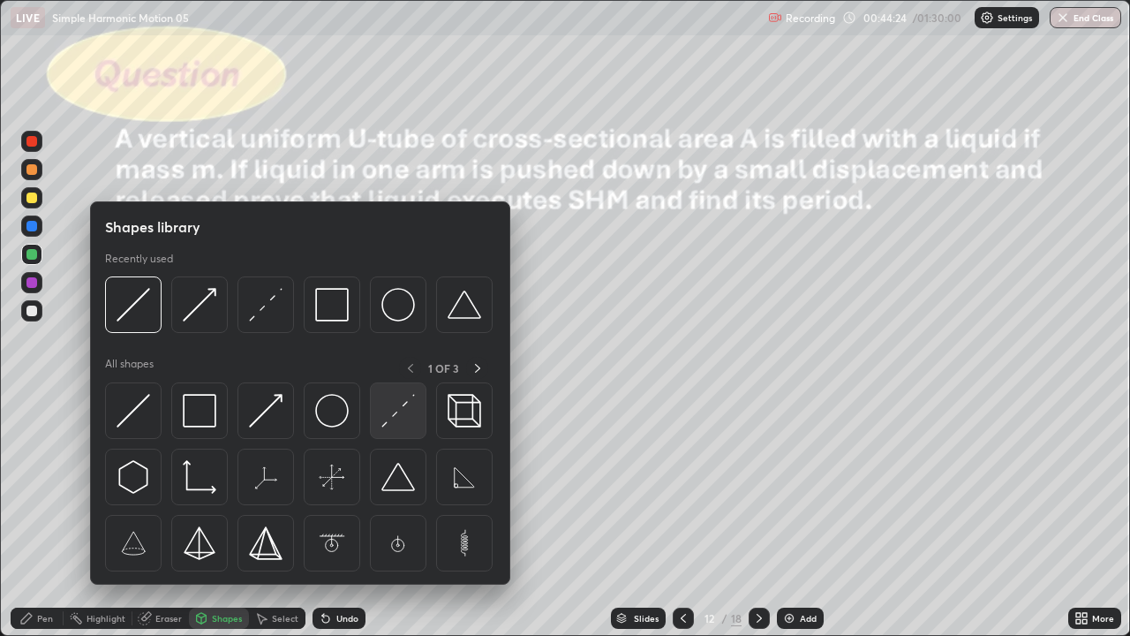
click at [401, 421] on img at bounding box center [398, 411] width 34 height 34
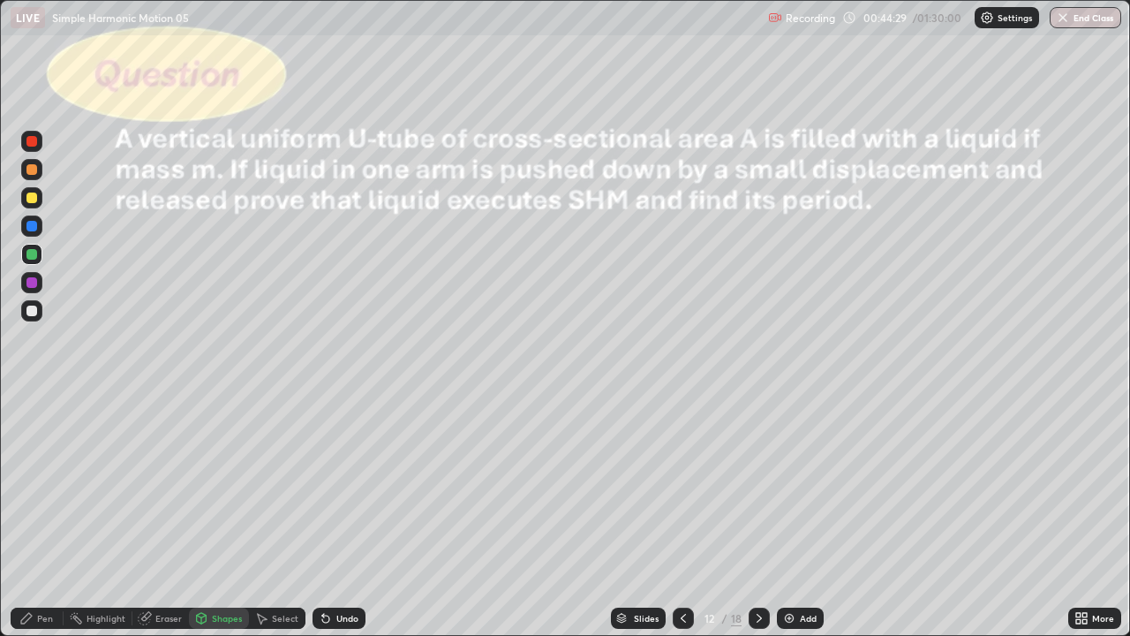
click at [45, 523] on div "Pen" at bounding box center [45, 618] width 16 height 9
click at [39, 310] on div at bounding box center [31, 310] width 21 height 21
click at [758, 523] on icon at bounding box center [759, 618] width 14 height 14
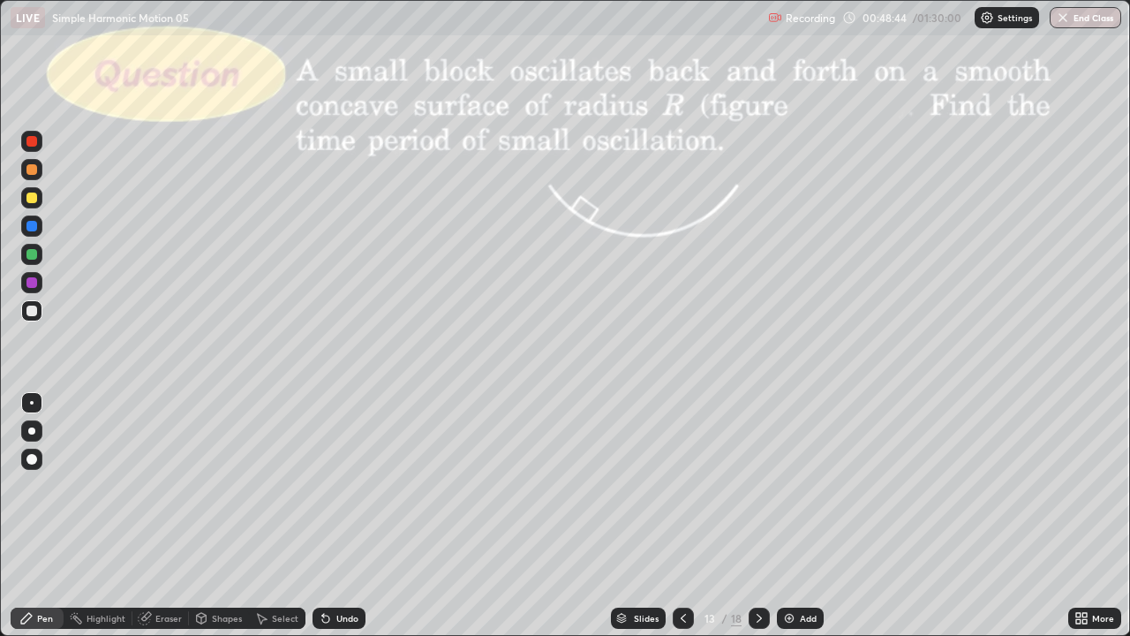
click at [758, 523] on icon at bounding box center [759, 618] width 14 height 14
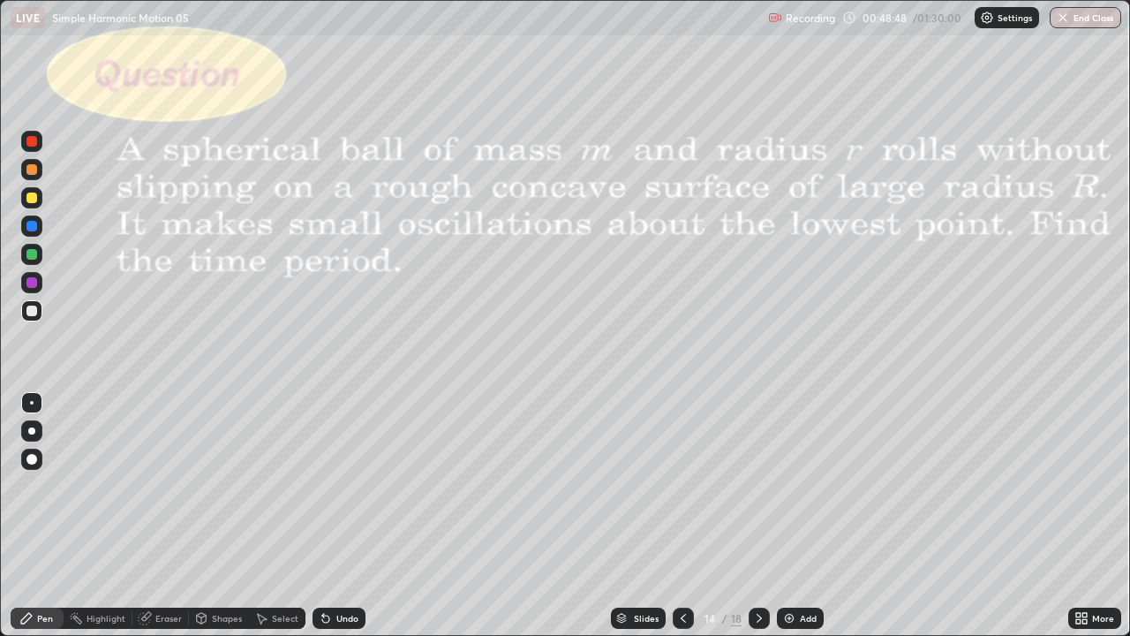
click at [758, 523] on icon at bounding box center [759, 618] width 14 height 14
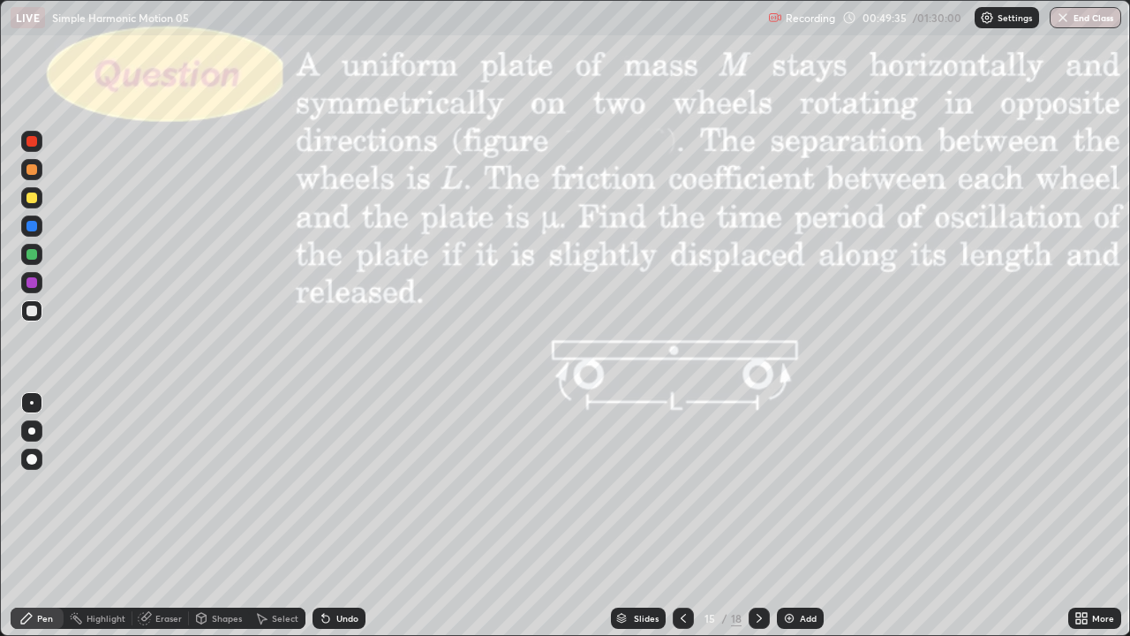
click at [215, 523] on div "Shapes" at bounding box center [227, 618] width 30 height 9
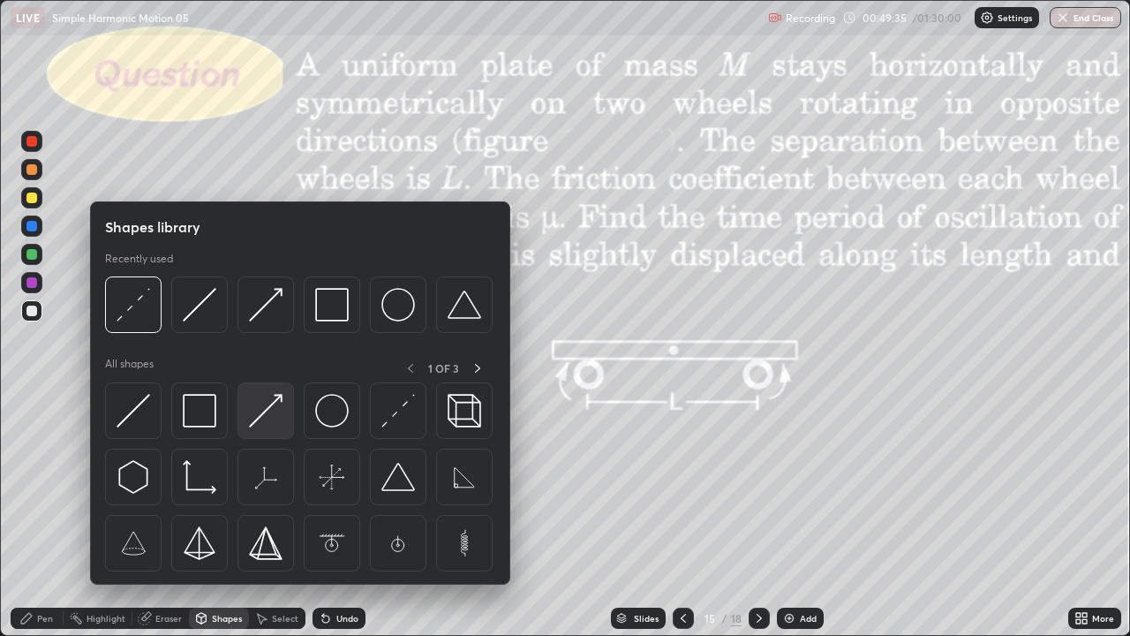
click at [269, 411] on img at bounding box center [266, 411] width 34 height 34
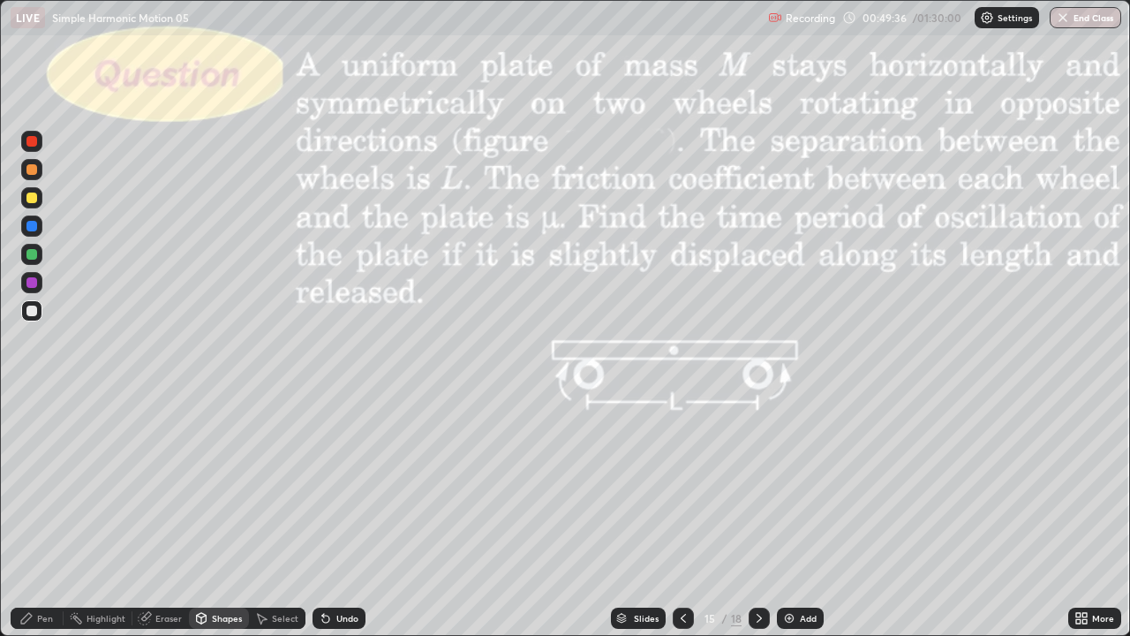
click at [35, 253] on div at bounding box center [31, 254] width 11 height 11
click at [48, 523] on div "Pen" at bounding box center [37, 617] width 53 height 21
click at [34, 311] on div at bounding box center [31, 310] width 11 height 11
click at [278, 523] on div "Select" at bounding box center [285, 618] width 26 height 9
click at [0, 0] on p "Duplicate" at bounding box center [0, 0] width 0 height 0
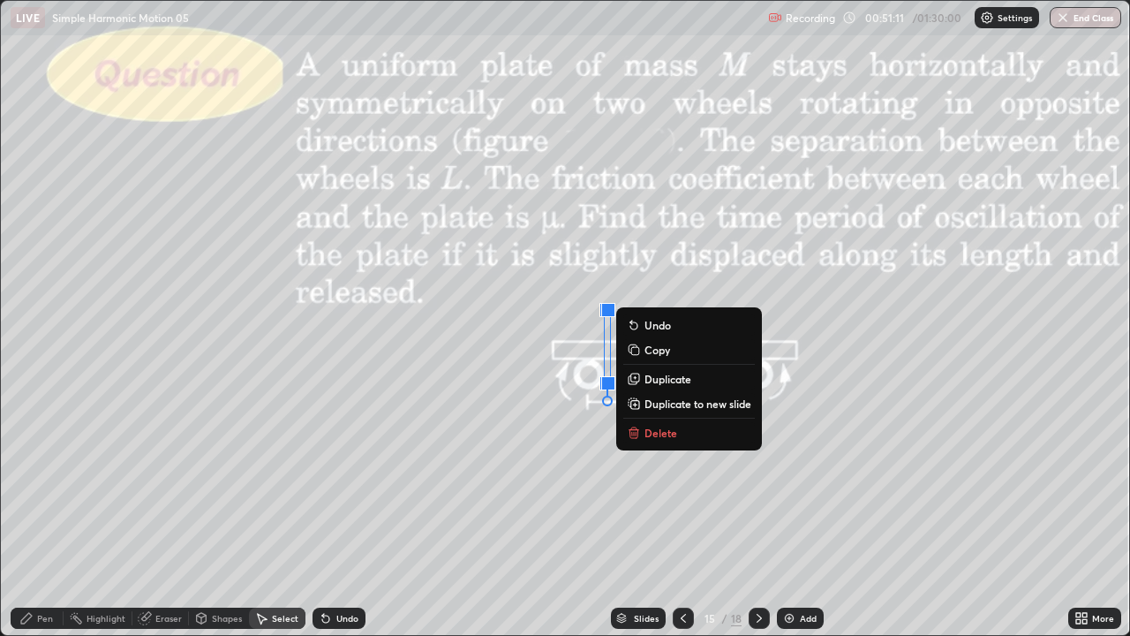
click at [538, 325] on div "0 ° Undo Copy Duplicate Duplicate to new slide Delete" at bounding box center [565, 318] width 1128 height 634
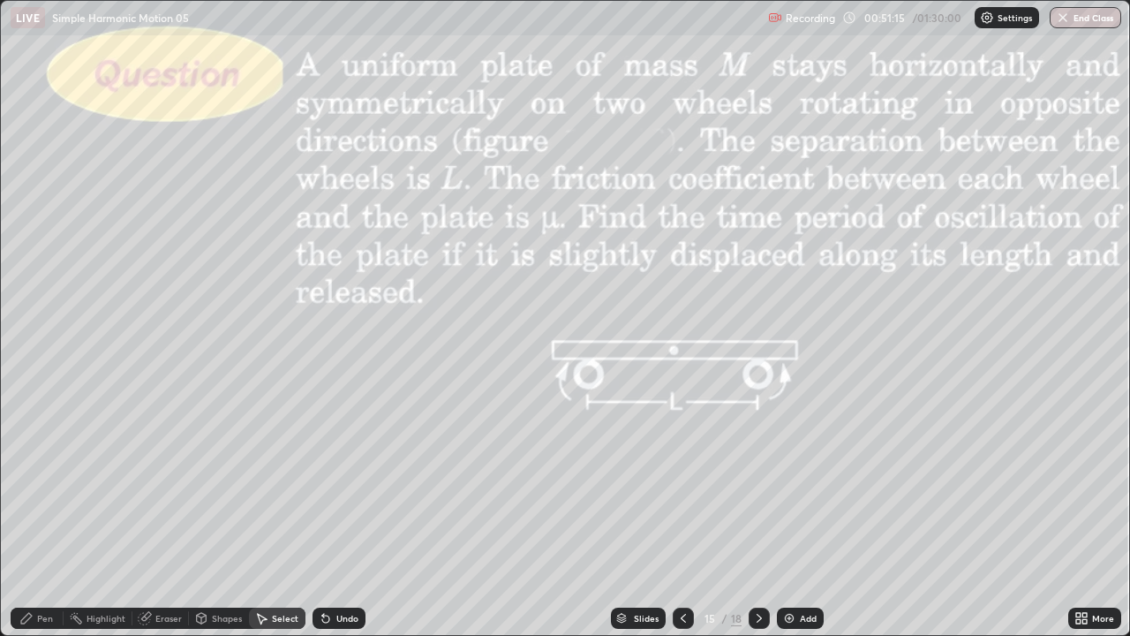
click at [341, 523] on div "Undo" at bounding box center [347, 618] width 22 height 9
click at [43, 523] on div "Pen" at bounding box center [37, 617] width 53 height 21
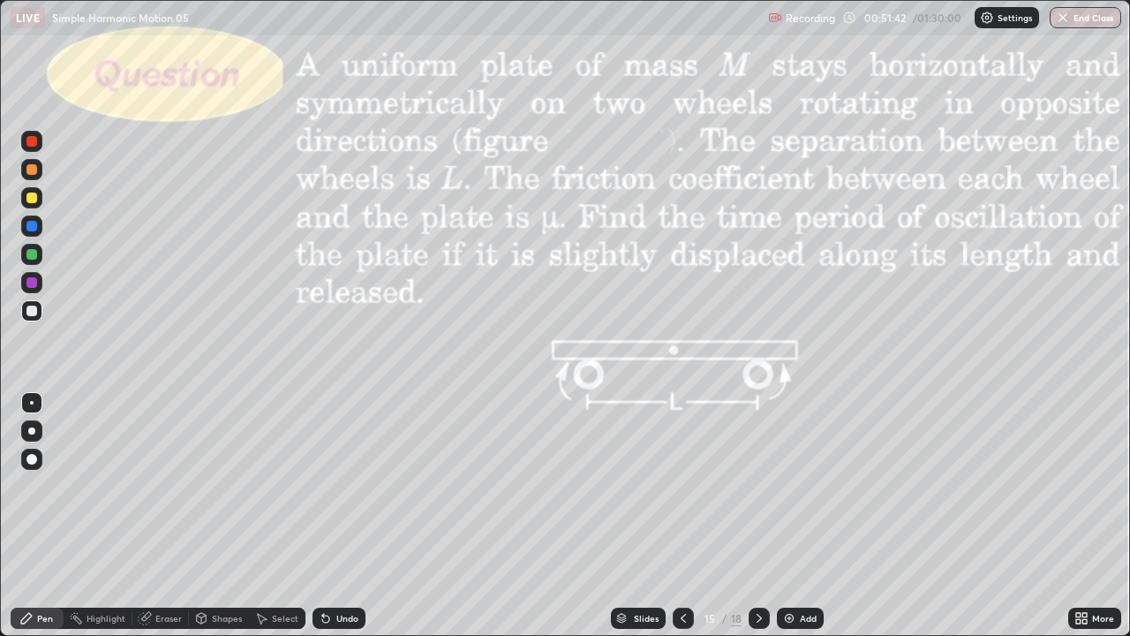
click at [262, 523] on icon at bounding box center [263, 619] width 10 height 11
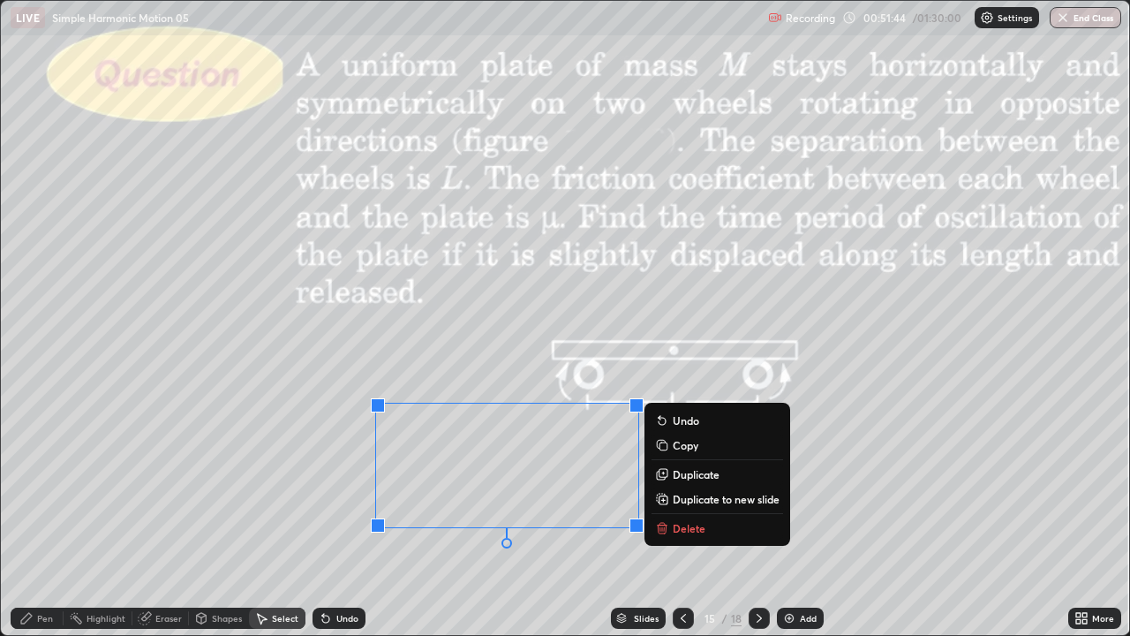
click at [691, 523] on p "Delete" at bounding box center [689, 528] width 33 height 14
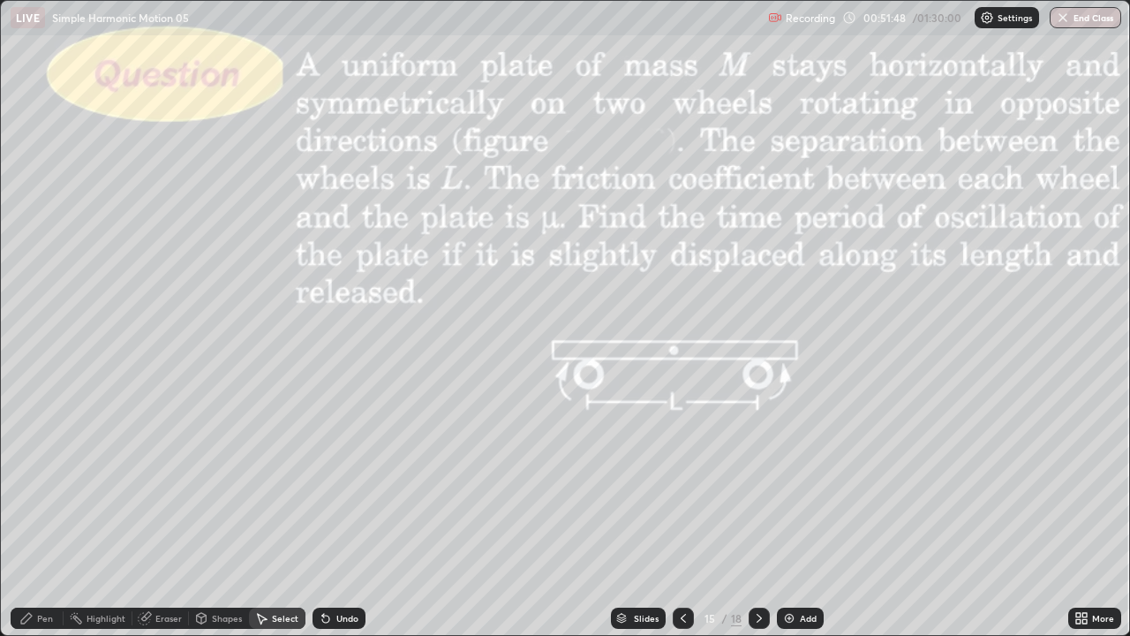
click at [40, 523] on div "Pen" at bounding box center [37, 617] width 53 height 21
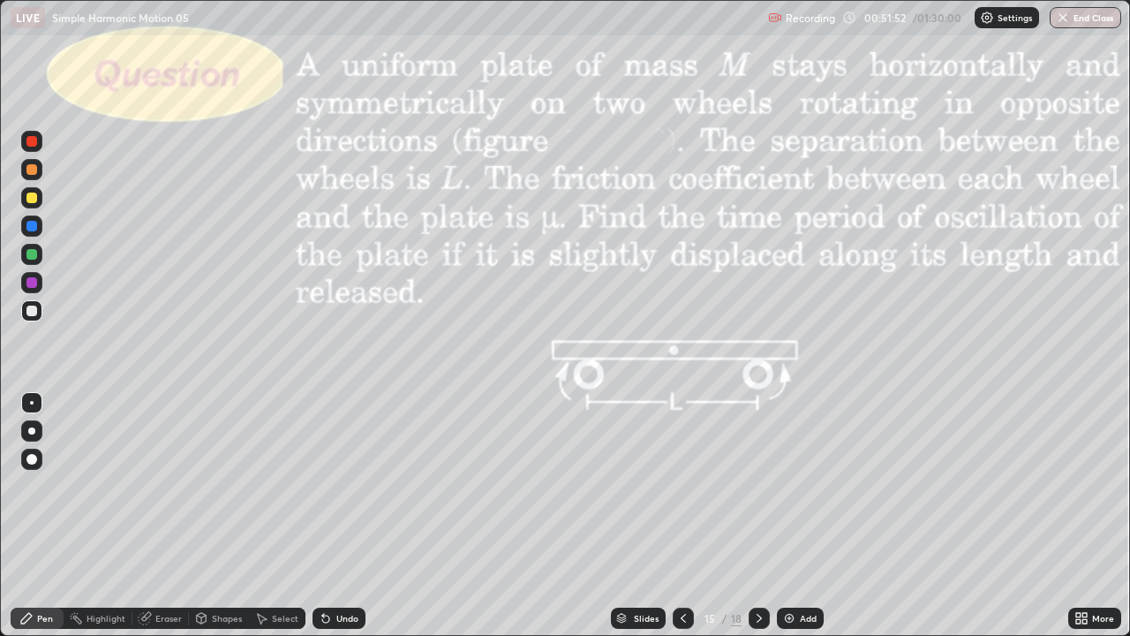
click at [222, 523] on div "Shapes" at bounding box center [227, 618] width 30 height 9
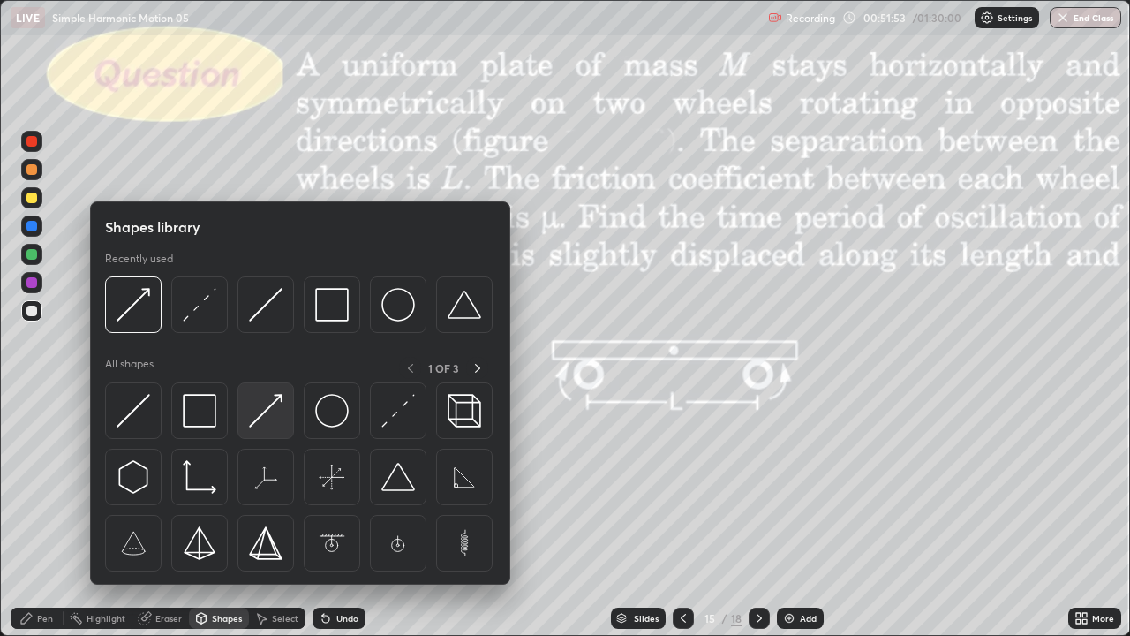
click at [268, 410] on img at bounding box center [266, 411] width 34 height 34
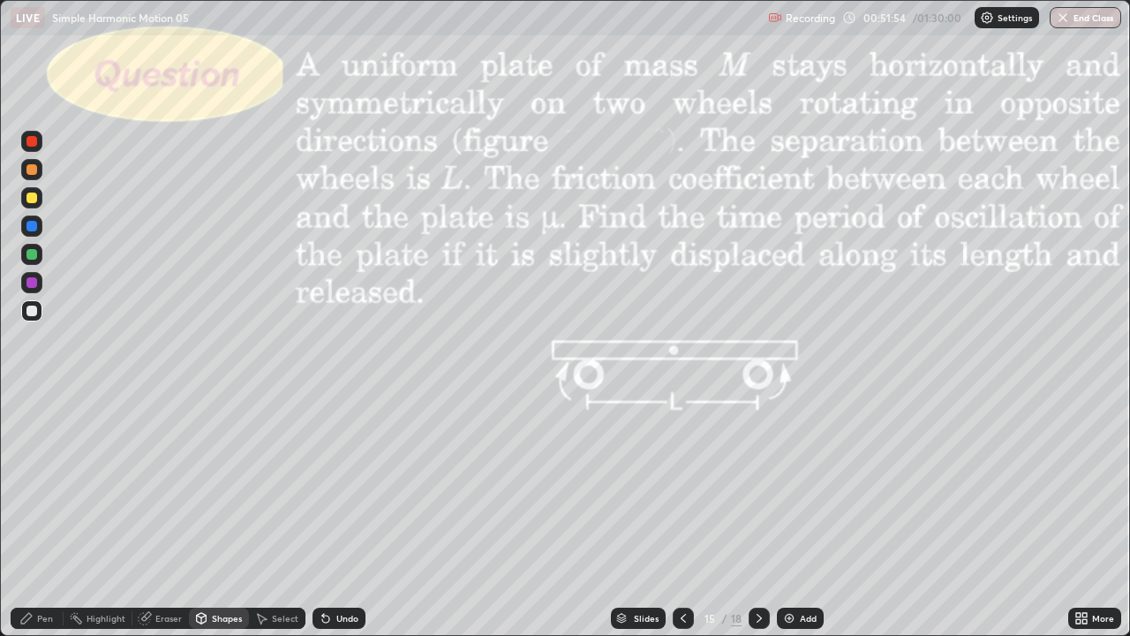
click at [30, 286] on div at bounding box center [31, 282] width 11 height 11
click at [44, 523] on div "Pen" at bounding box center [45, 618] width 16 height 9
click at [39, 313] on div at bounding box center [31, 310] width 21 height 21
click at [36, 205] on div at bounding box center [31, 197] width 21 height 21
click at [288, 523] on div "Select" at bounding box center [285, 618] width 26 height 9
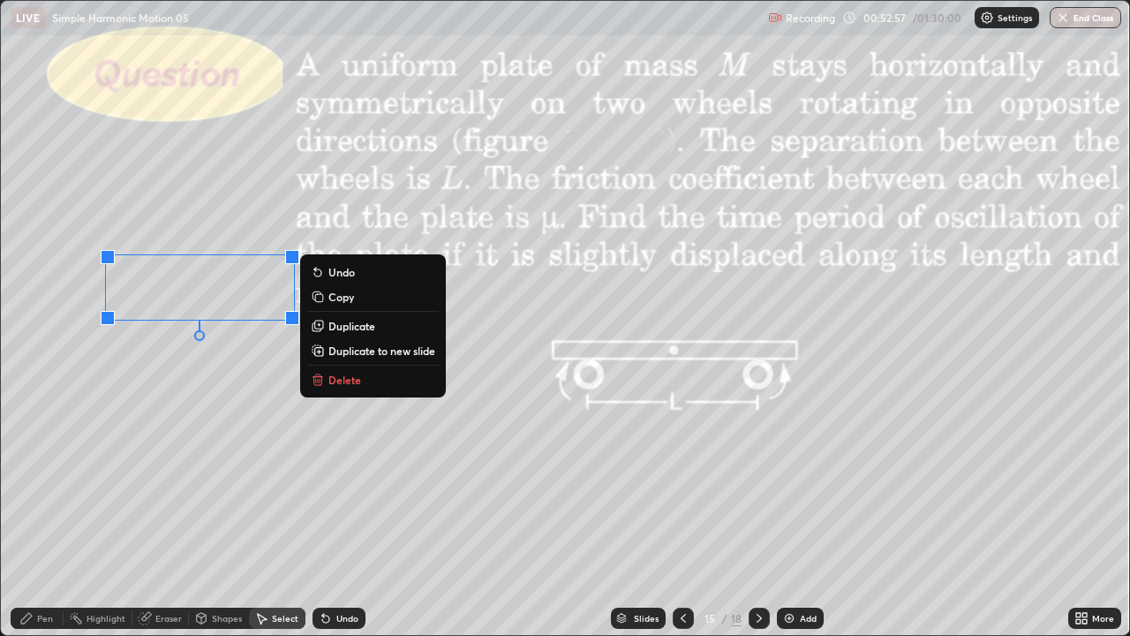
click at [46, 523] on div "Pen" at bounding box center [45, 618] width 16 height 9
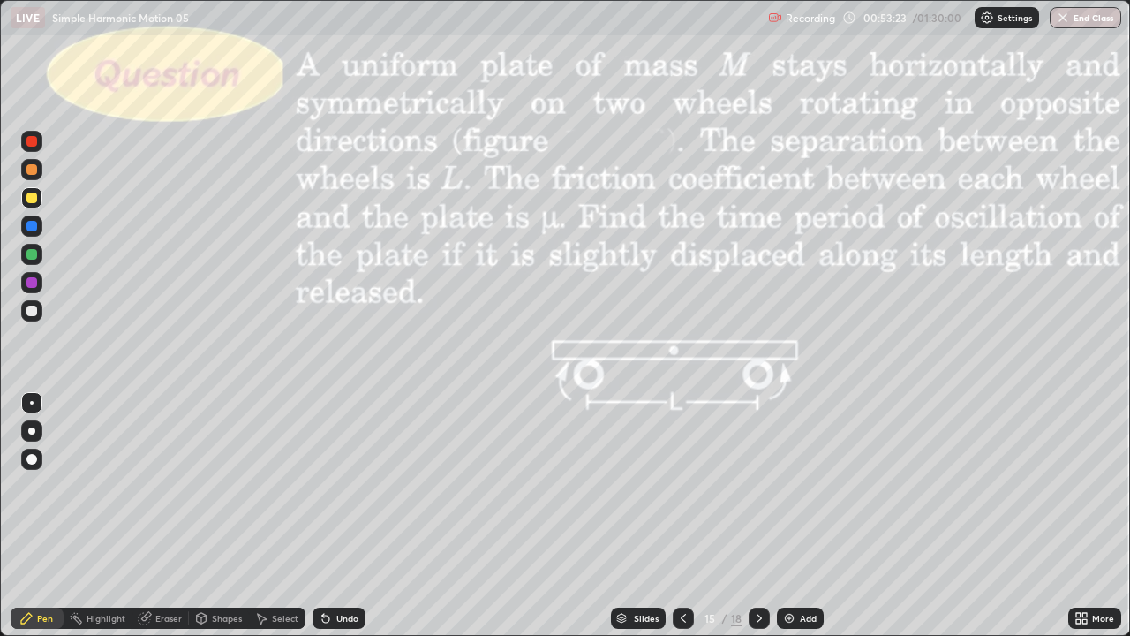
click at [277, 523] on div "Select" at bounding box center [277, 617] width 57 height 21
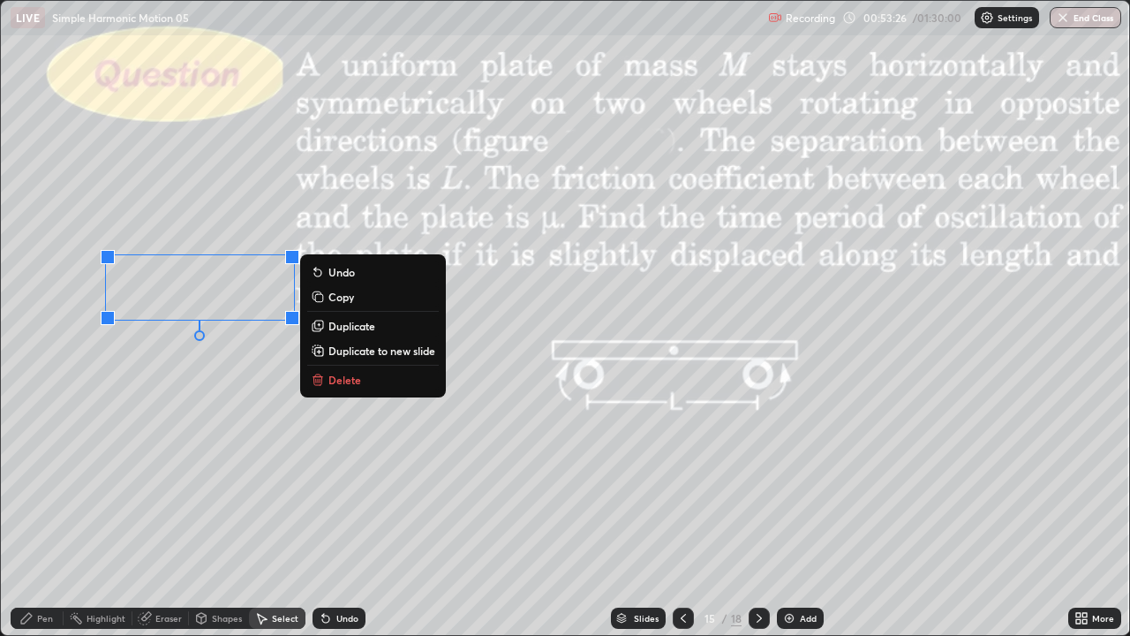
click at [334, 374] on p "Delete" at bounding box center [344, 380] width 33 height 14
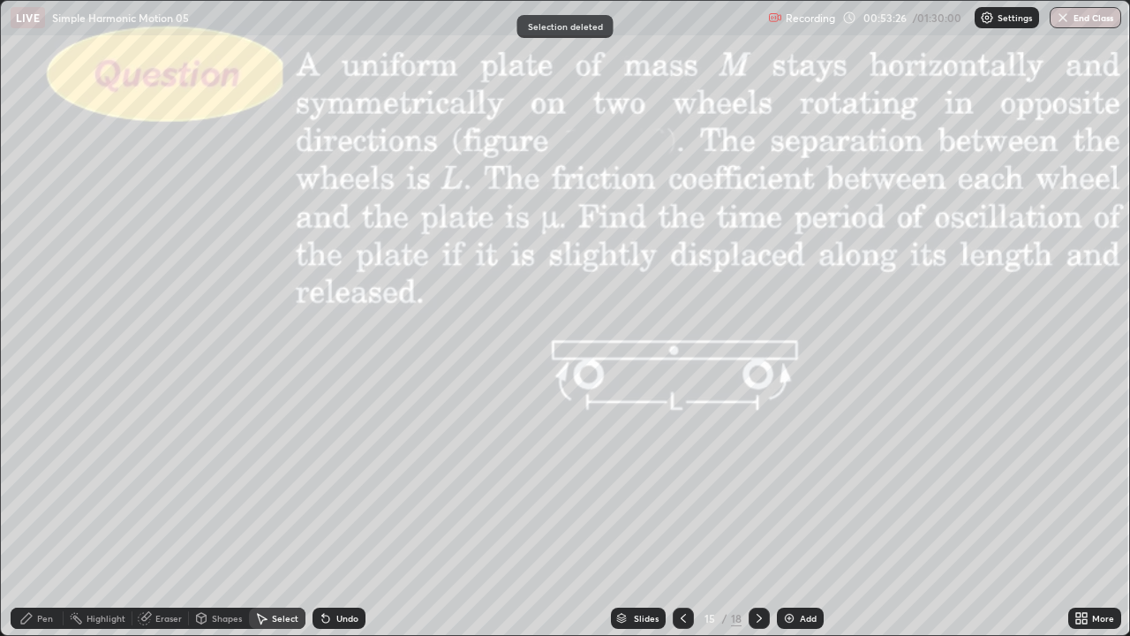
click at [39, 523] on div "Pen" at bounding box center [37, 617] width 53 height 21
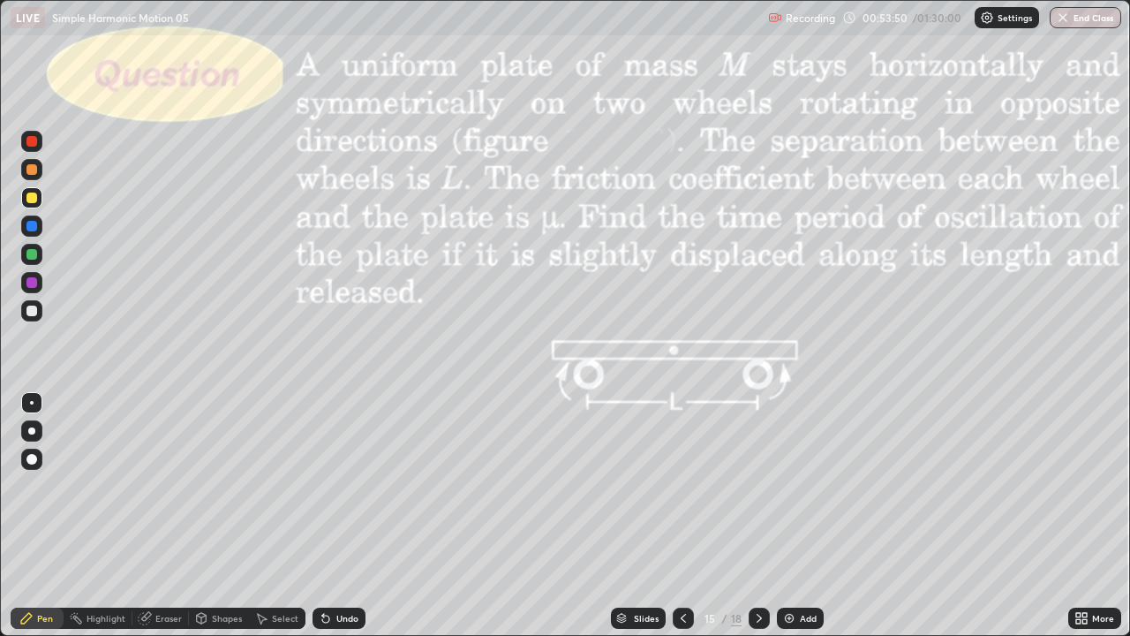
click at [336, 523] on div "Undo" at bounding box center [347, 618] width 22 height 9
click at [332, 523] on div "Undo" at bounding box center [339, 617] width 53 height 21
click at [336, 523] on div "Undo" at bounding box center [347, 618] width 22 height 9
click at [220, 523] on div "Shapes" at bounding box center [219, 617] width 60 height 21
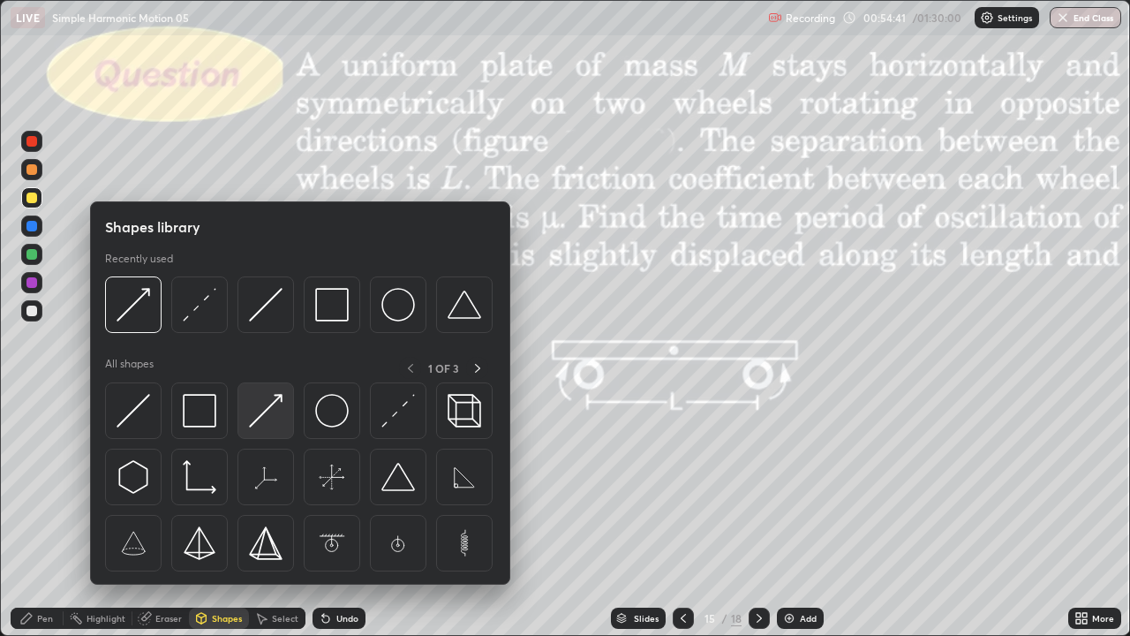
click at [259, 407] on img at bounding box center [266, 411] width 34 height 34
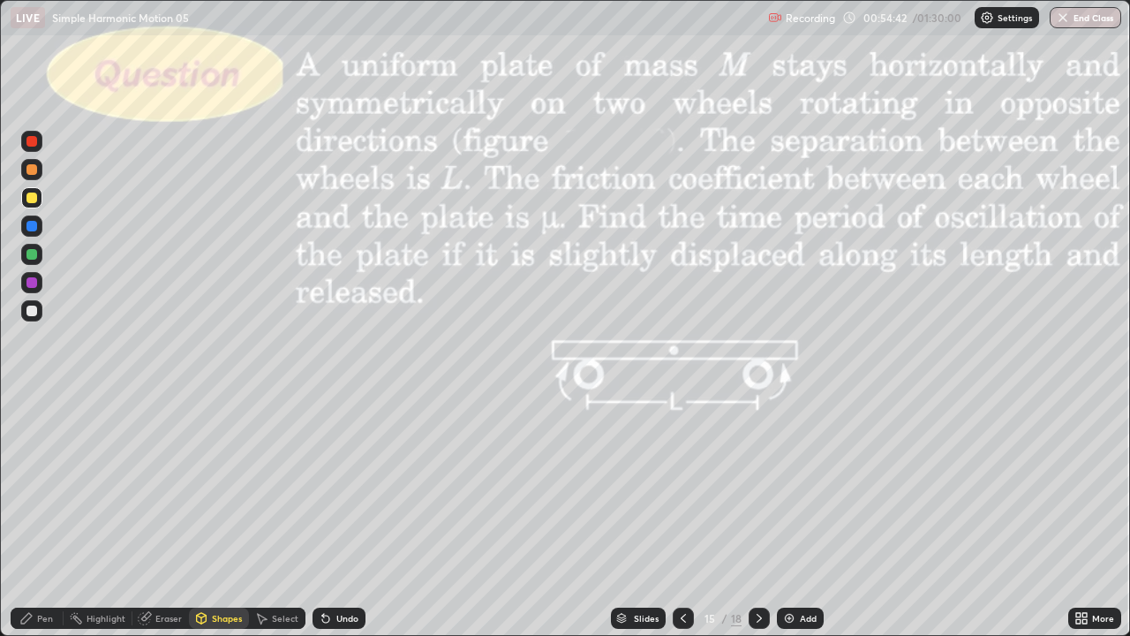
click at [35, 254] on div at bounding box center [31, 254] width 11 height 11
click at [34, 282] on div at bounding box center [31, 282] width 11 height 11
click at [42, 523] on div "Pen" at bounding box center [45, 618] width 16 height 9
click at [36, 200] on div at bounding box center [31, 197] width 21 height 21
click at [343, 523] on div "Undo" at bounding box center [347, 618] width 22 height 9
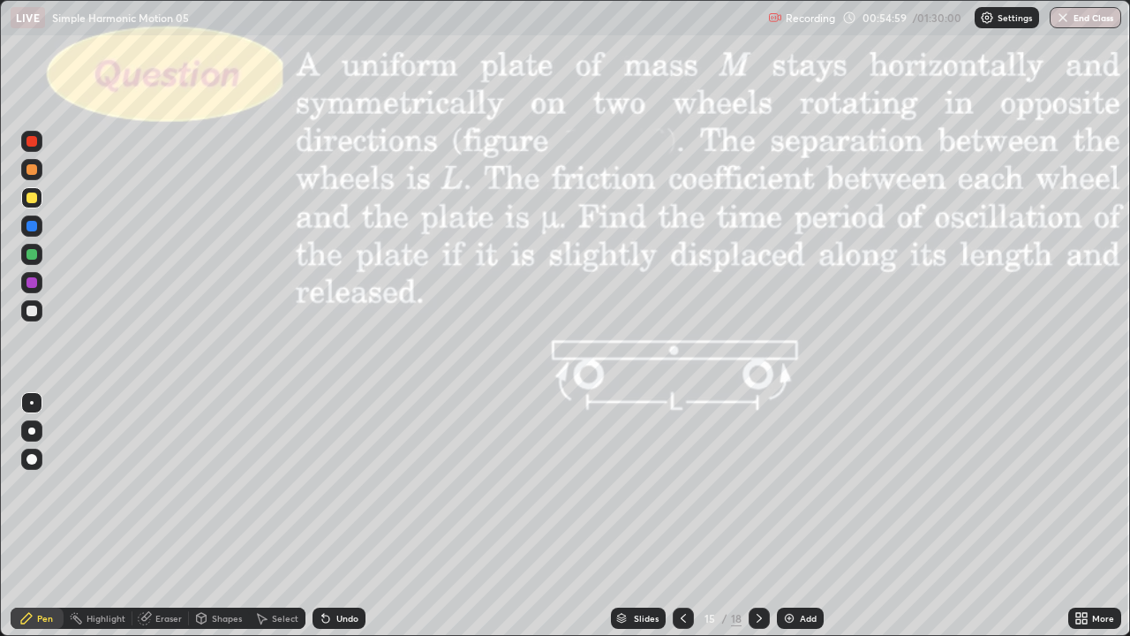
click at [342, 523] on div "Undo" at bounding box center [347, 618] width 22 height 9
click at [337, 523] on div "Undo" at bounding box center [347, 618] width 22 height 9
click at [758, 523] on icon at bounding box center [759, 618] width 14 height 14
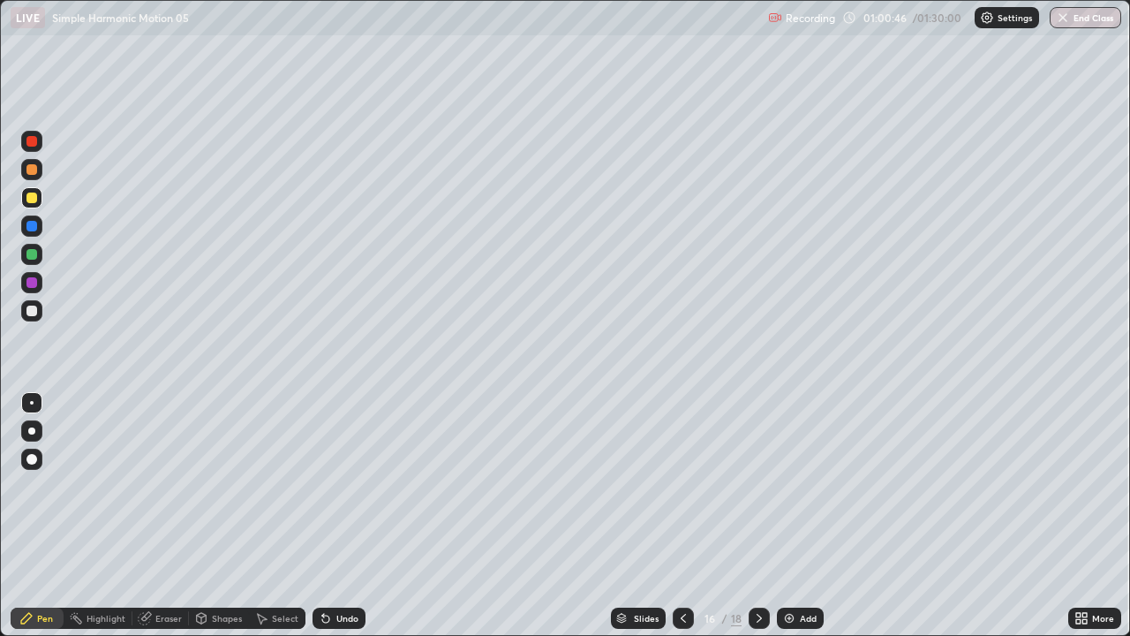
click at [758, 523] on icon at bounding box center [759, 618] width 14 height 14
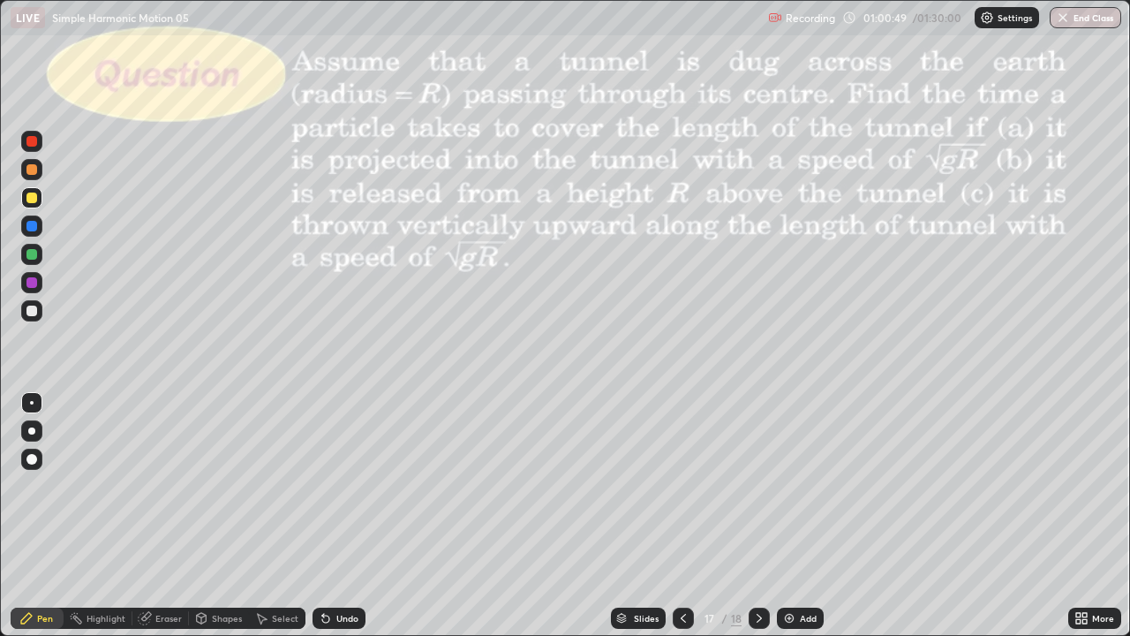
click at [682, 523] on icon at bounding box center [683, 618] width 14 height 14
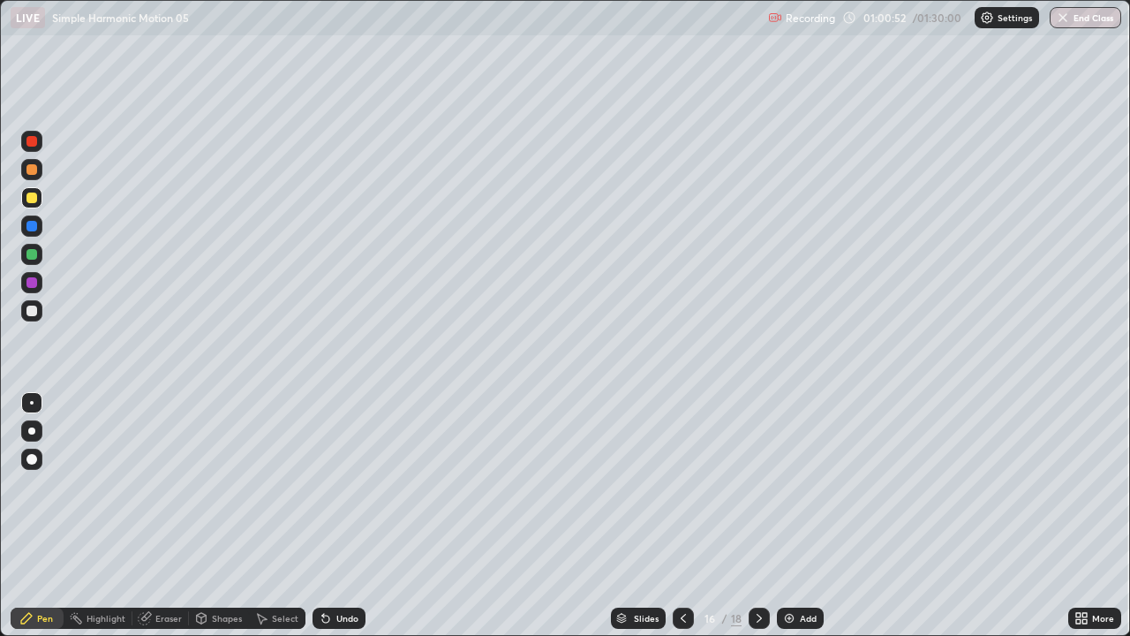
click at [33, 311] on div at bounding box center [31, 310] width 11 height 11
click at [36, 193] on div at bounding box center [31, 197] width 21 height 21
click at [224, 523] on div "Shapes" at bounding box center [227, 618] width 30 height 9
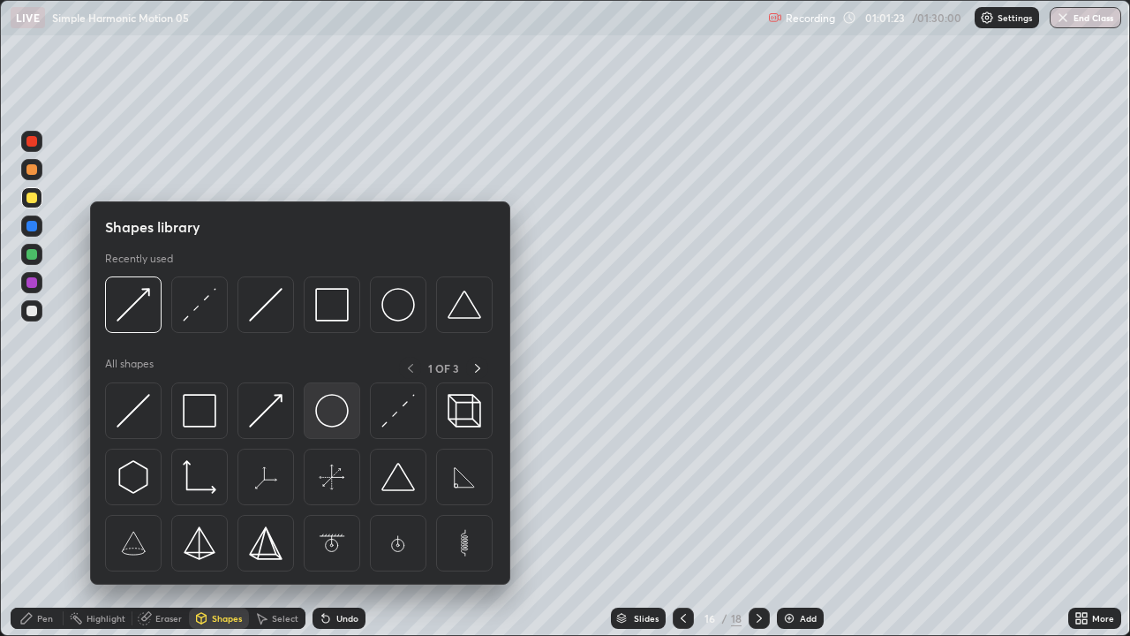
click at [333, 418] on img at bounding box center [332, 411] width 34 height 34
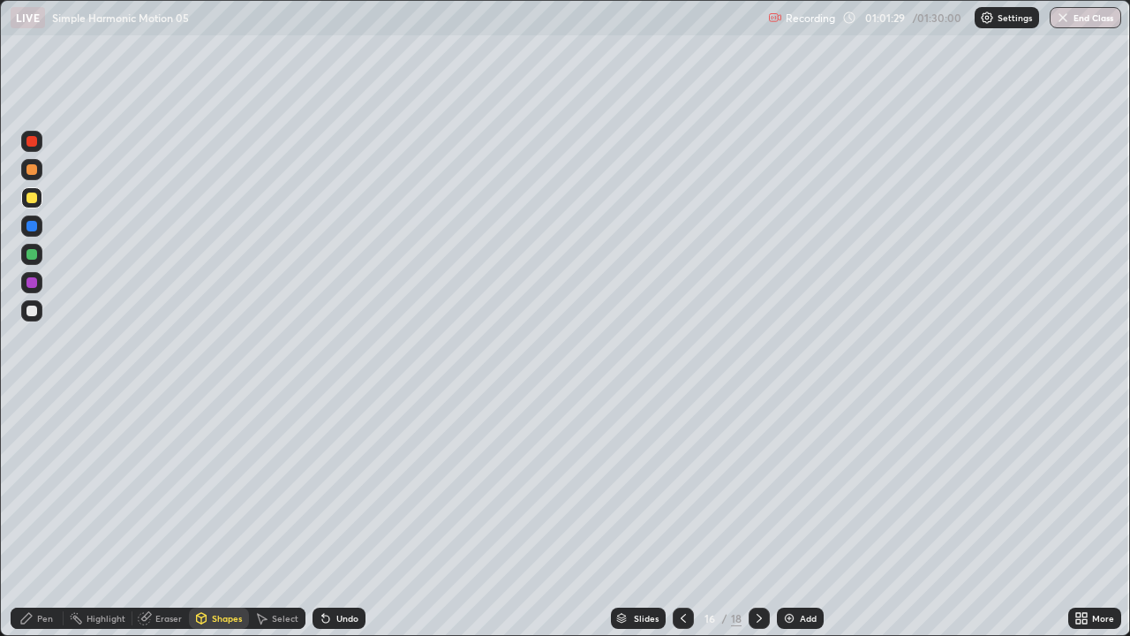
click at [223, 523] on div "Shapes" at bounding box center [227, 618] width 30 height 9
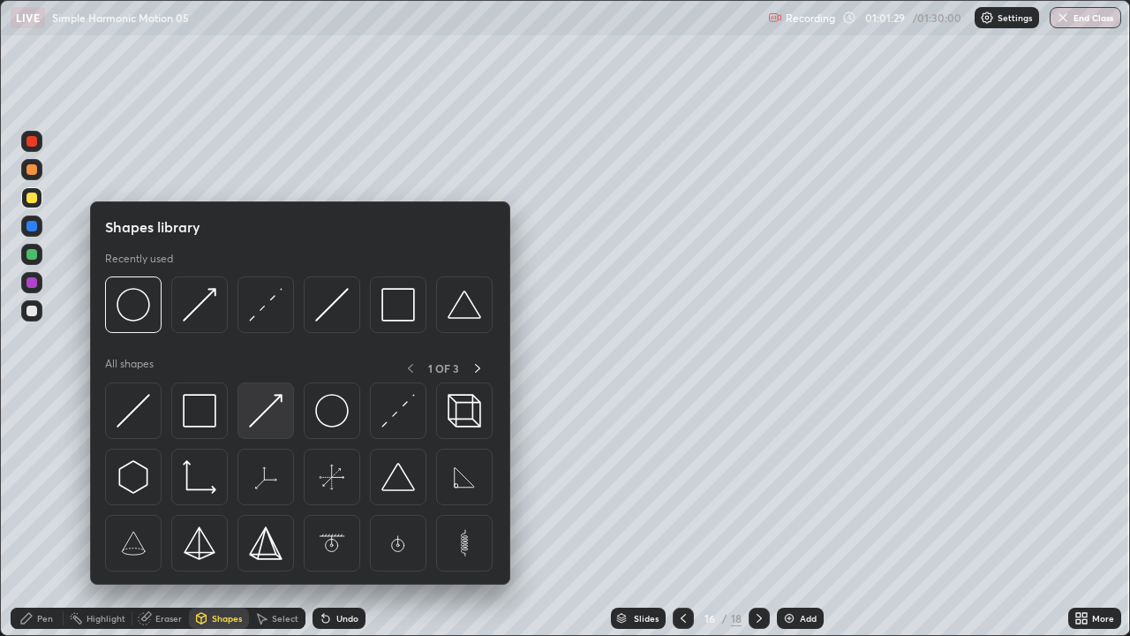
click at [285, 416] on div at bounding box center [265, 410] width 57 height 57
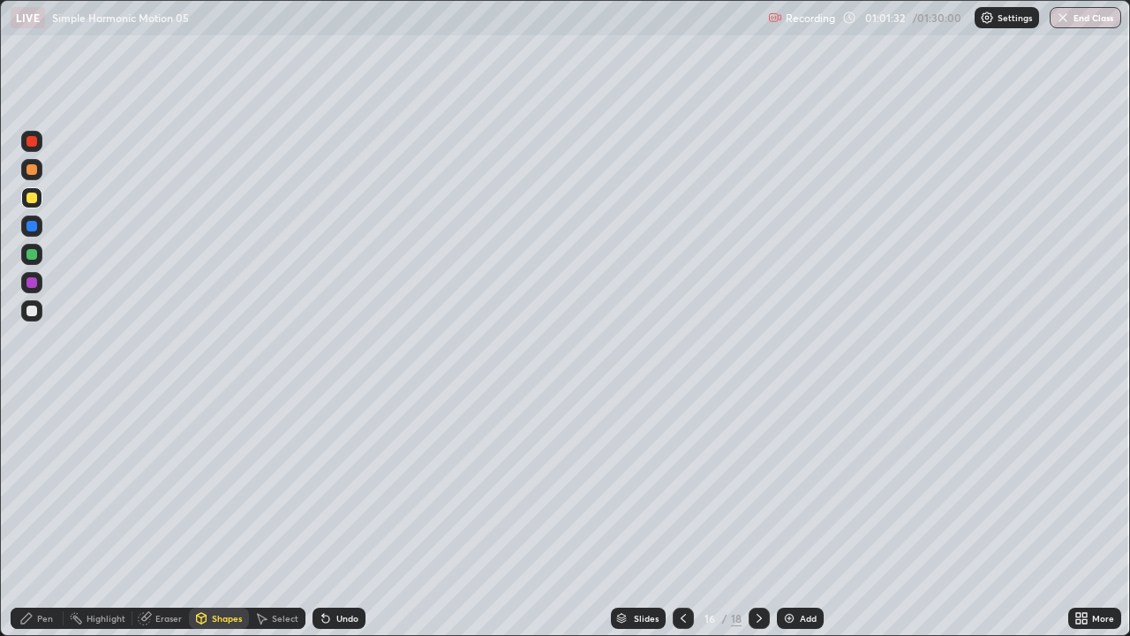
click at [34, 308] on div at bounding box center [31, 310] width 11 height 11
click at [54, 523] on div "Pen" at bounding box center [37, 617] width 53 height 21
click at [213, 523] on div "Shapes" at bounding box center [227, 618] width 30 height 9
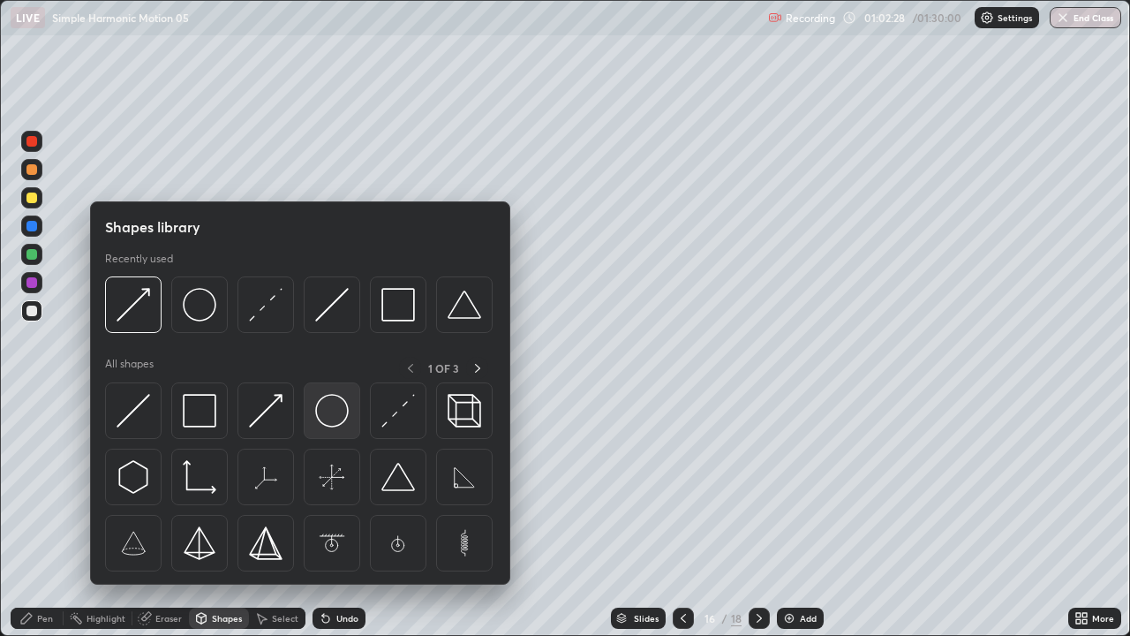
click at [335, 418] on img at bounding box center [332, 411] width 34 height 34
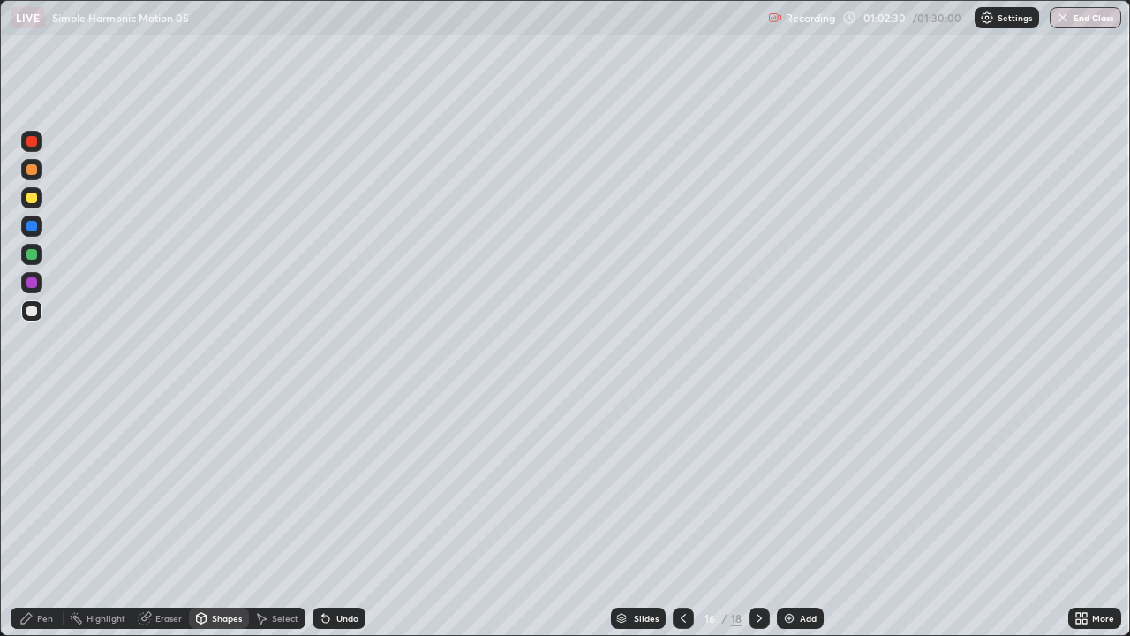
click at [33, 254] on div at bounding box center [31, 254] width 11 height 11
click at [33, 311] on div at bounding box center [31, 310] width 11 height 11
click at [214, 523] on div "Shapes" at bounding box center [227, 618] width 30 height 9
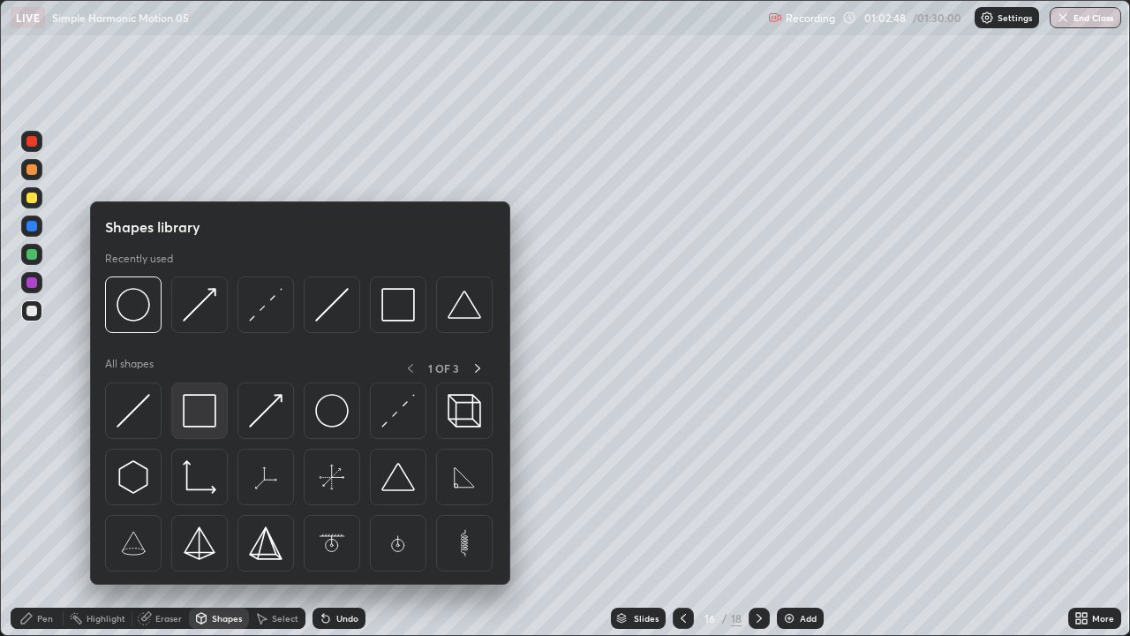
click at [211, 412] on img at bounding box center [200, 411] width 34 height 34
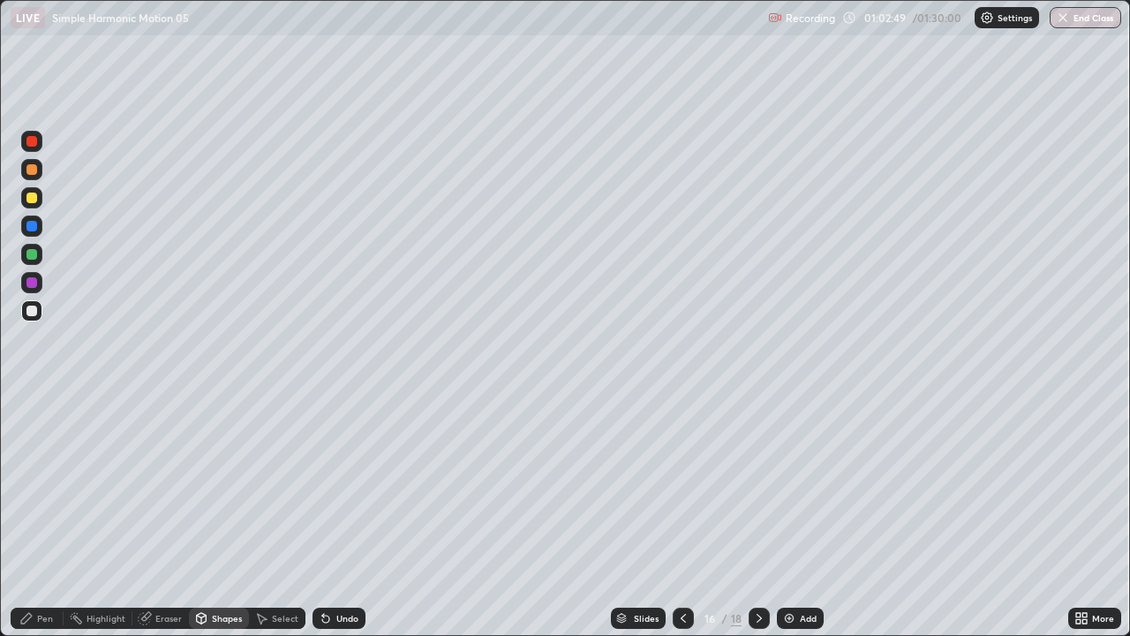
click at [38, 198] on div at bounding box center [31, 197] width 21 height 21
click at [331, 523] on div "Undo" at bounding box center [339, 617] width 53 height 21
click at [158, 523] on div "Eraser" at bounding box center [160, 617] width 57 height 21
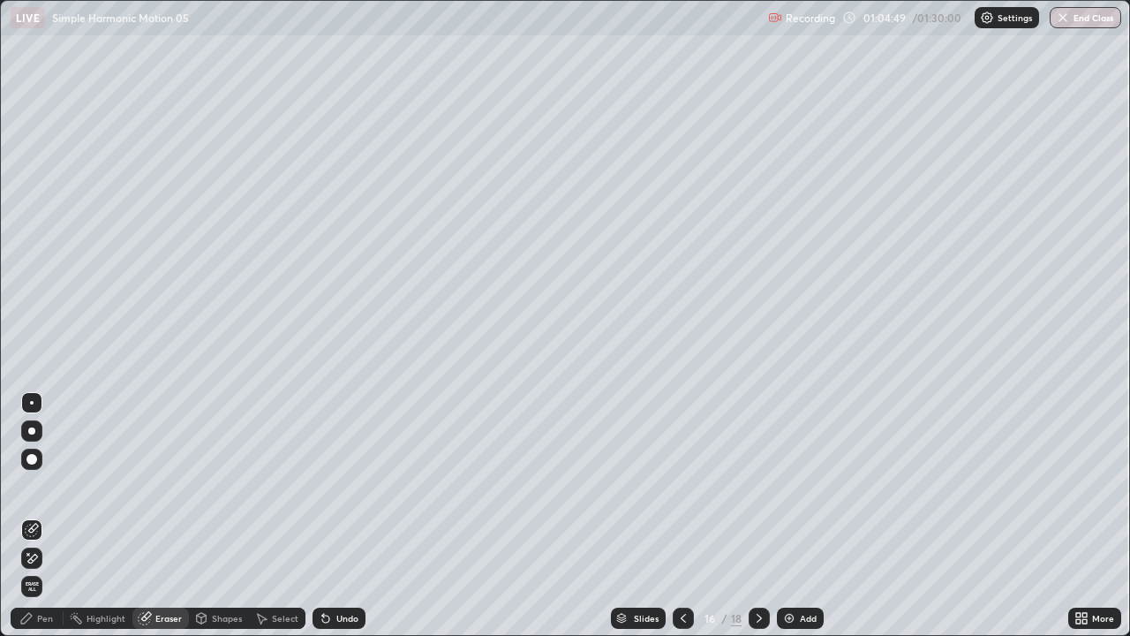
click at [34, 523] on div "Pen" at bounding box center [37, 617] width 53 height 21
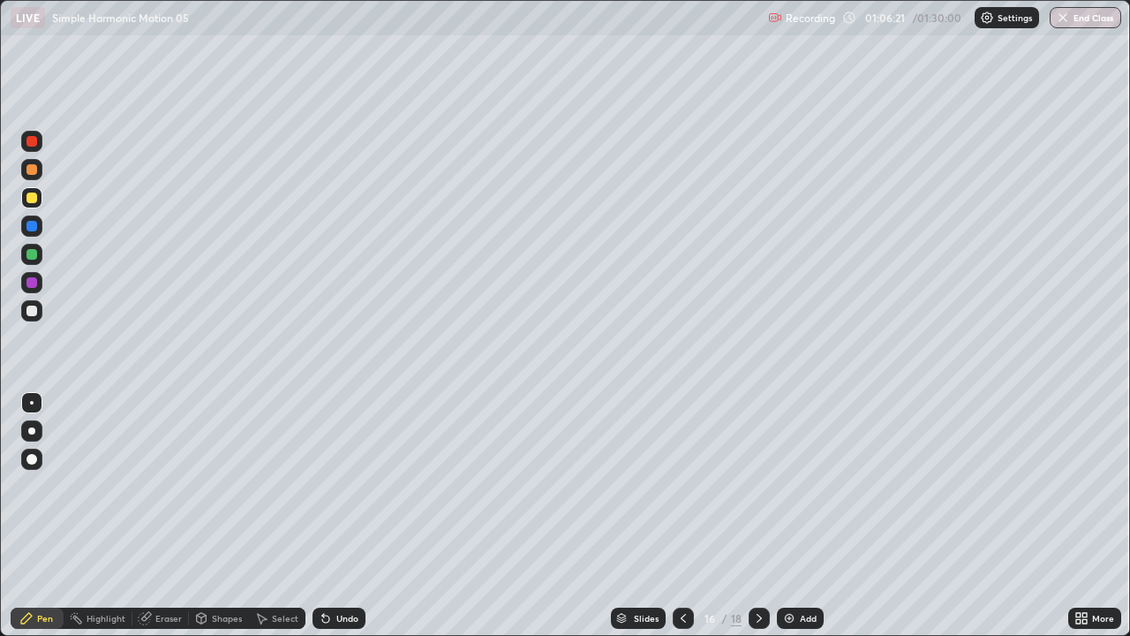
click at [155, 523] on div "Eraser" at bounding box center [160, 617] width 57 height 21
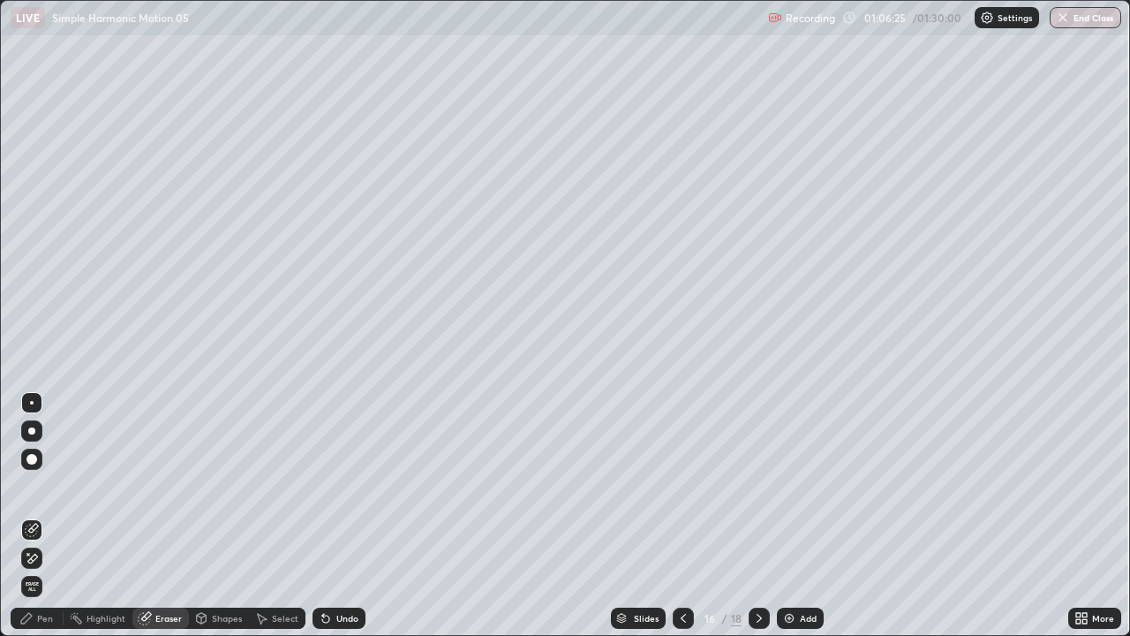
click at [44, 523] on div "Pen" at bounding box center [45, 618] width 16 height 9
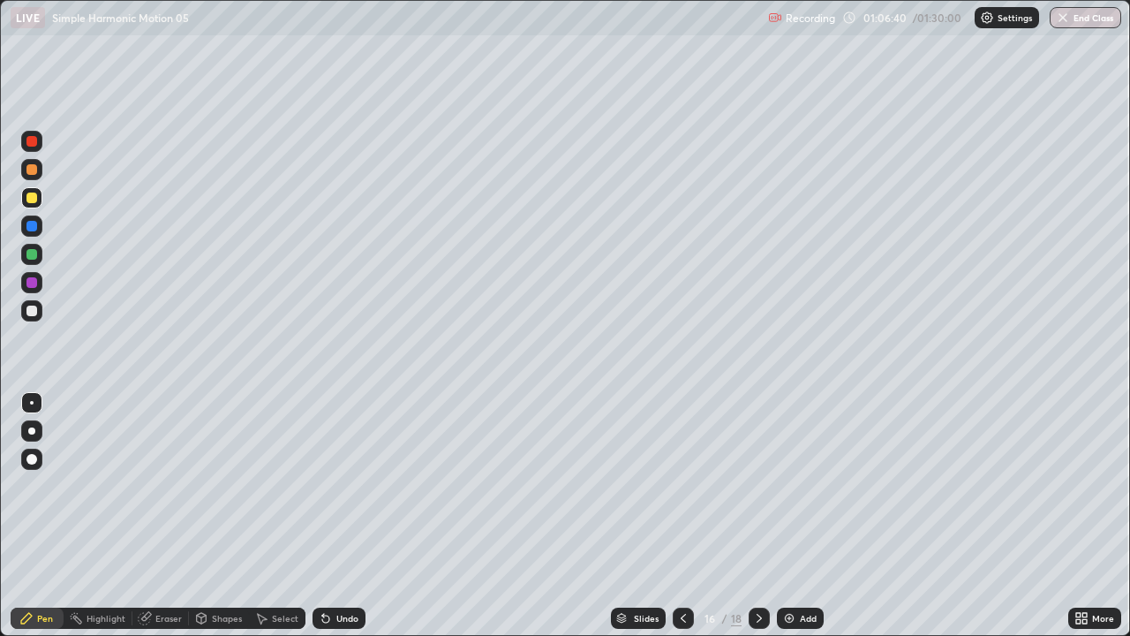
click at [36, 283] on div at bounding box center [31, 282] width 11 height 11
click at [339, 523] on div "Undo" at bounding box center [347, 618] width 22 height 9
click at [32, 312] on div at bounding box center [31, 310] width 11 height 11
click at [338, 523] on div "Undo" at bounding box center [339, 617] width 53 height 21
click at [340, 523] on div "Undo" at bounding box center [347, 618] width 22 height 9
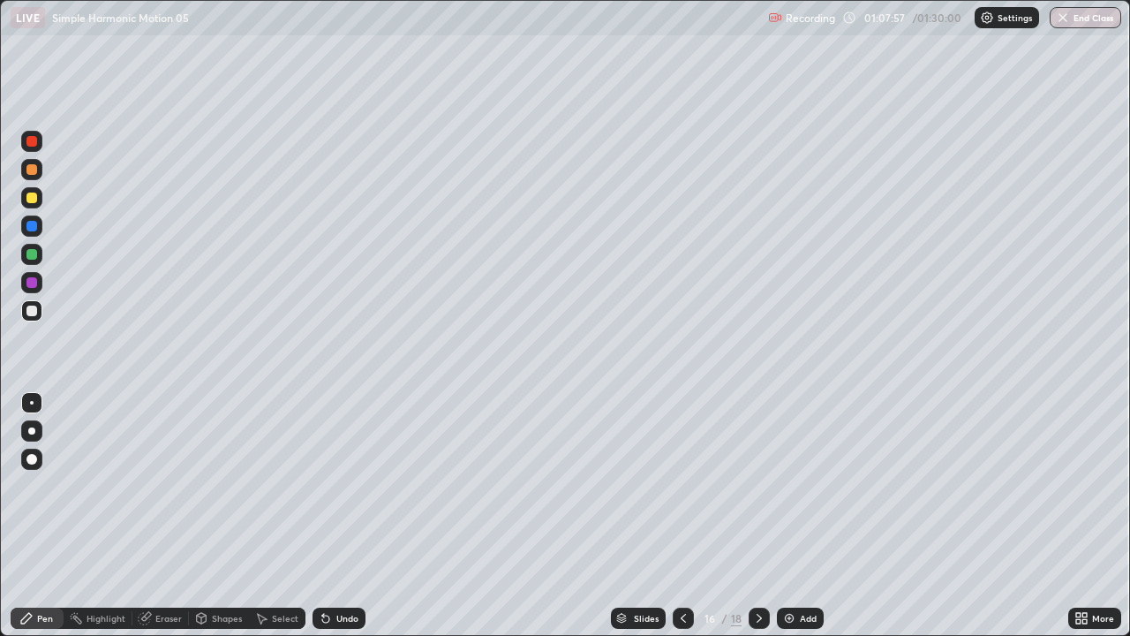
click at [333, 523] on div "Undo" at bounding box center [339, 617] width 53 height 21
click at [755, 523] on icon at bounding box center [759, 618] width 14 height 14
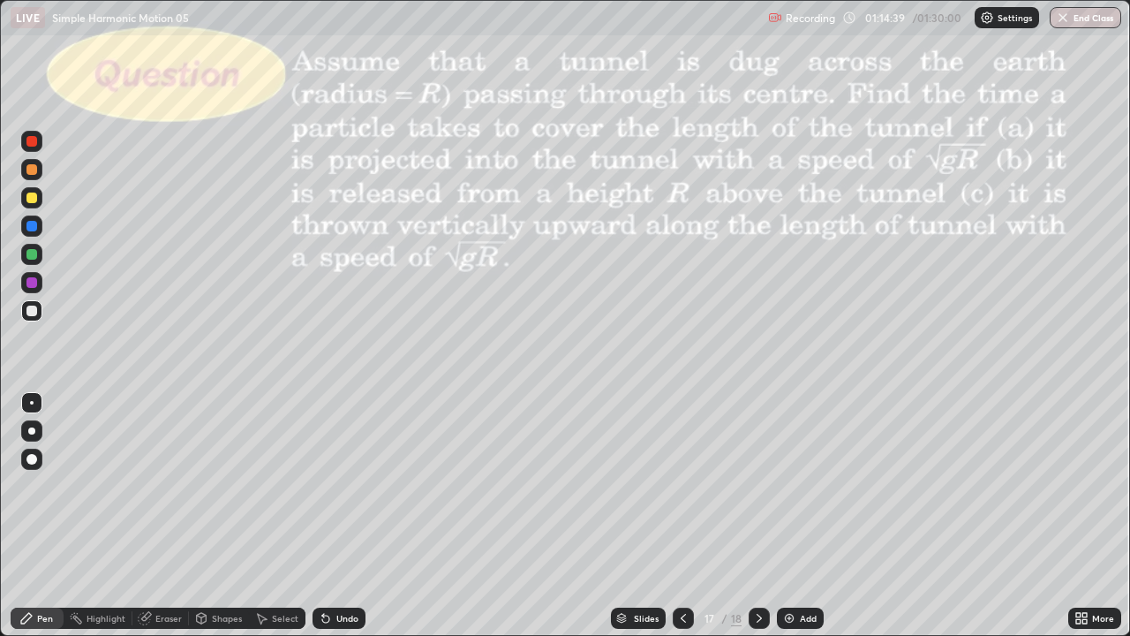
click at [332, 523] on div "Undo" at bounding box center [339, 617] width 53 height 21
click at [33, 258] on div at bounding box center [31, 254] width 11 height 11
click at [221, 523] on div "Shapes" at bounding box center [219, 617] width 60 height 21
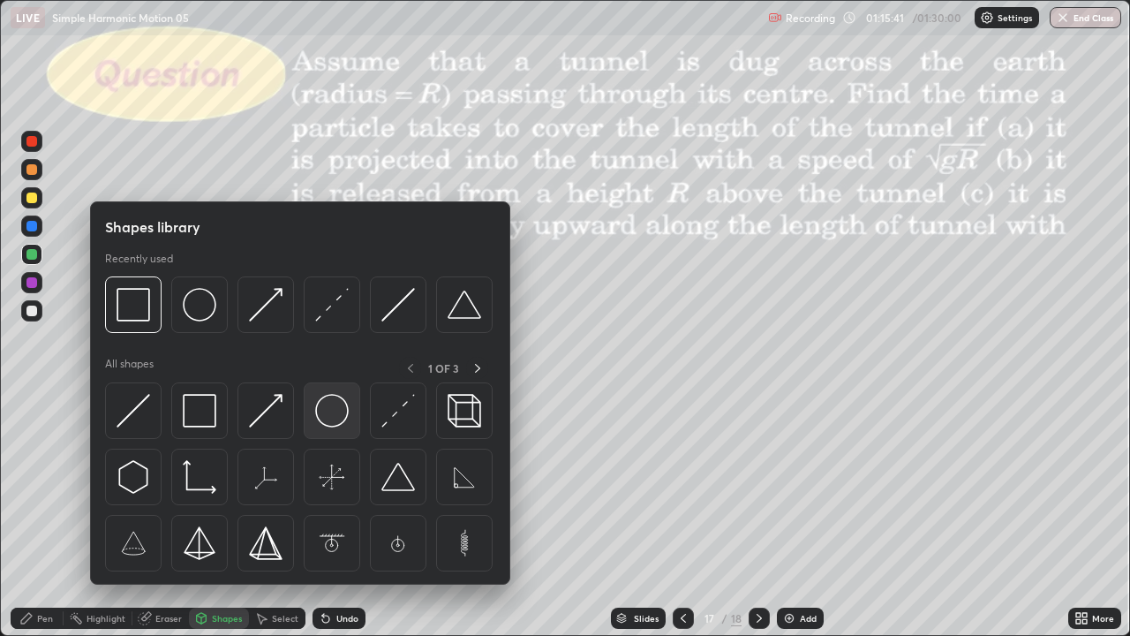
click at [333, 423] on img at bounding box center [332, 411] width 34 height 34
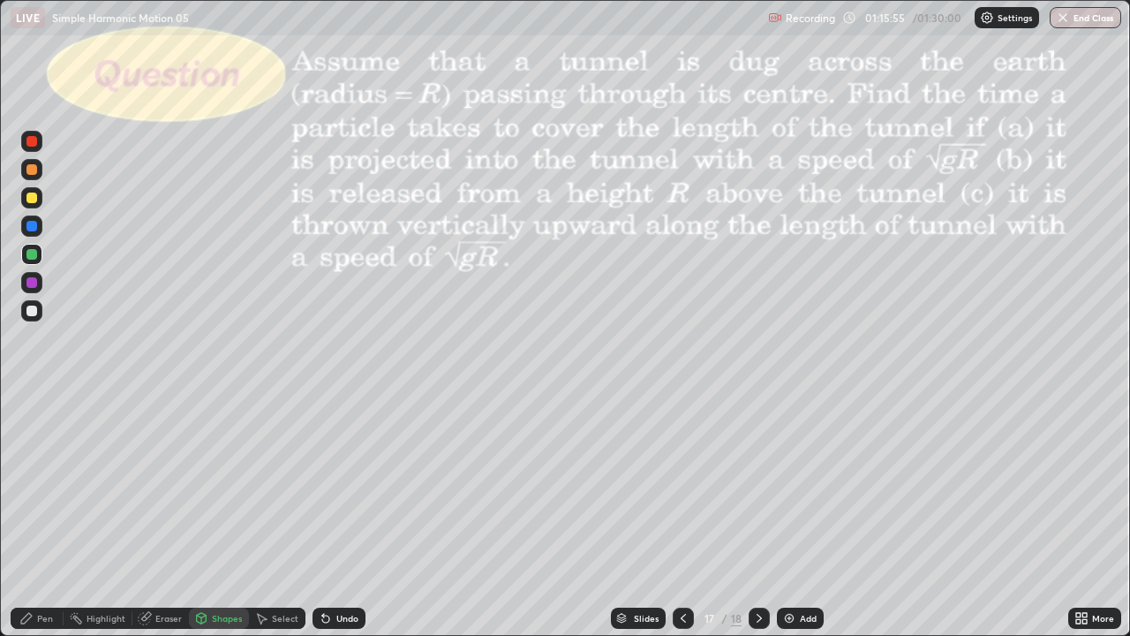
click at [50, 523] on div "Pen" at bounding box center [37, 617] width 53 height 21
click at [222, 523] on div "Shapes" at bounding box center [227, 618] width 30 height 9
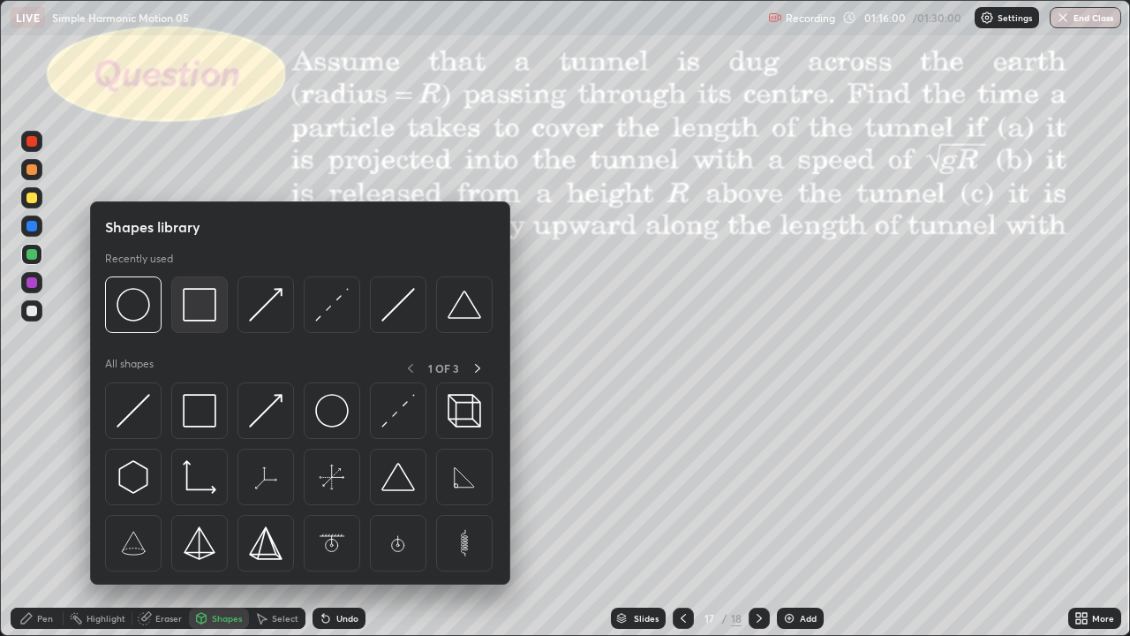
click at [209, 308] on img at bounding box center [200, 305] width 34 height 34
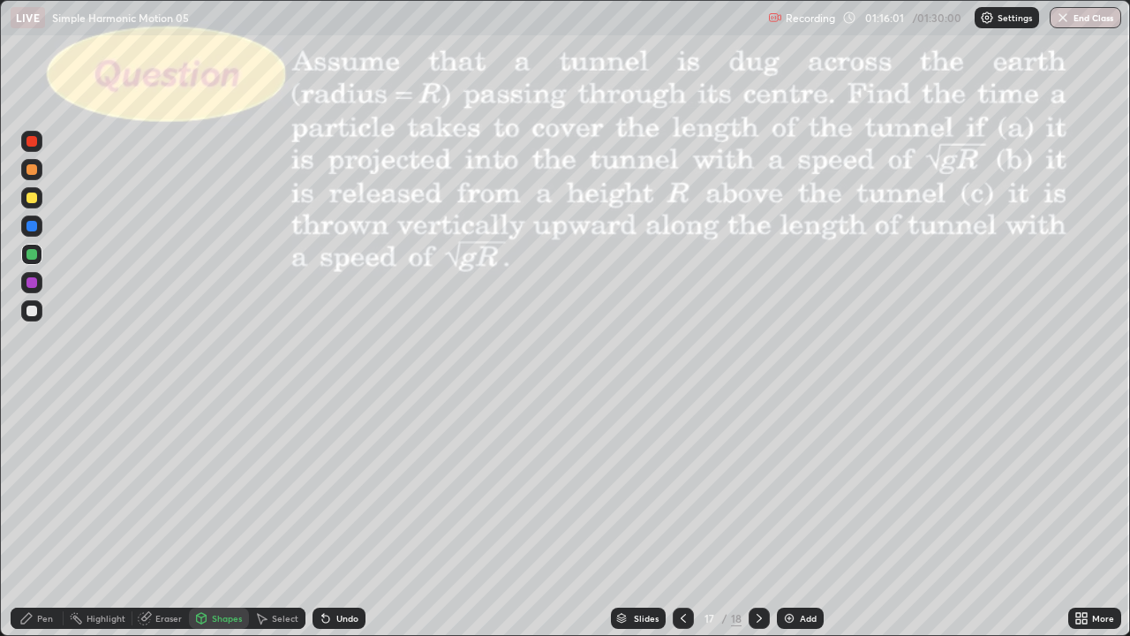
click at [34, 202] on div at bounding box center [31, 197] width 11 height 11
click at [162, 523] on div "Eraser" at bounding box center [168, 618] width 26 height 9
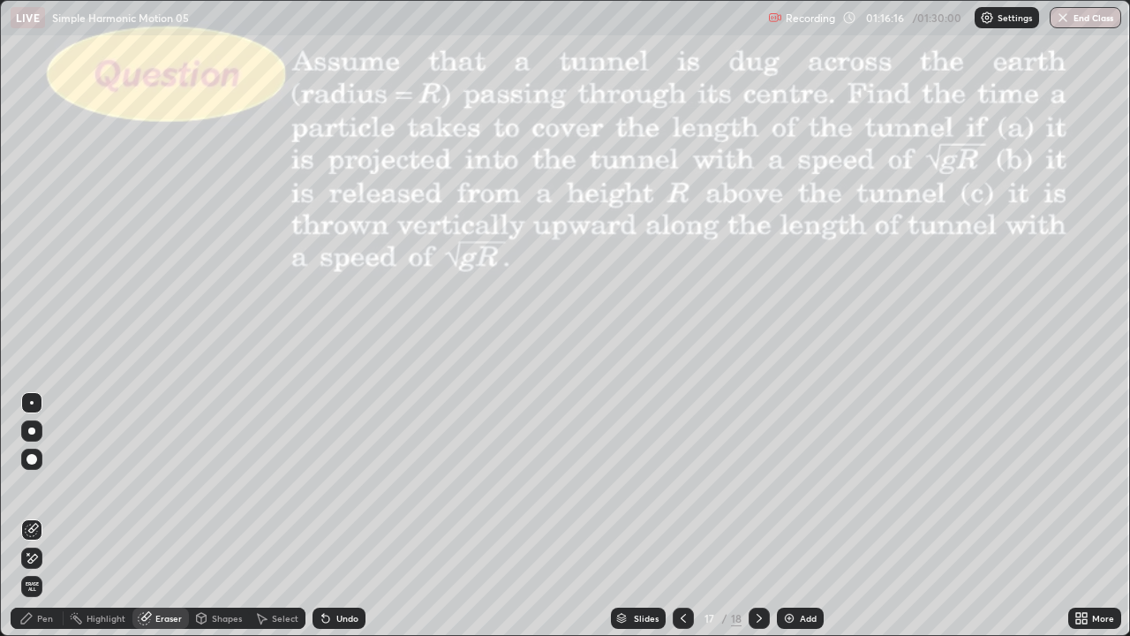
click at [51, 523] on div "Pen" at bounding box center [45, 618] width 16 height 9
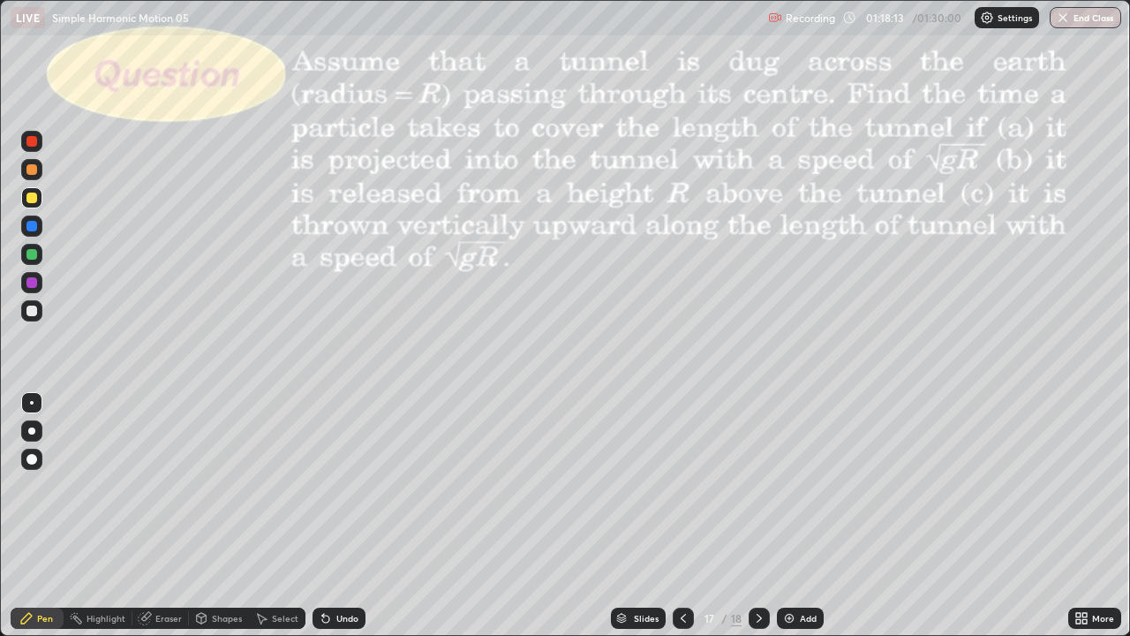
click at [349, 523] on div "Undo" at bounding box center [339, 617] width 53 height 21
click at [344, 523] on div "Undo" at bounding box center [339, 617] width 53 height 21
click at [268, 523] on div "Select" at bounding box center [277, 617] width 57 height 21
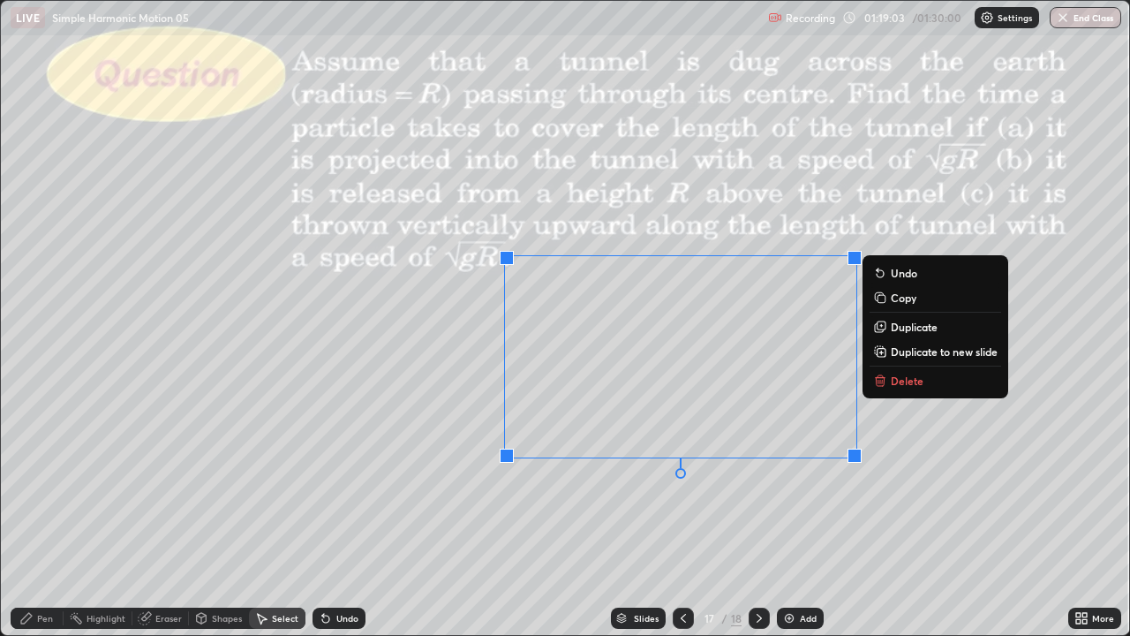
click at [896, 373] on p "Delete" at bounding box center [907, 380] width 33 height 14
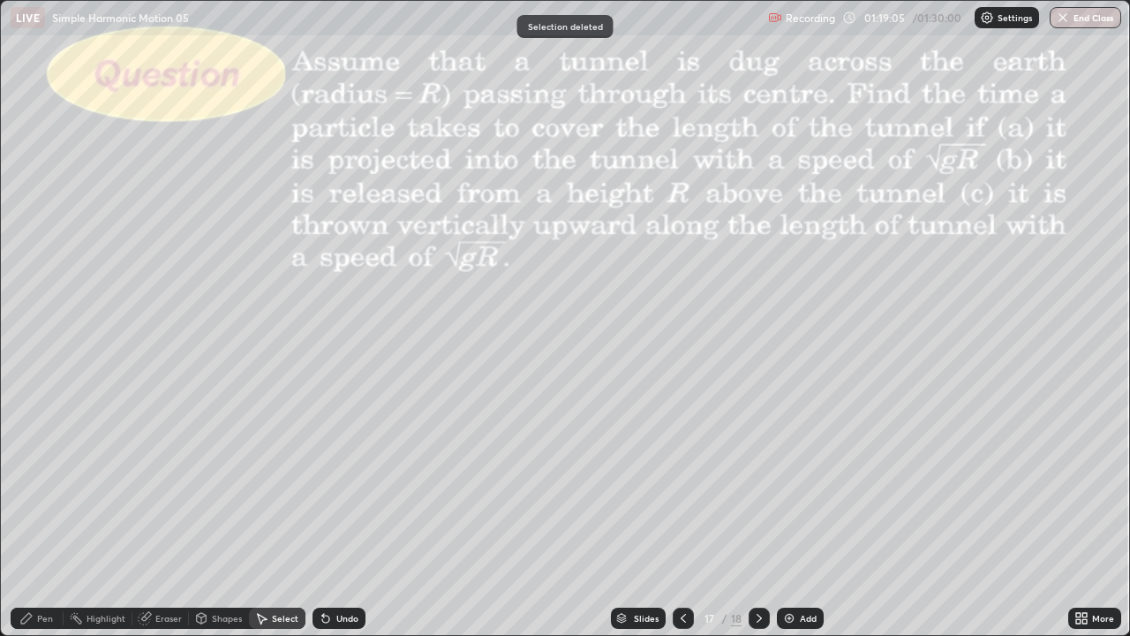
click at [37, 523] on div "Pen" at bounding box center [45, 618] width 16 height 9
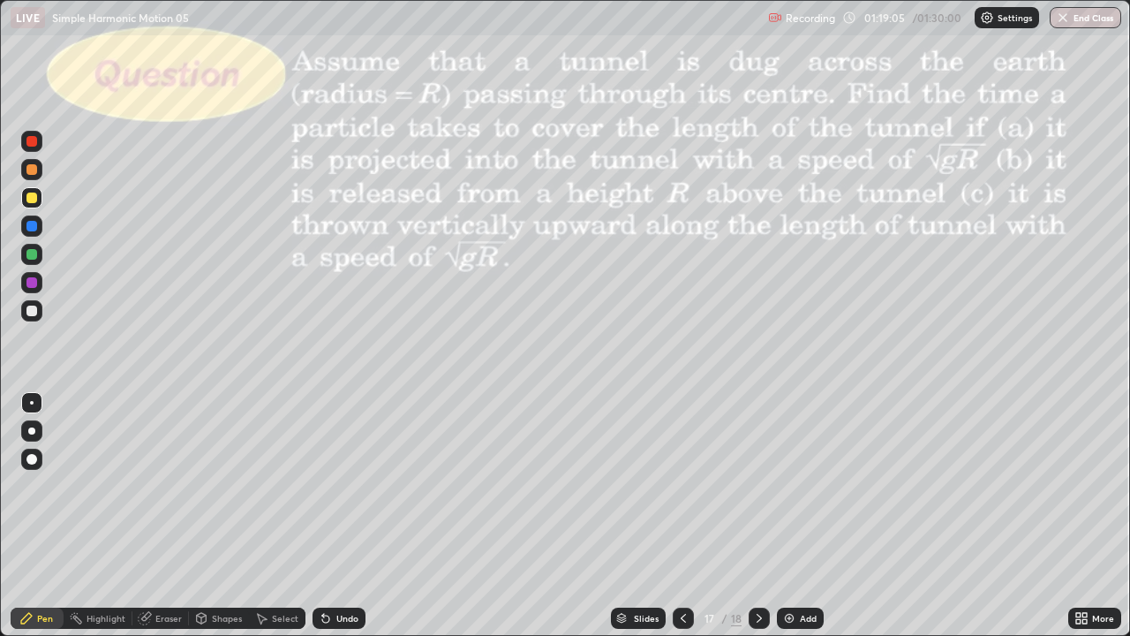
click at [32, 312] on div at bounding box center [31, 310] width 11 height 11
click at [32, 199] on div at bounding box center [31, 197] width 11 height 11
click at [226, 523] on div "Shapes" at bounding box center [227, 618] width 30 height 9
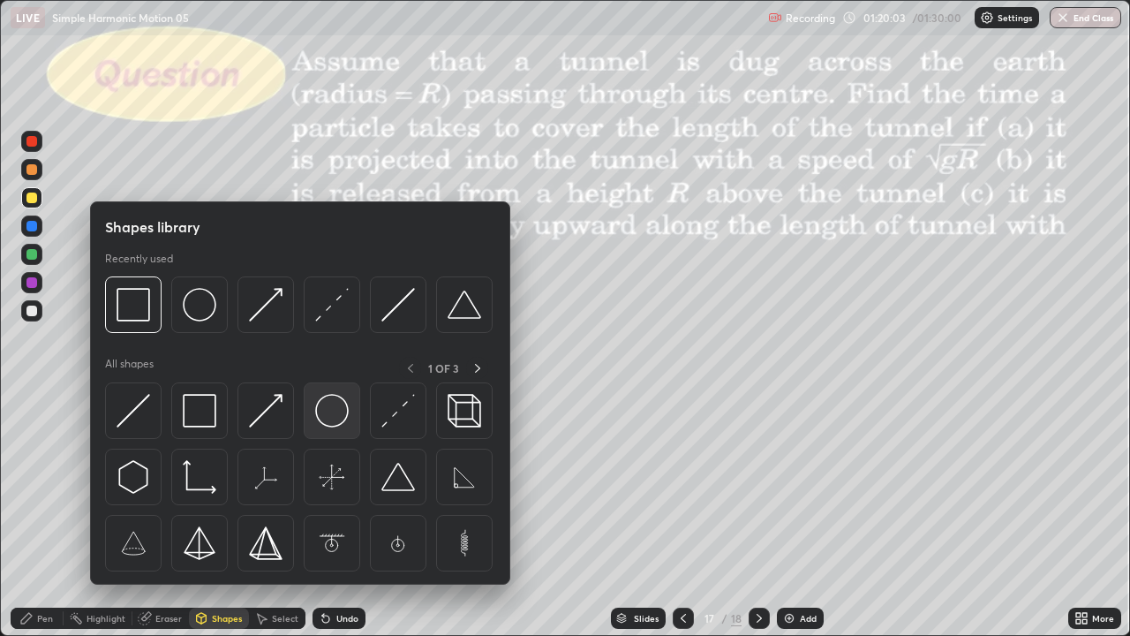
click at [330, 412] on img at bounding box center [332, 411] width 34 height 34
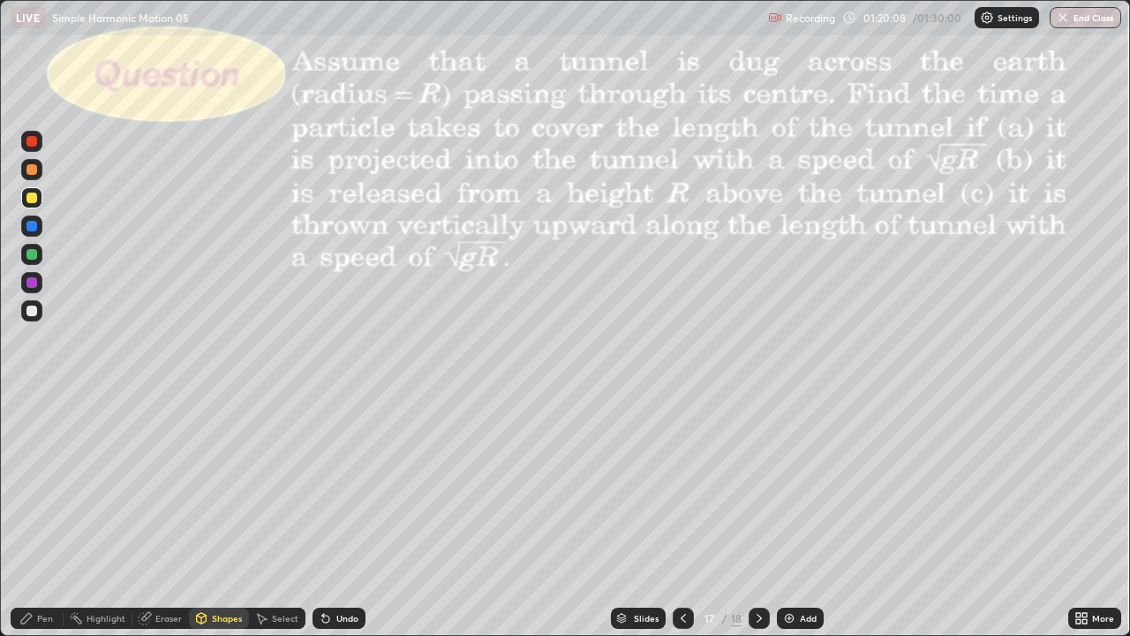
click at [225, 523] on div "Shapes" at bounding box center [227, 618] width 30 height 9
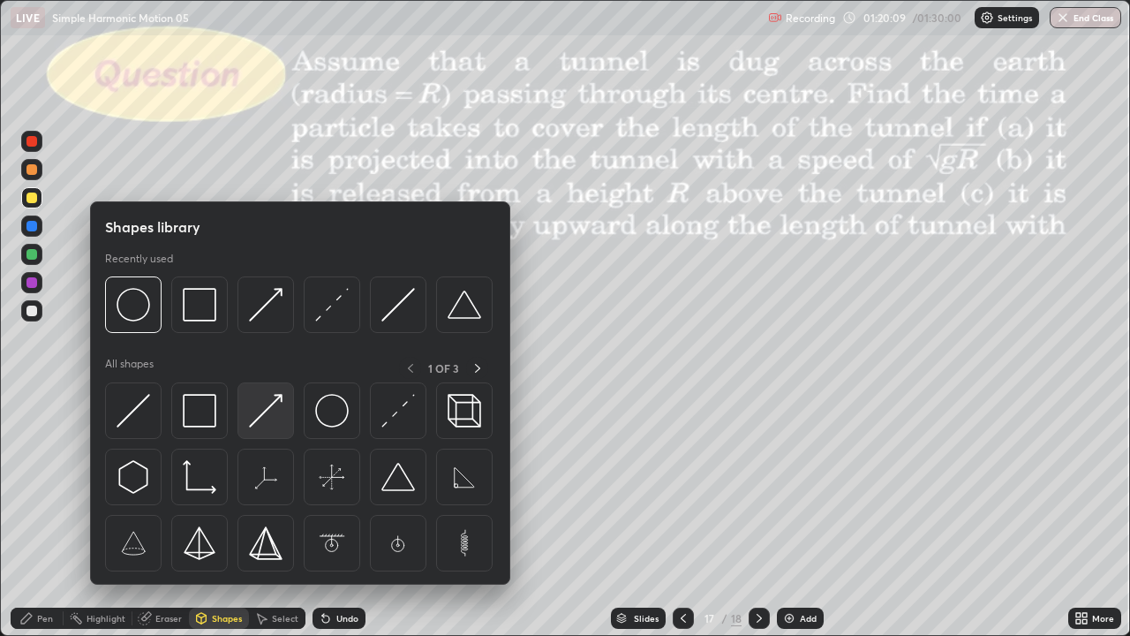
click at [269, 409] on img at bounding box center [266, 411] width 34 height 34
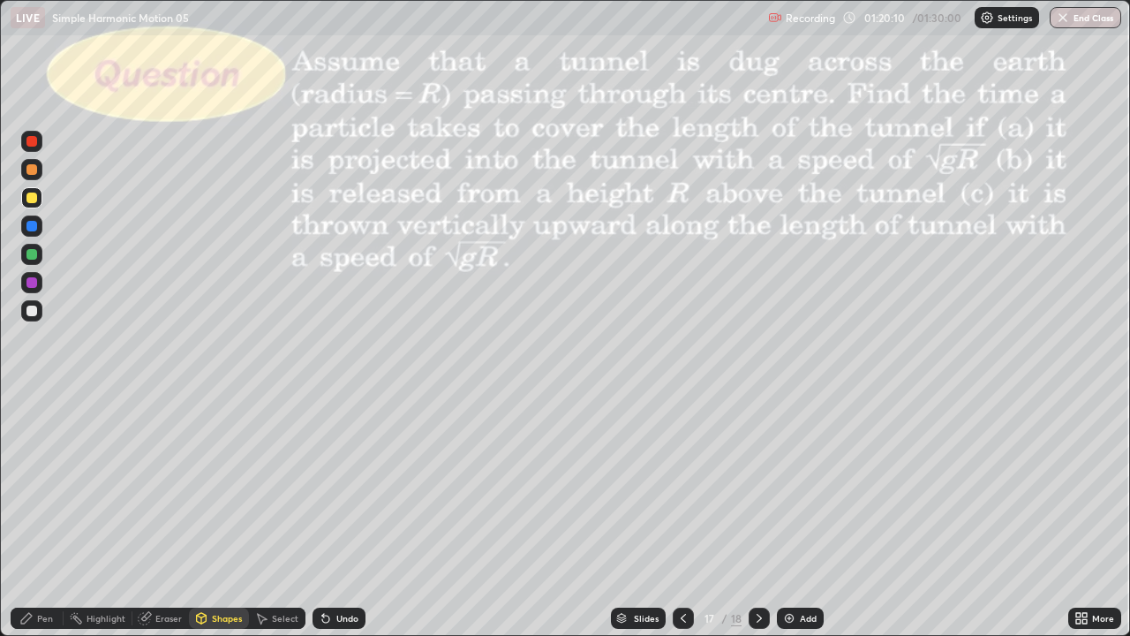
click at [35, 313] on div at bounding box center [31, 310] width 11 height 11
click at [276, 523] on div "Select" at bounding box center [285, 618] width 26 height 9
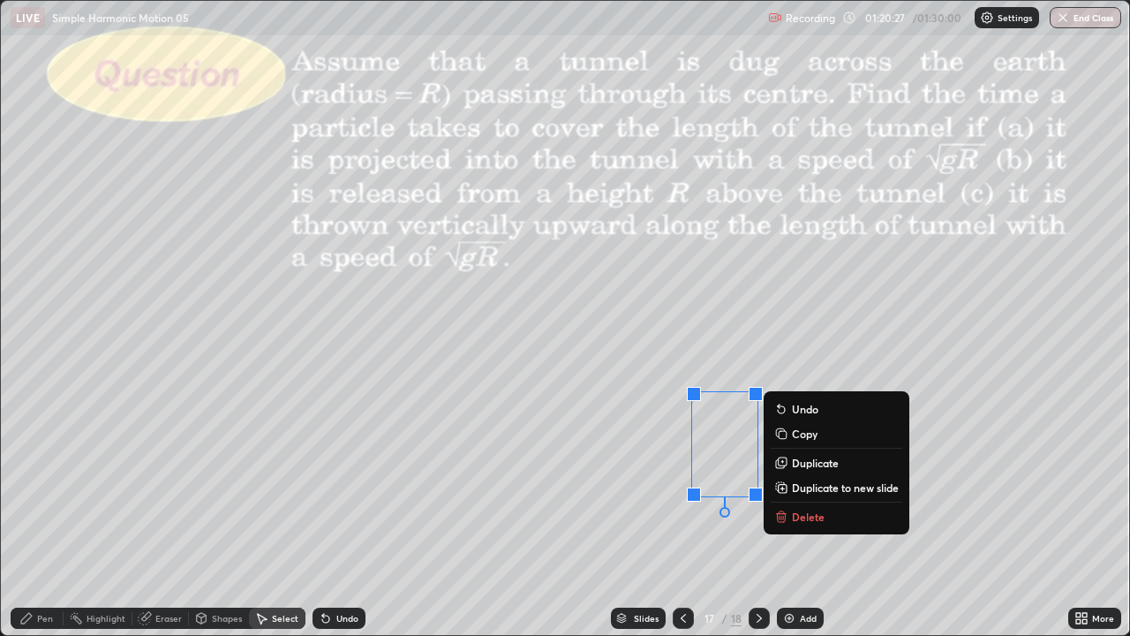
click at [716, 523] on div "0 ° Undo Copy Duplicate Duplicate to new slide Delete" at bounding box center [565, 318] width 1128 height 634
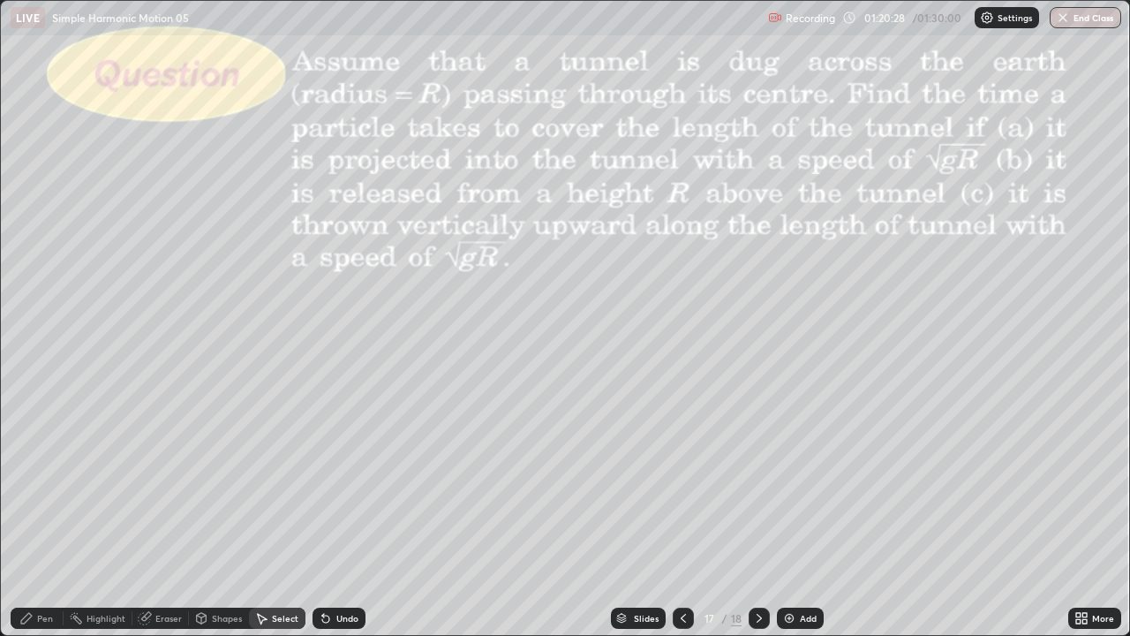
click at [215, 523] on div "Shapes" at bounding box center [227, 618] width 30 height 9
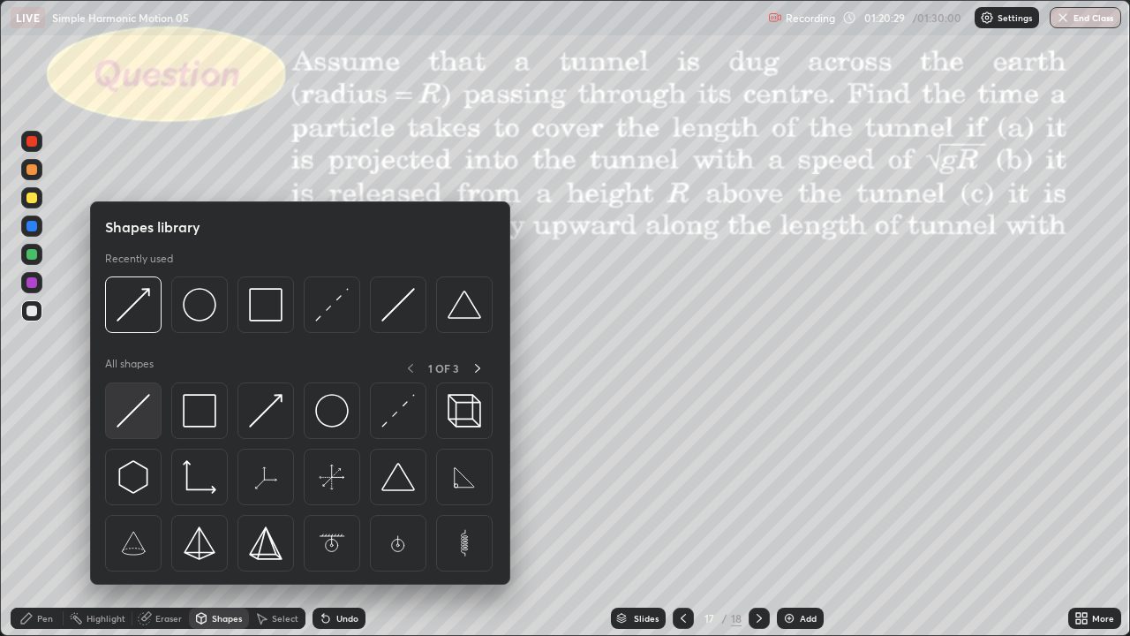
click at [139, 413] on img at bounding box center [134, 411] width 34 height 34
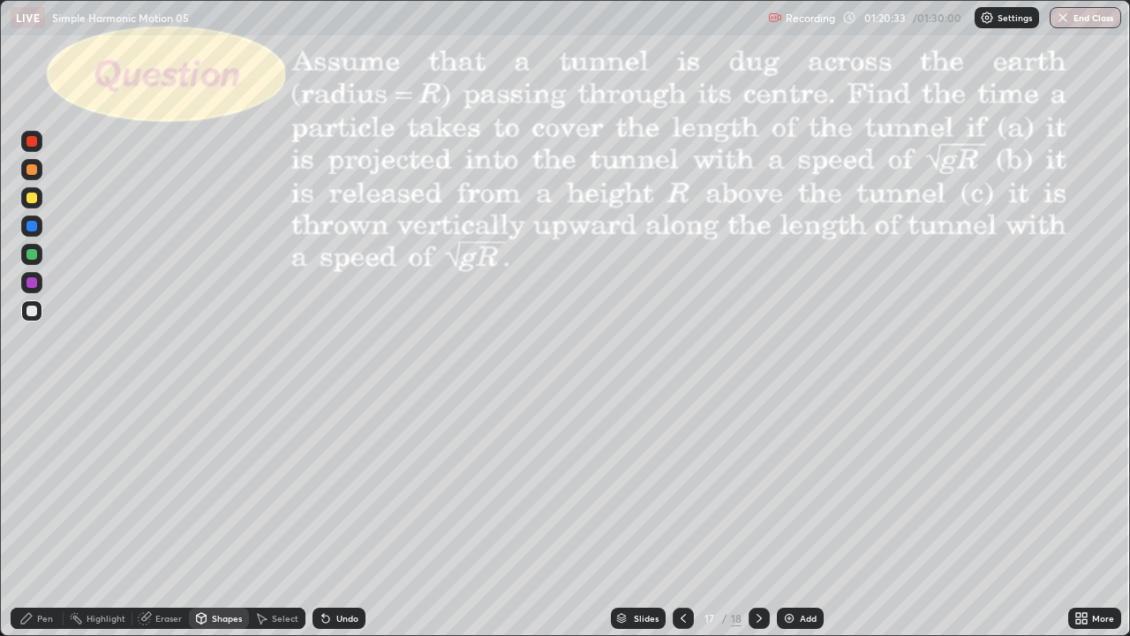
click at [45, 523] on div "Pen" at bounding box center [45, 618] width 16 height 9
click at [352, 523] on div "Undo" at bounding box center [339, 617] width 53 height 21
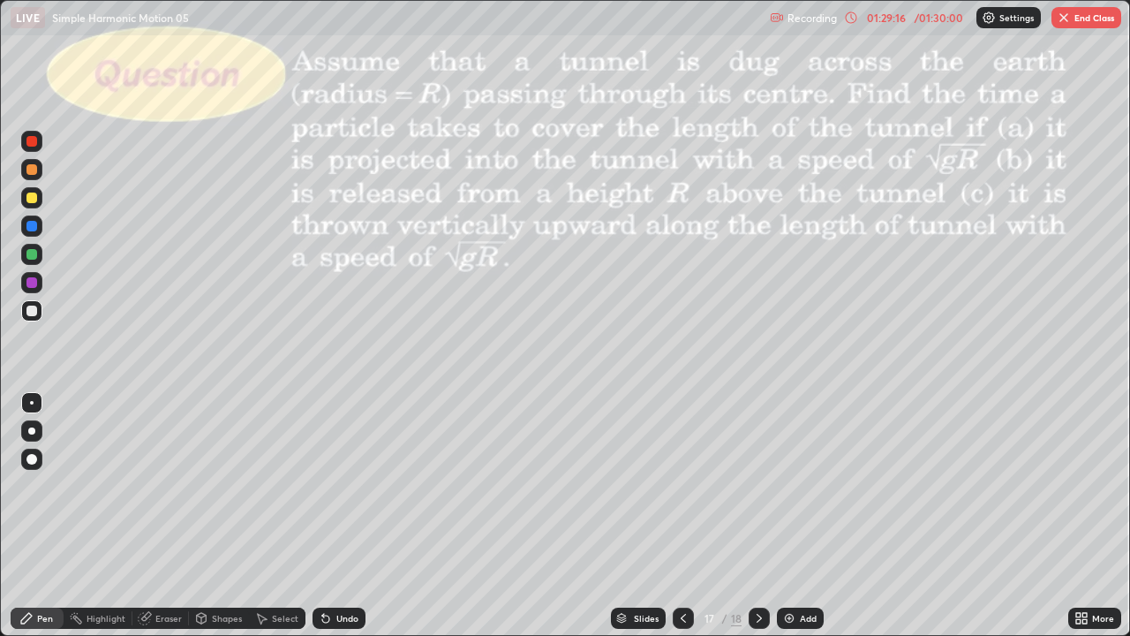
click at [682, 523] on icon at bounding box center [683, 618] width 14 height 14
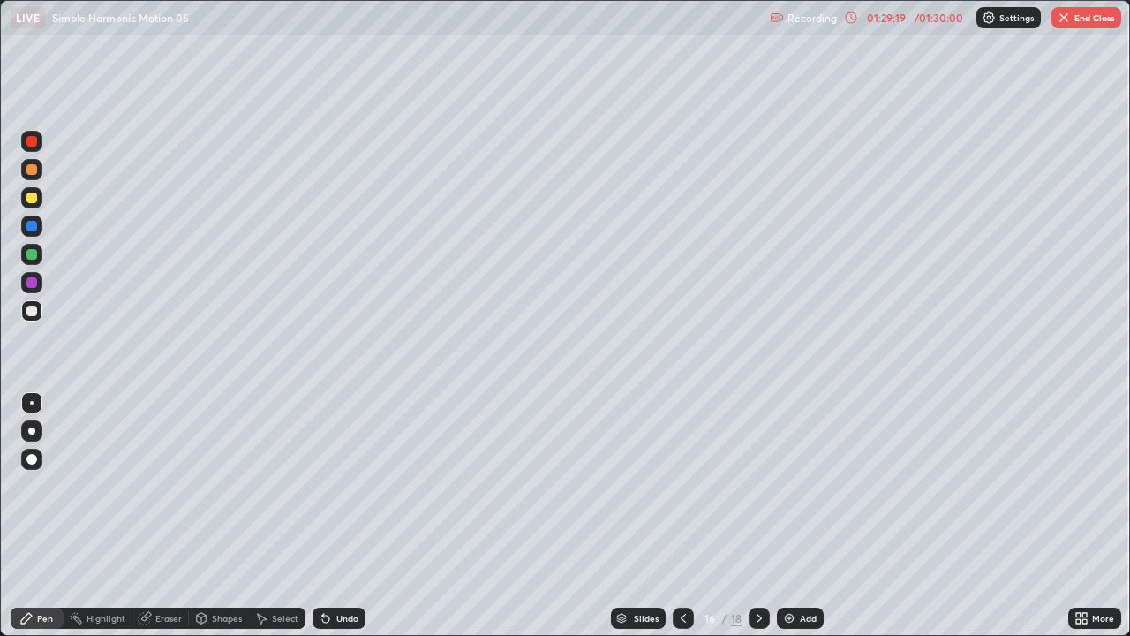
click at [683, 523] on icon at bounding box center [683, 618] width 14 height 14
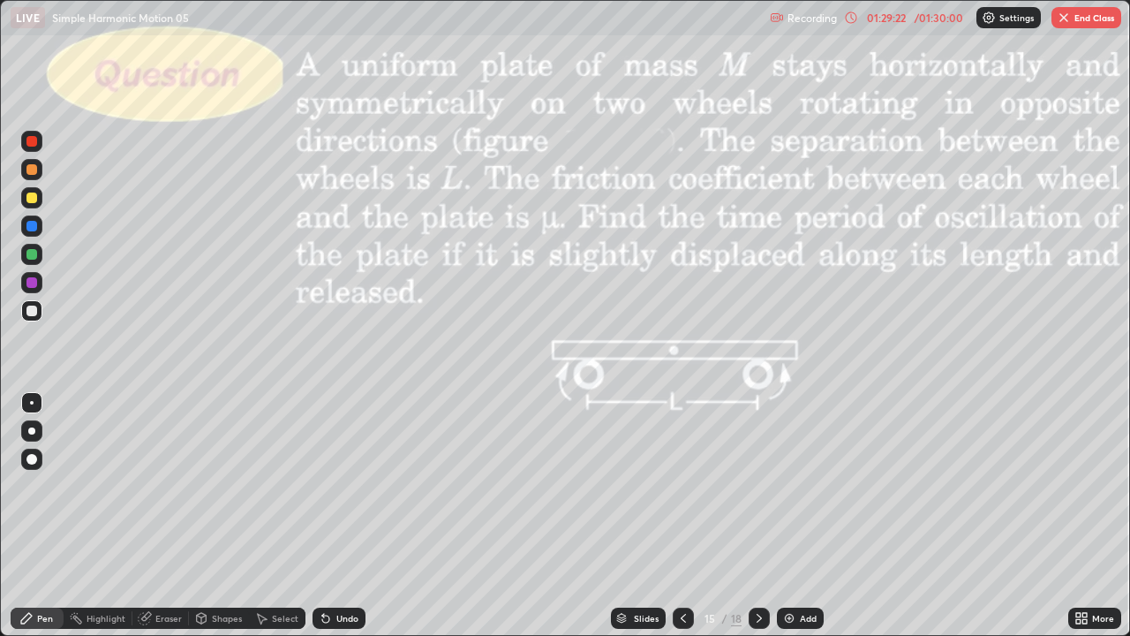
click at [682, 523] on icon at bounding box center [683, 618] width 14 height 14
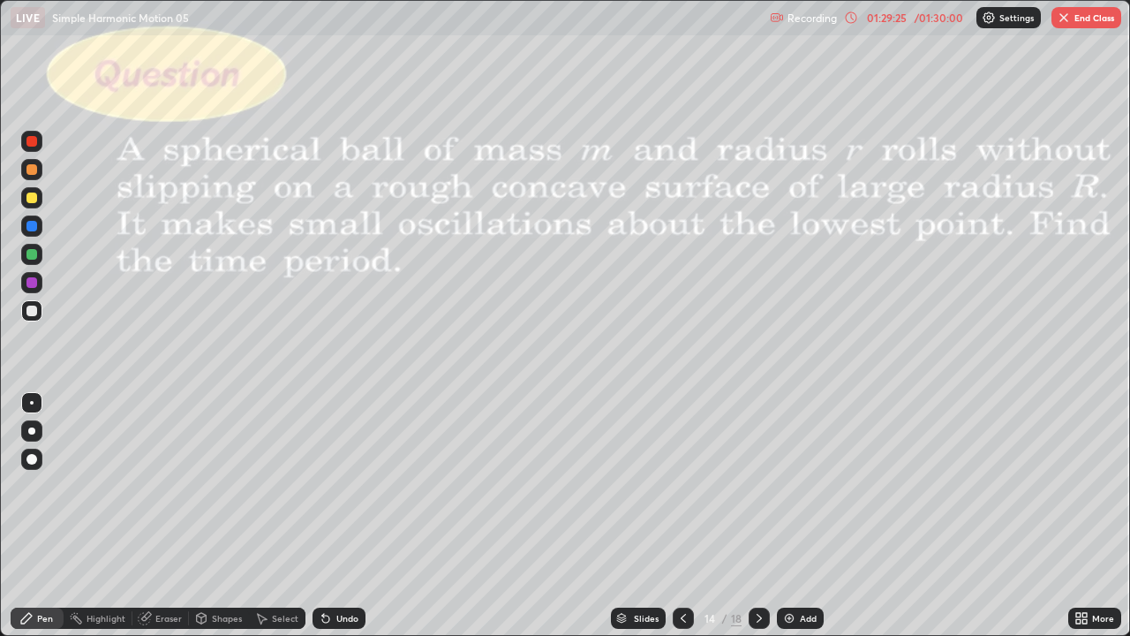
click at [764, 523] on icon at bounding box center [759, 618] width 14 height 14
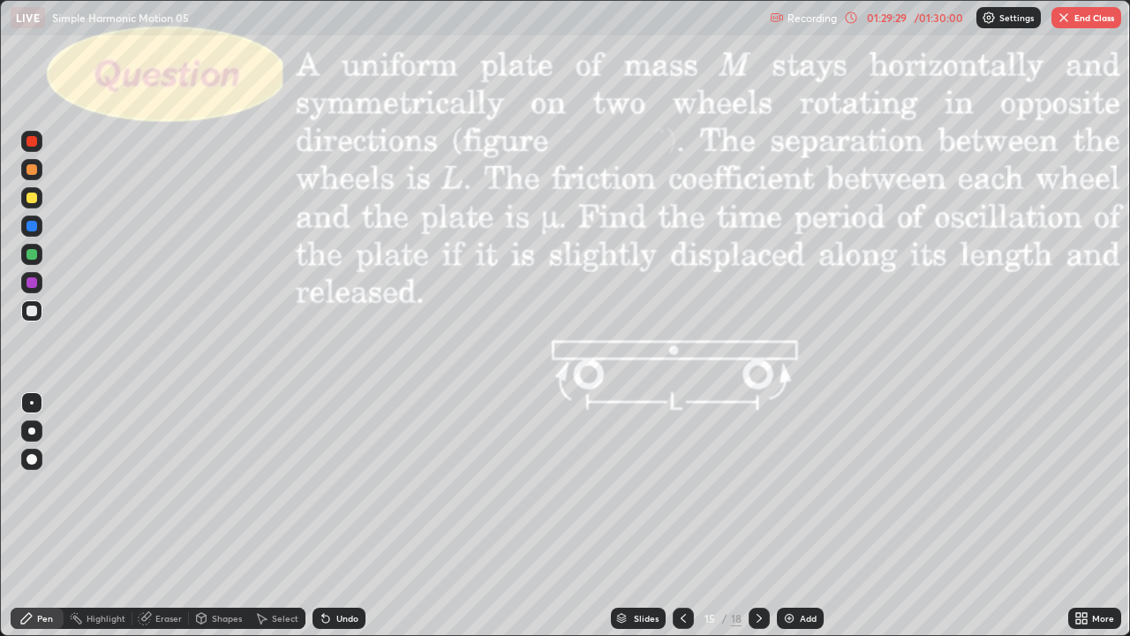
click at [758, 523] on icon at bounding box center [759, 618] width 14 height 14
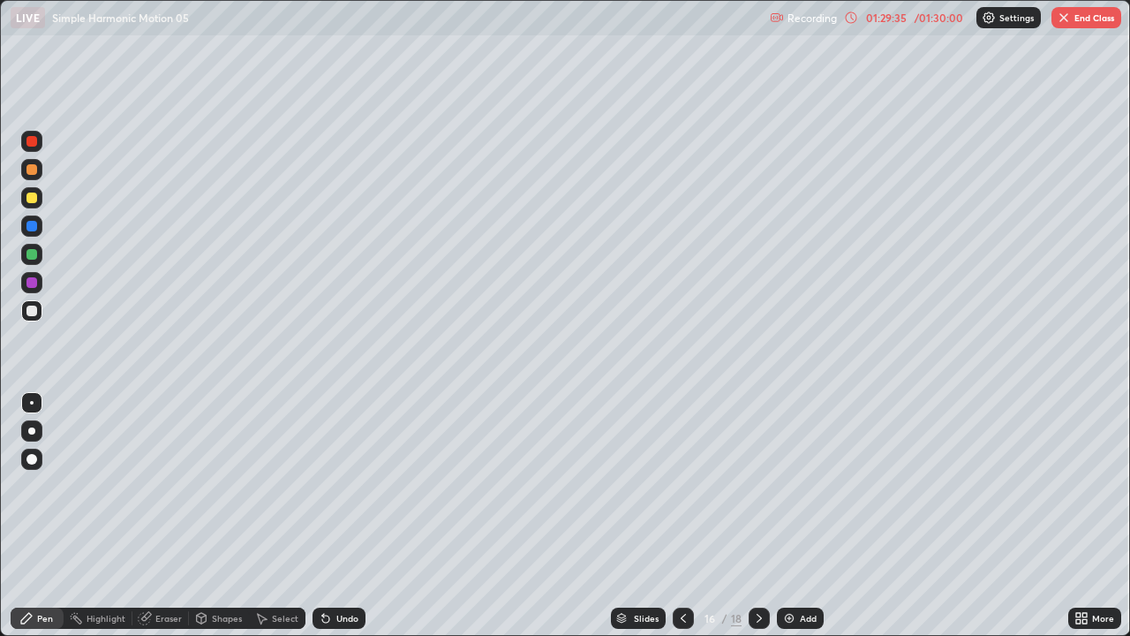
click at [750, 523] on div at bounding box center [759, 617] width 21 height 21
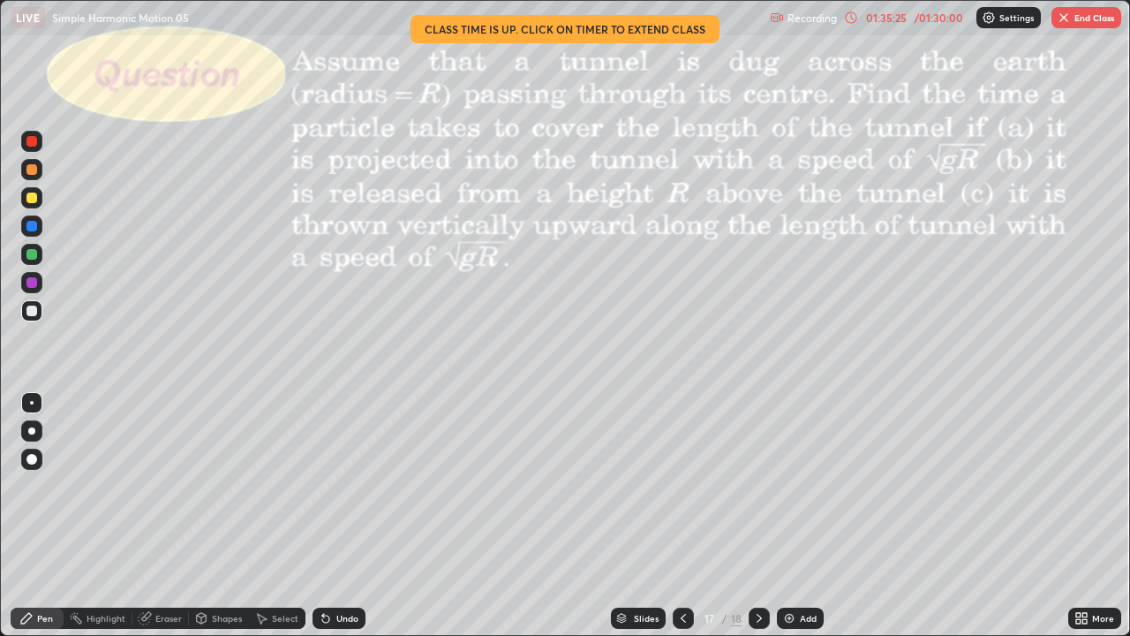
click at [1087, 8] on button "End Class" at bounding box center [1087, 17] width 70 height 21
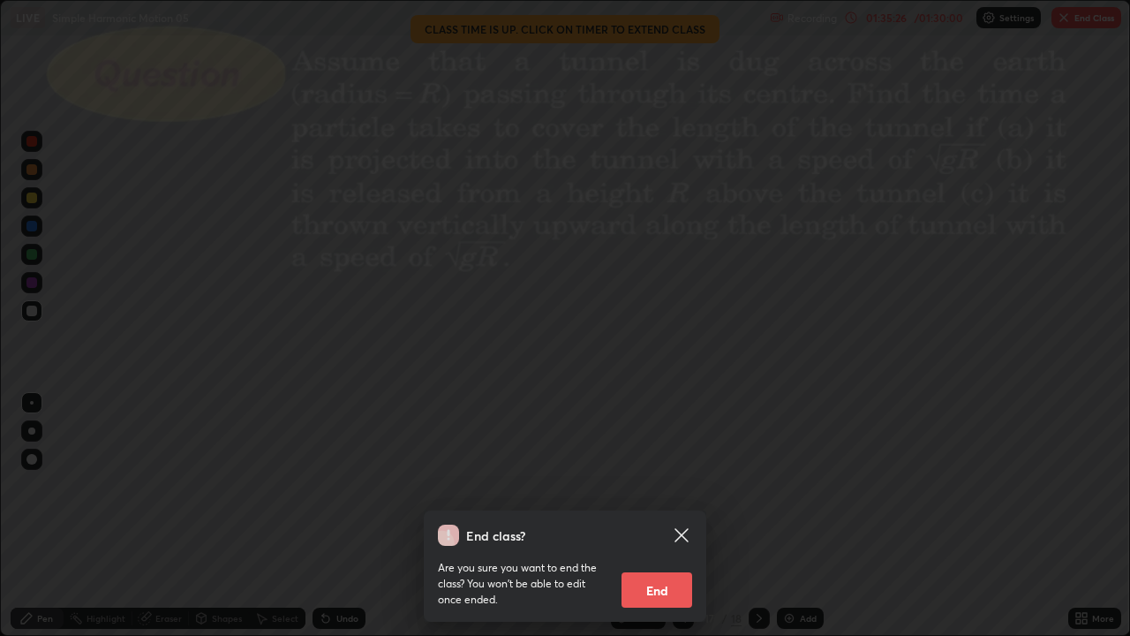
click at [661, 523] on button "End" at bounding box center [657, 589] width 71 height 35
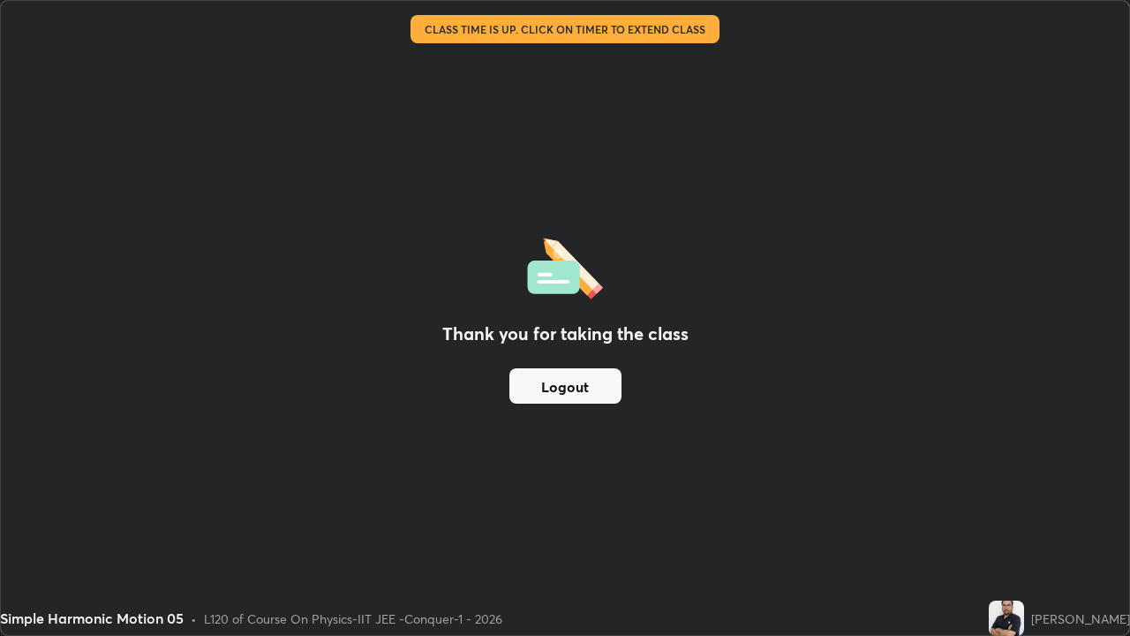
click at [602, 389] on button "Logout" at bounding box center [565, 385] width 112 height 35
